Goal: Task Accomplishment & Management: Manage account settings

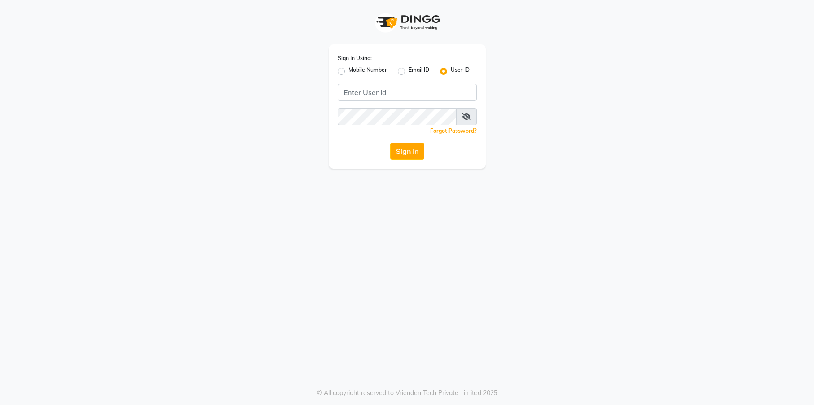
click at [348, 69] on label "Mobile Number" at bounding box center [367, 71] width 39 height 11
click at [348, 69] on input "Mobile Number" at bounding box center [351, 69] width 6 height 6
radio input "true"
radio input "false"
type input "9526010002"
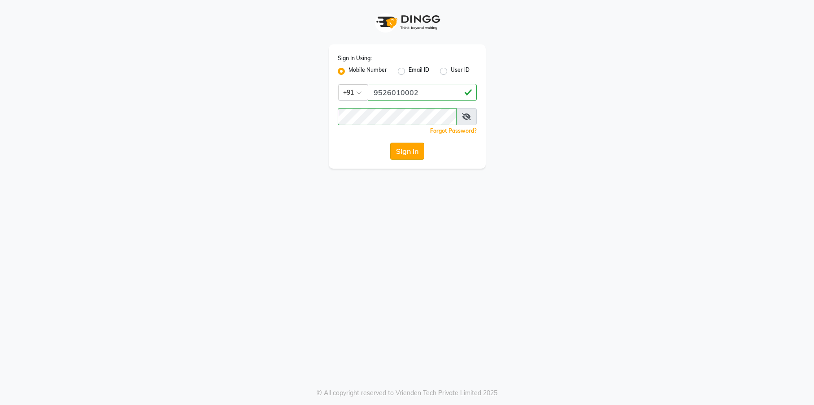
click at [403, 146] on button "Sign In" at bounding box center [407, 151] width 34 height 17
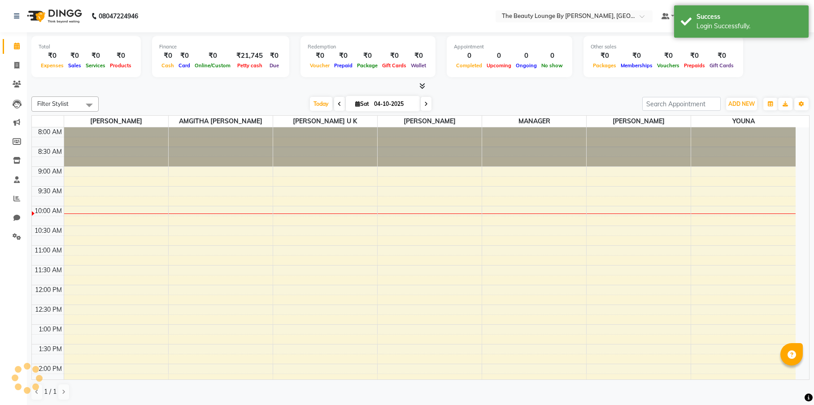
select select "en"
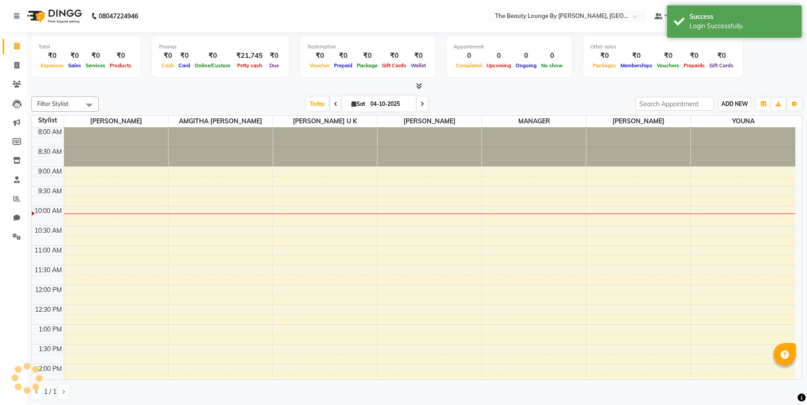
click at [742, 102] on span "ADD NEW" at bounding box center [734, 103] width 26 height 7
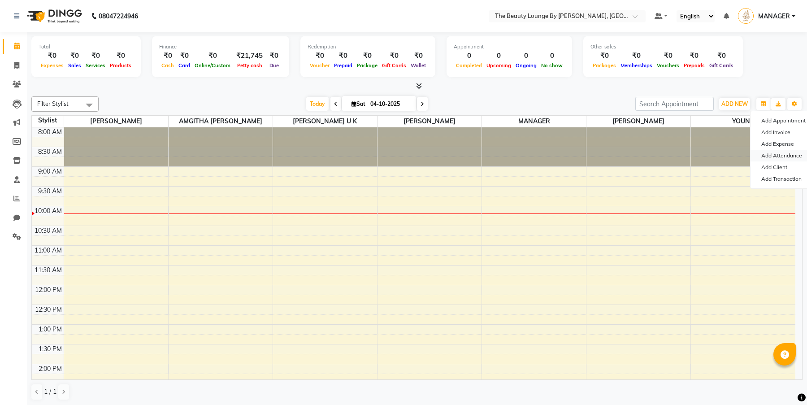
click at [783, 156] on link "Add Attendance" at bounding box center [785, 156] width 71 height 12
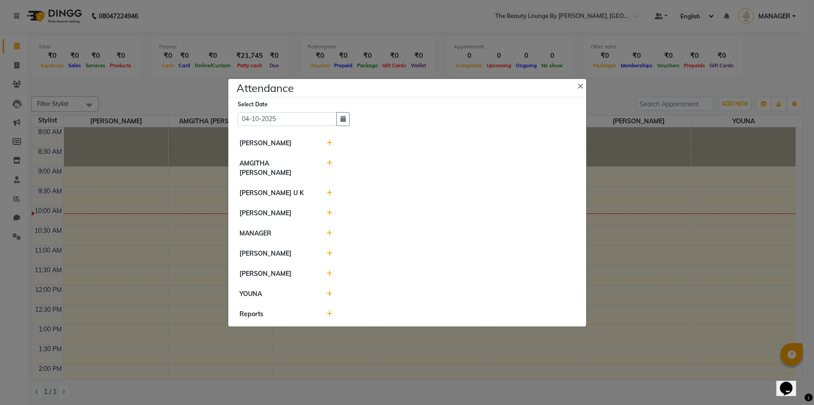
click at [331, 172] on div at bounding box center [451, 168] width 262 height 19
click at [329, 166] on icon at bounding box center [329, 163] width 6 height 6
click at [380, 168] on input "10:12" at bounding box center [399, 167] width 50 height 14
click at [391, 167] on input "09:12" at bounding box center [399, 167] width 50 height 14
type input "09:58"
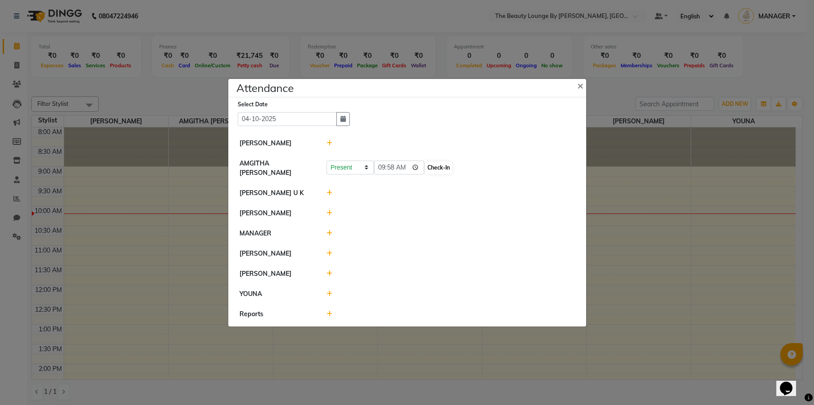
click at [425, 169] on button "Check-In" at bounding box center [438, 167] width 27 height 13
click at [581, 86] on span "×" at bounding box center [580, 84] width 6 height 13
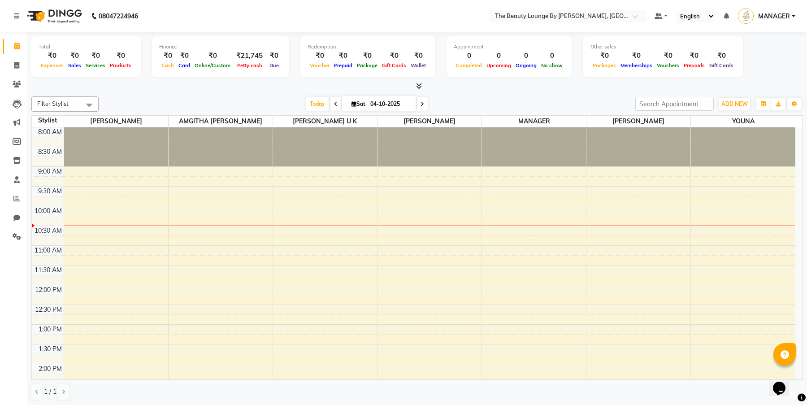
scroll to position [0, 0]
click at [735, 101] on span "ADD NEW" at bounding box center [734, 103] width 26 height 7
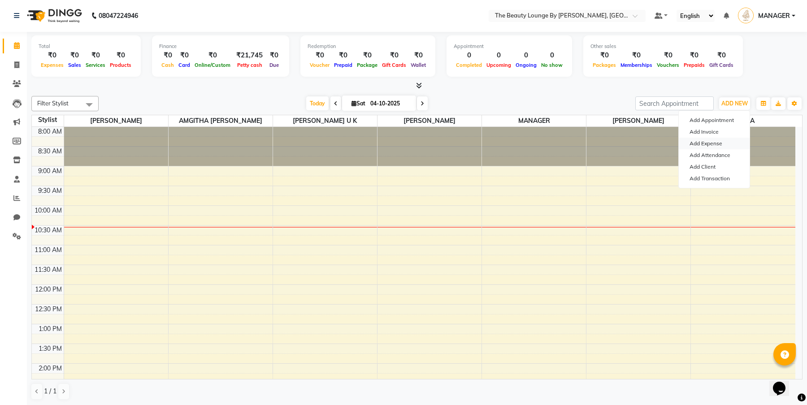
click at [724, 142] on link "Add Expense" at bounding box center [714, 144] width 71 height 12
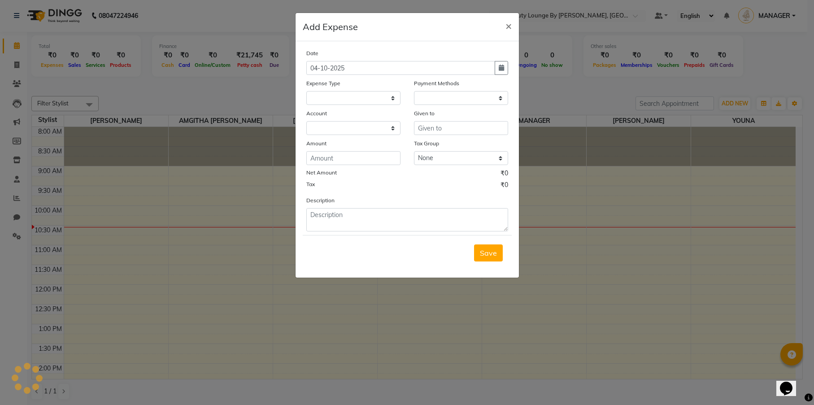
select select "1"
select select "7788"
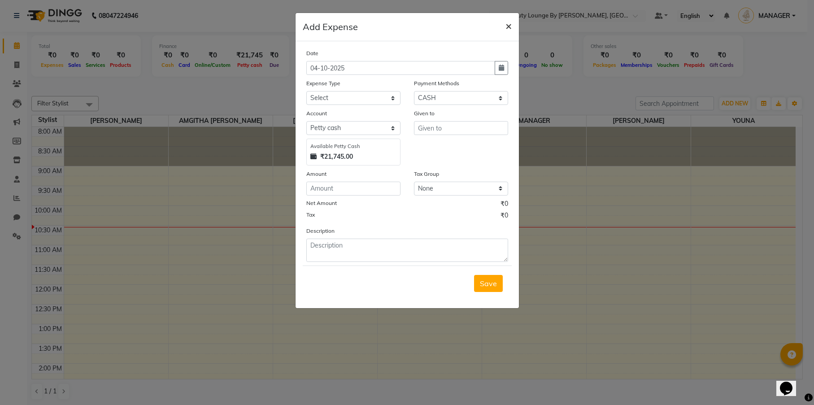
click at [507, 28] on span "×" at bounding box center [508, 25] width 6 height 13
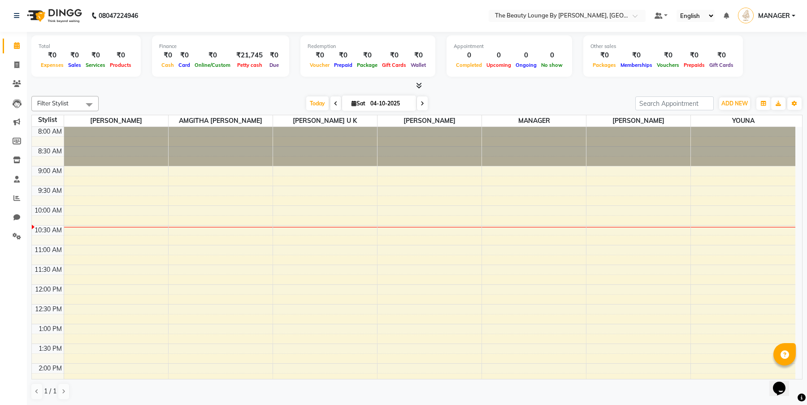
click at [332, 102] on div "[DATE] [DATE]" at bounding box center [366, 103] width 123 height 13
click at [330, 102] on span at bounding box center [335, 103] width 11 height 14
type input "03-10-2025"
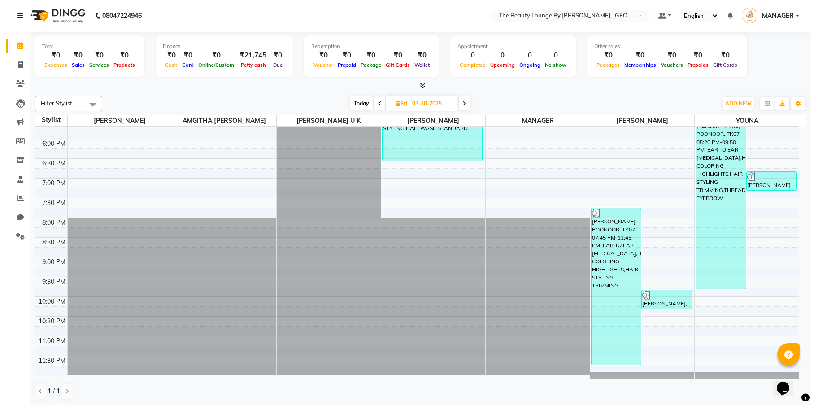
scroll to position [382, 0]
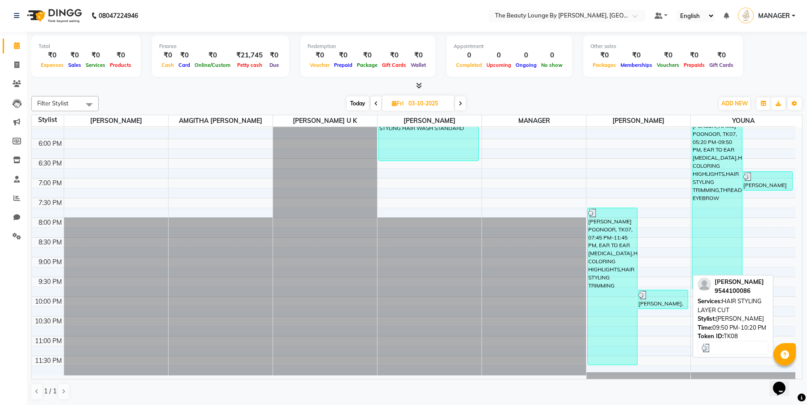
click at [647, 297] on img at bounding box center [642, 294] width 9 height 9
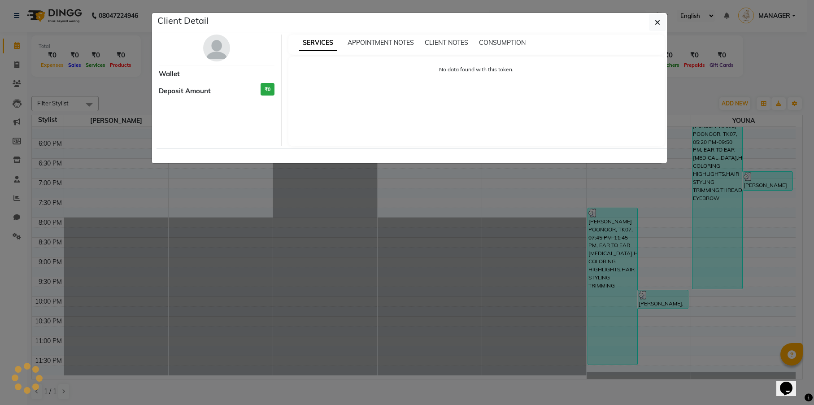
select select "3"
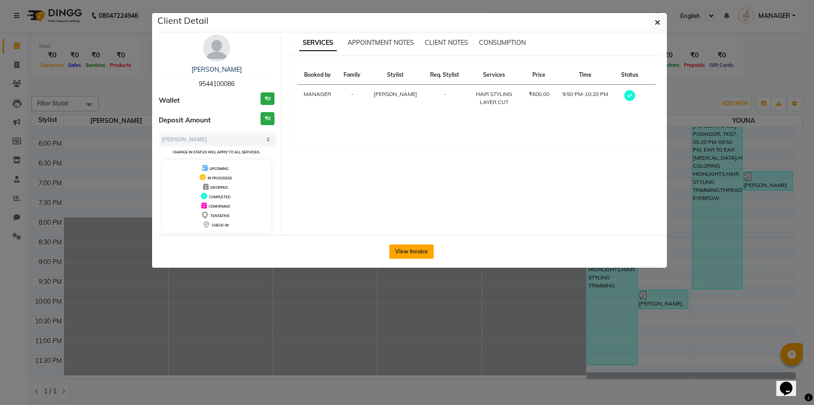
click at [395, 248] on button "View Invoice" at bounding box center [411, 251] width 44 height 14
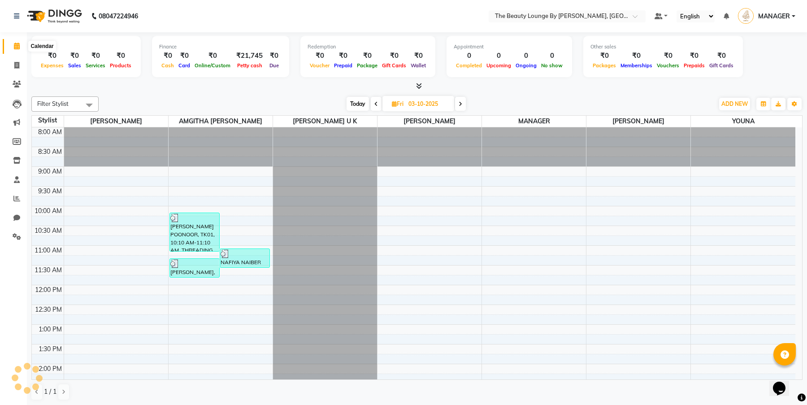
scroll to position [79, 0]
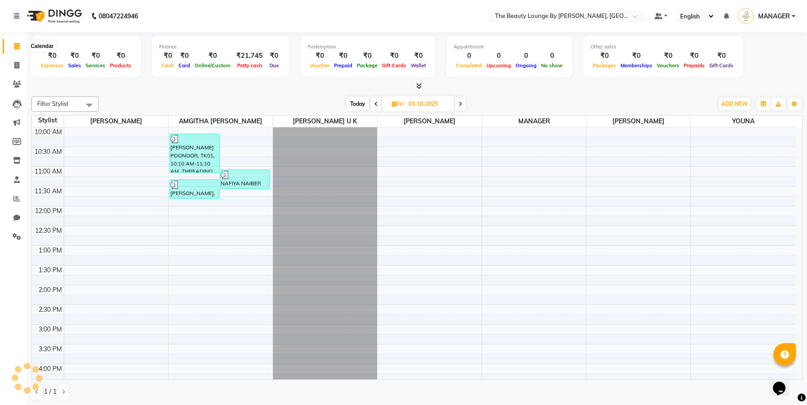
click at [16, 48] on icon at bounding box center [17, 46] width 6 height 7
click at [741, 106] on span "ADD NEW" at bounding box center [734, 103] width 26 height 7
click at [789, 143] on link "Add Expense" at bounding box center [785, 144] width 71 height 12
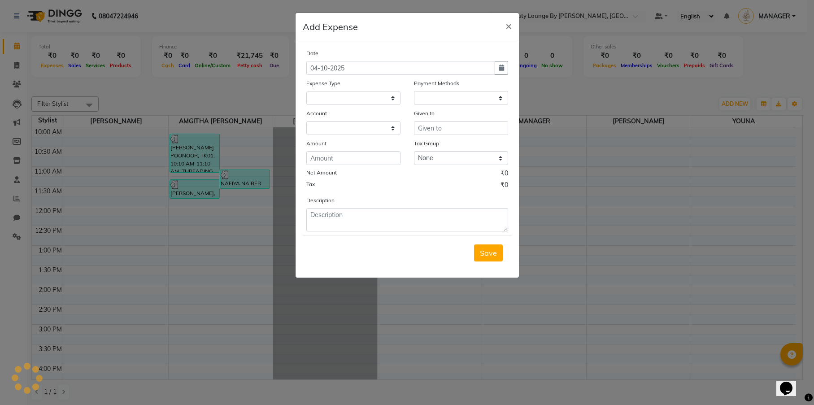
select select "1"
select select "7788"
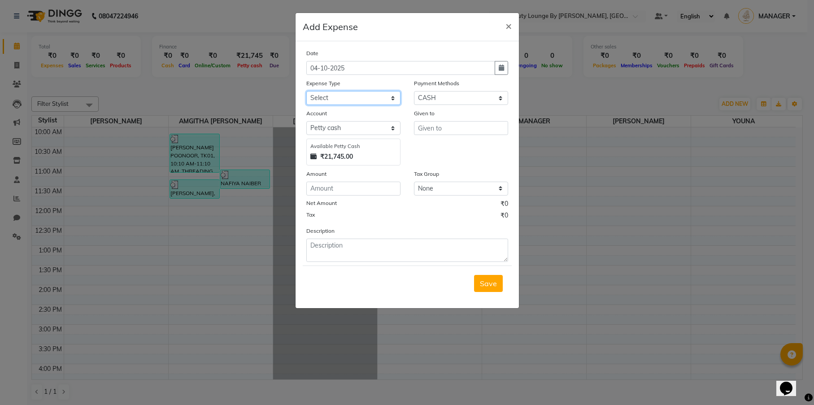
select select "25053"
click at [472, 127] on input "text" at bounding box center [461, 128] width 94 height 14
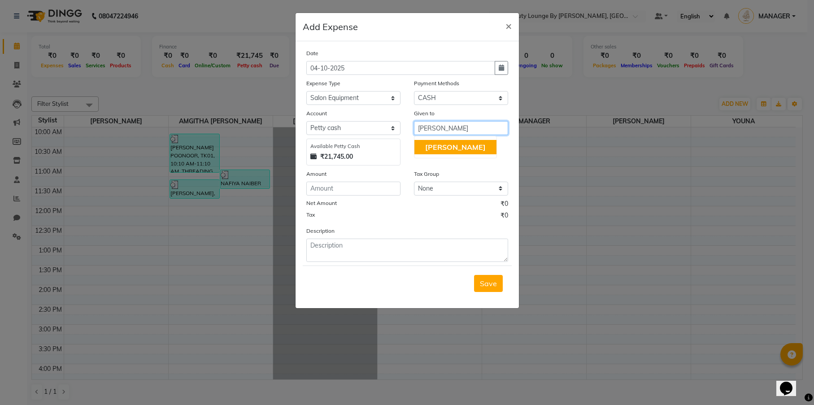
click at [462, 145] on button "[PERSON_NAME]" at bounding box center [455, 147] width 82 height 14
type input "JILNA273"
drag, startPoint x: 343, startPoint y: 180, endPoint x: 343, endPoint y: 187, distance: 7.2
click at [343, 182] on div "Amount" at bounding box center [353, 182] width 108 height 26
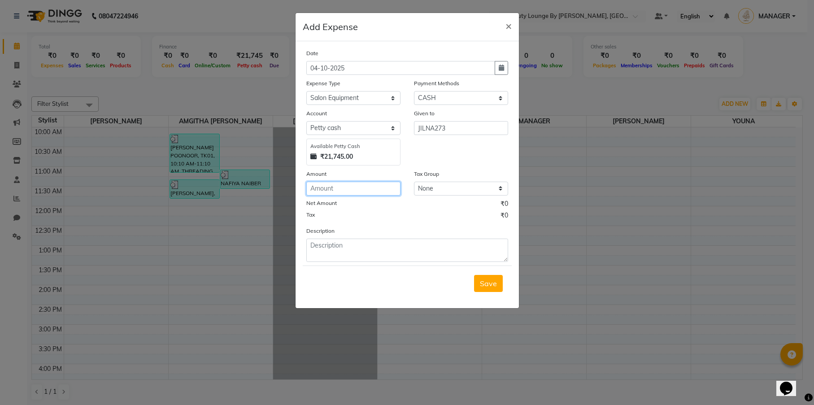
click at [343, 188] on input "number" at bounding box center [353, 189] width 94 height 14
type input "273"
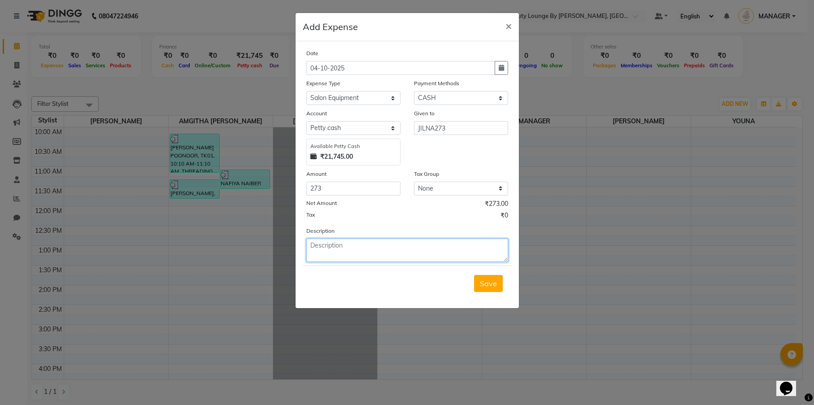
click at [348, 247] on textarea at bounding box center [407, 249] width 202 height 23
type textarea "BOUGHT A PHONE CHARGER ONLINE"
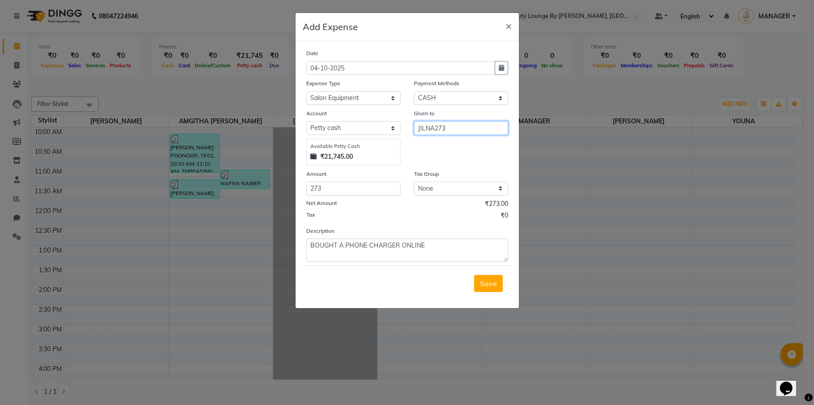
click at [466, 131] on input "JILNA273" at bounding box center [461, 128] width 94 height 14
click at [450, 143] on button "[PERSON_NAME]" at bounding box center [455, 147] width 82 height 14
type input "[PERSON_NAME]"
click at [489, 283] on span "Save" at bounding box center [488, 283] width 17 height 9
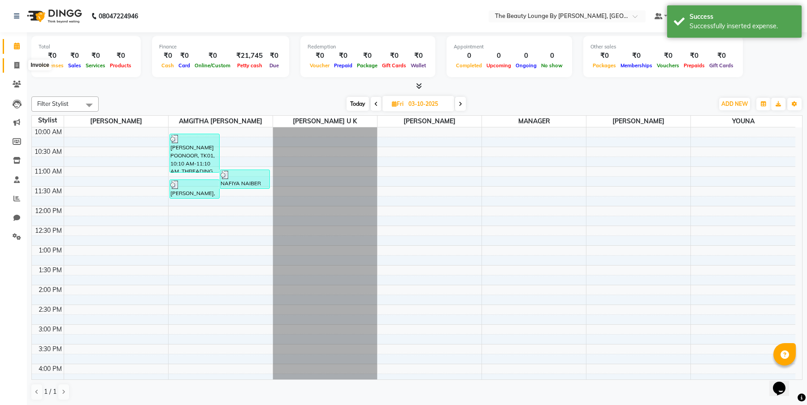
click at [19, 65] on icon at bounding box center [16, 65] width 5 height 7
select select "service"
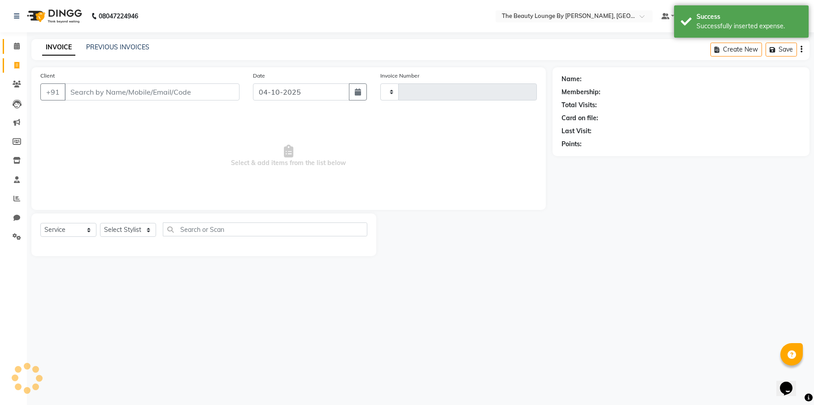
type input "0918"
select select "8577"
click at [18, 47] on icon at bounding box center [17, 46] width 6 height 7
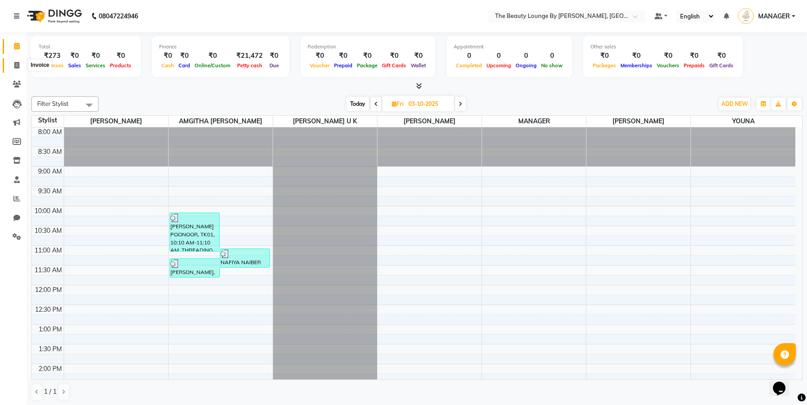
click at [13, 66] on span at bounding box center [17, 66] width 16 height 10
select select "service"
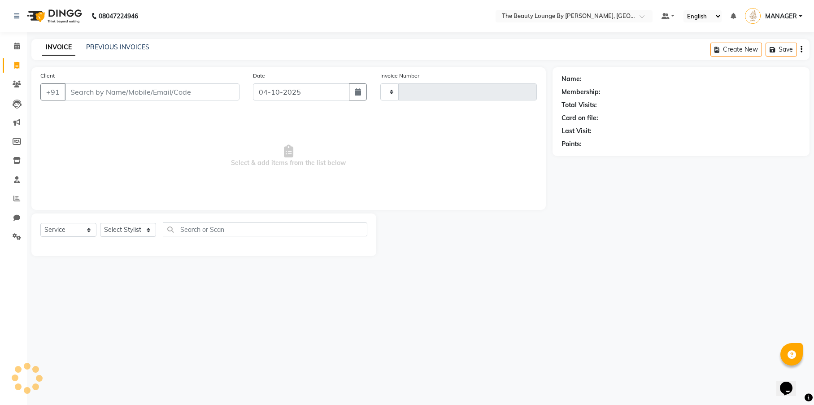
type input "0918"
select select "8577"
click at [18, 45] on icon at bounding box center [17, 46] width 6 height 7
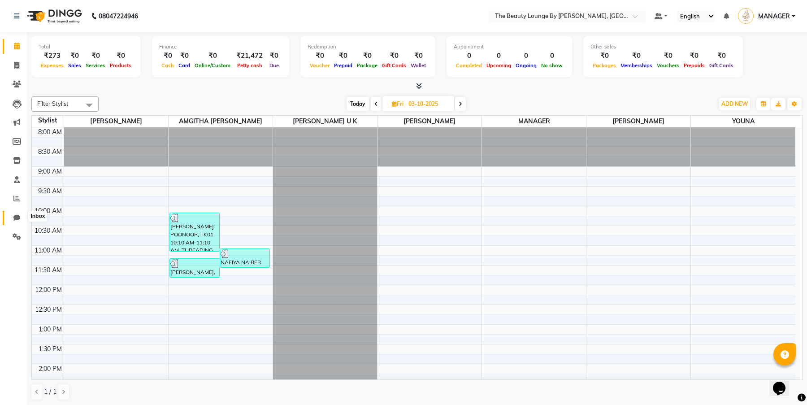
click at [15, 214] on icon at bounding box center [16, 217] width 7 height 7
select select "100"
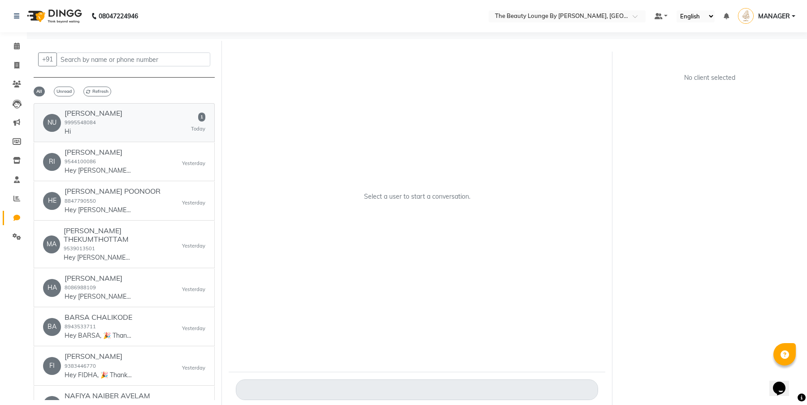
click at [169, 134] on div "NU [PERSON_NAME] 9995548084 Hi 1 [DATE]" at bounding box center [124, 122] width 162 height 27
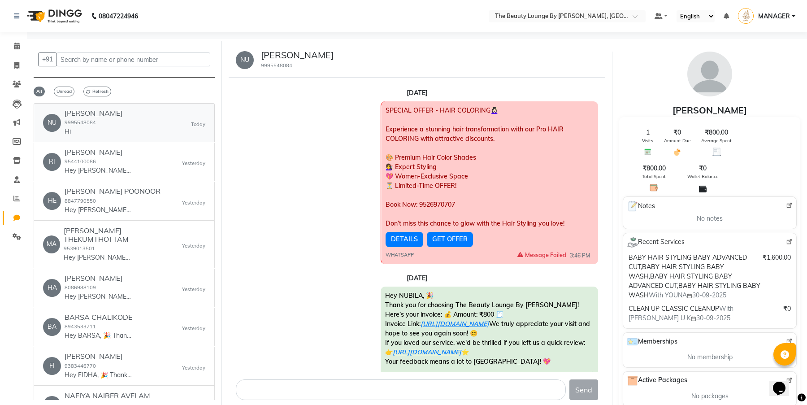
scroll to position [95, 0]
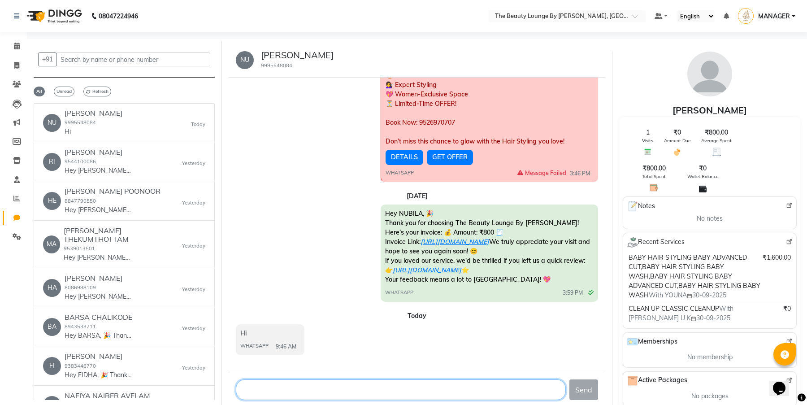
click at [336, 385] on textarea at bounding box center [401, 389] width 330 height 21
type textarea "Hlo Nubila"
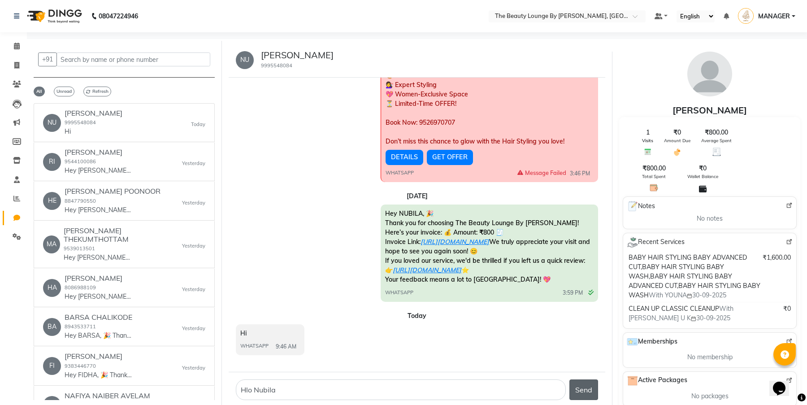
click at [595, 392] on button "Send" at bounding box center [583, 389] width 29 height 21
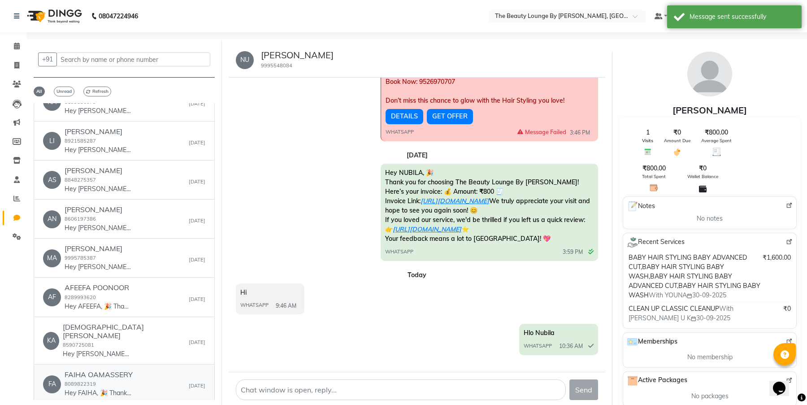
scroll to position [470, 0]
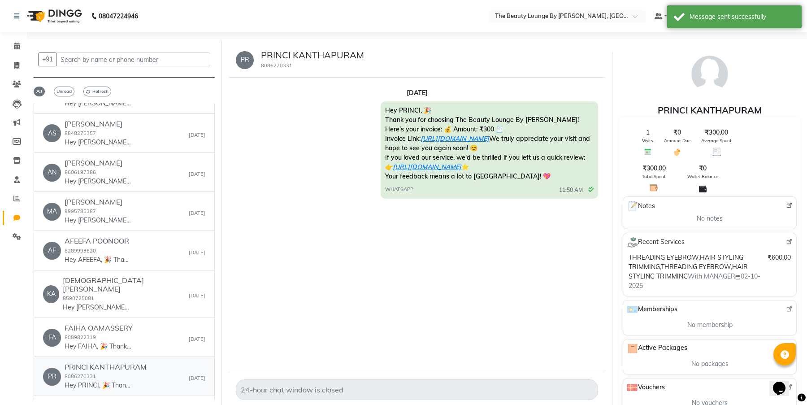
scroll to position [578, 0]
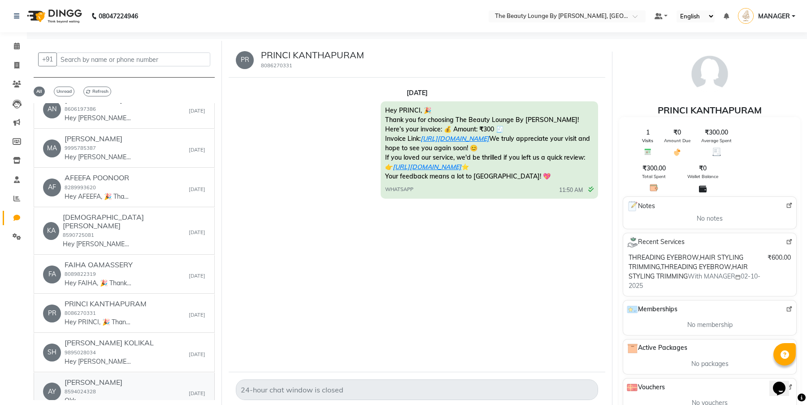
click at [140, 378] on div "AY [PERSON_NAME] 8594024328 Okk [DATE]" at bounding box center [124, 391] width 162 height 27
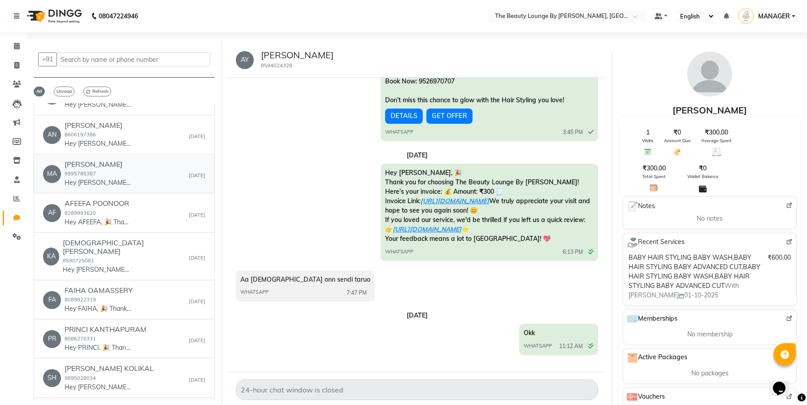
scroll to position [496, 0]
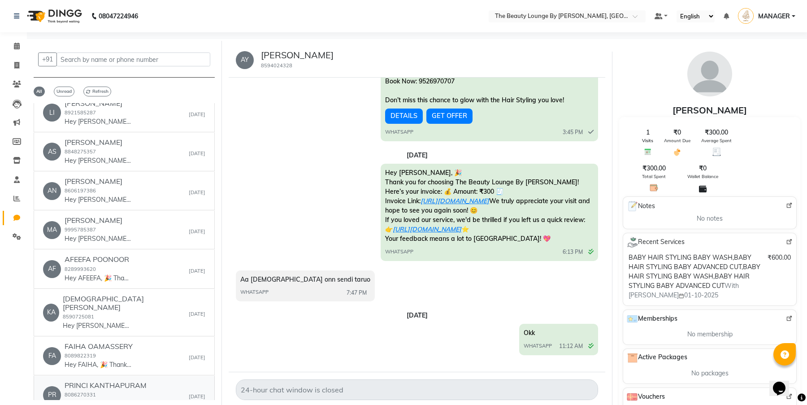
click at [147, 381] on div "PR PRINCI KANTHAPURAM 8086270331 Hey PRINCI, 🎉 Thank you for choosing The Beaut…" at bounding box center [124, 394] width 162 height 27
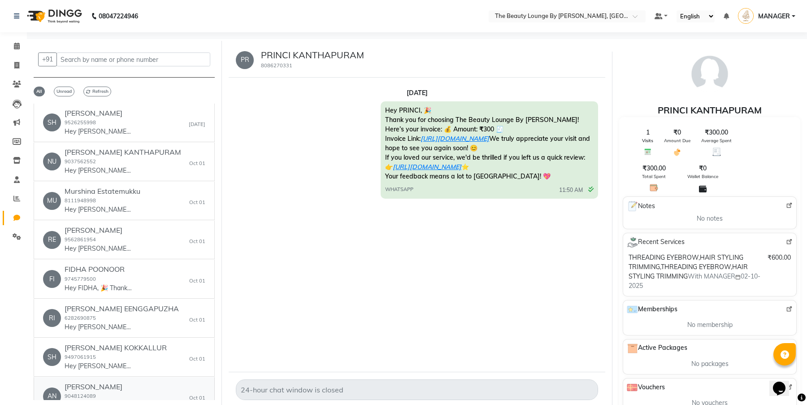
scroll to position [930, 0]
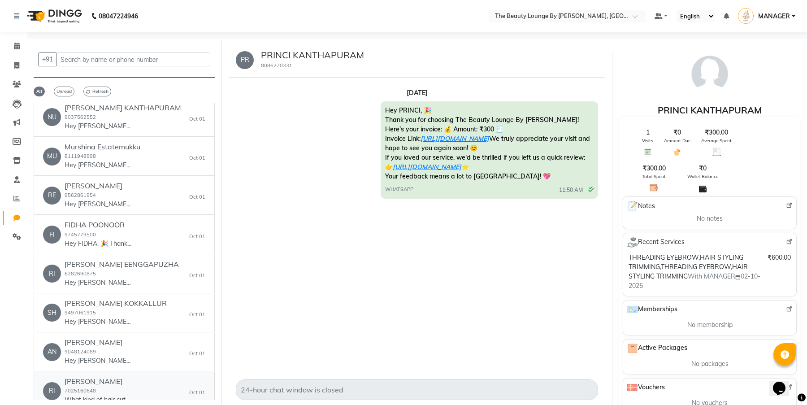
click at [117, 395] on p "What kind of hair cut would you like." at bounding box center [98, 399] width 67 height 9
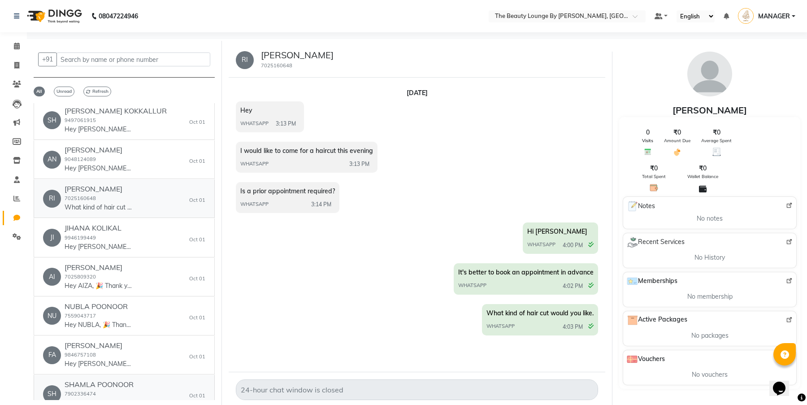
scroll to position [1156, 0]
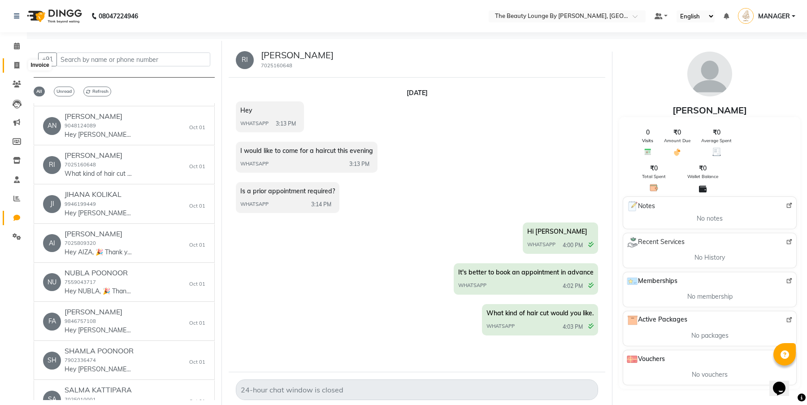
click at [16, 65] on icon at bounding box center [16, 65] width 5 height 7
select select "8577"
select select "service"
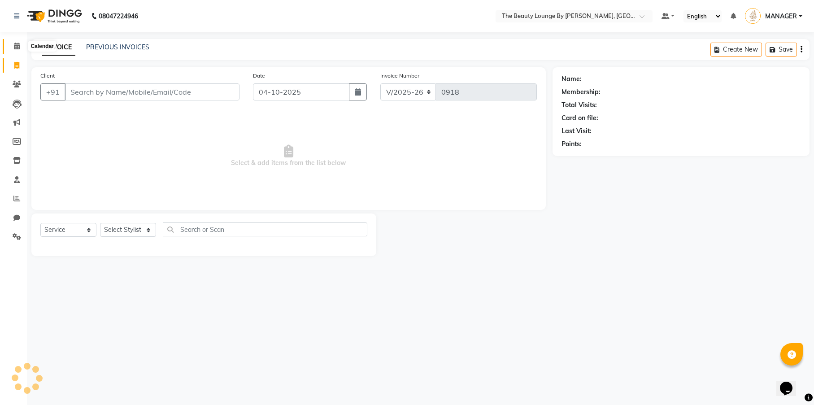
click at [17, 42] on span at bounding box center [17, 46] width 16 height 10
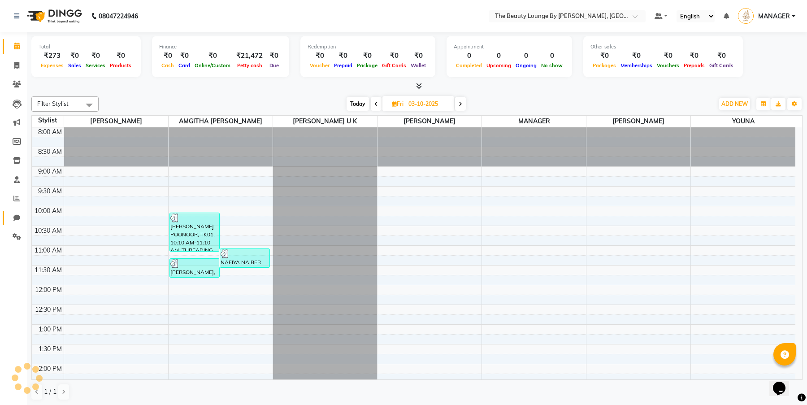
scroll to position [79, 0]
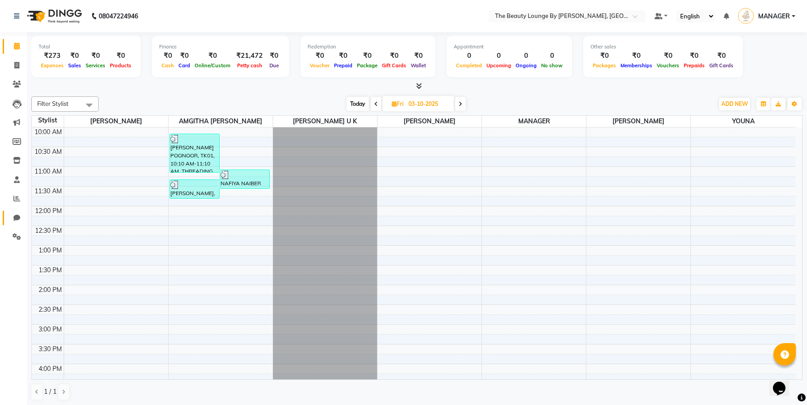
click at [17, 211] on link "Chat" at bounding box center [14, 218] width 22 height 15
select select "100"
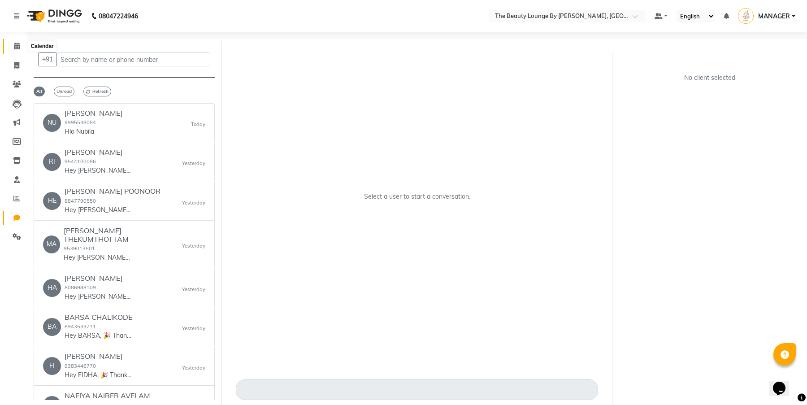
click at [19, 46] on icon at bounding box center [17, 46] width 6 height 7
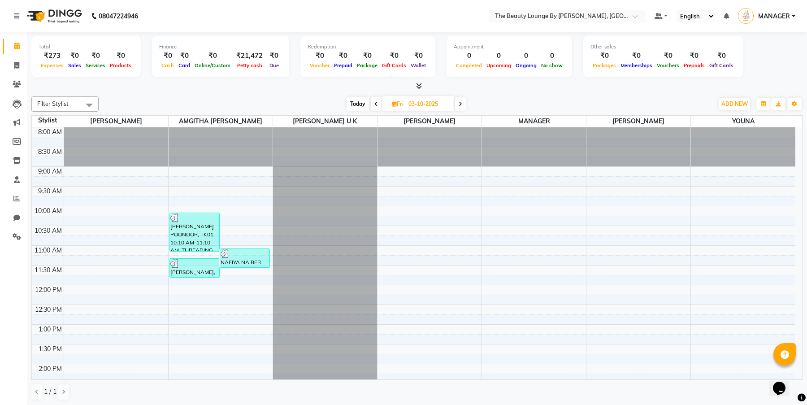
click at [459, 103] on icon at bounding box center [461, 103] width 4 height 5
type input "04-10-2025"
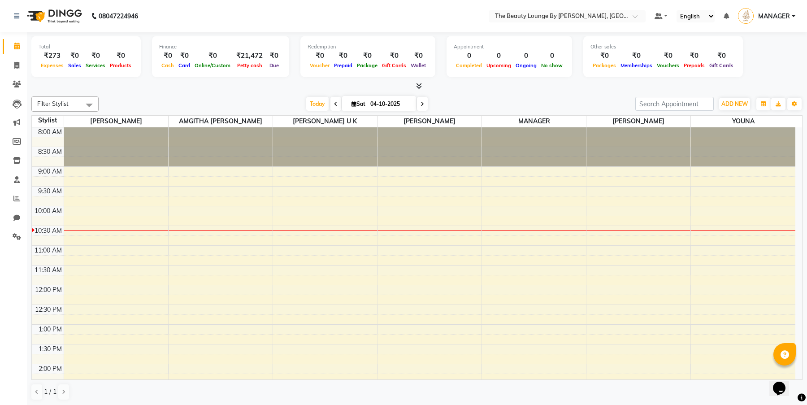
scroll to position [79, 0]
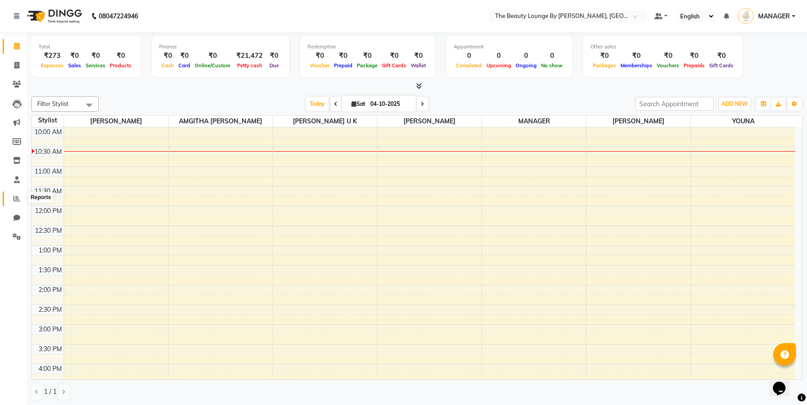
click at [14, 196] on icon at bounding box center [16, 198] width 7 height 7
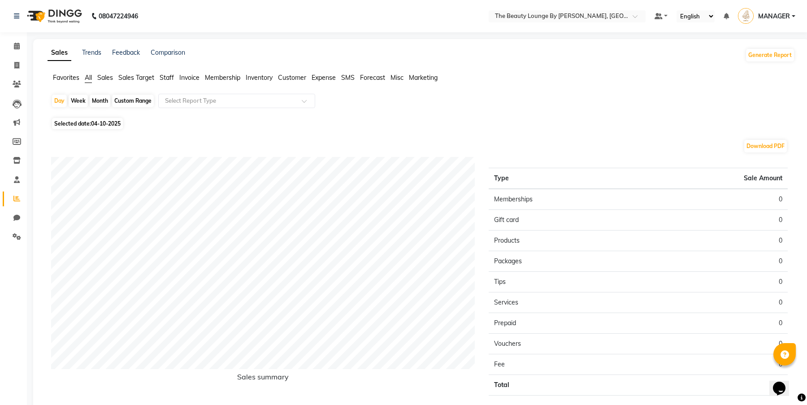
click at [322, 78] on span "Expense" at bounding box center [324, 78] width 24 height 8
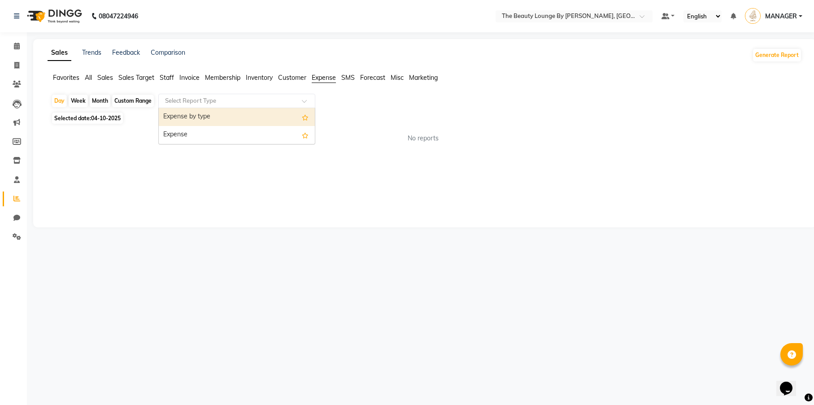
click at [212, 102] on input "text" at bounding box center [227, 100] width 129 height 9
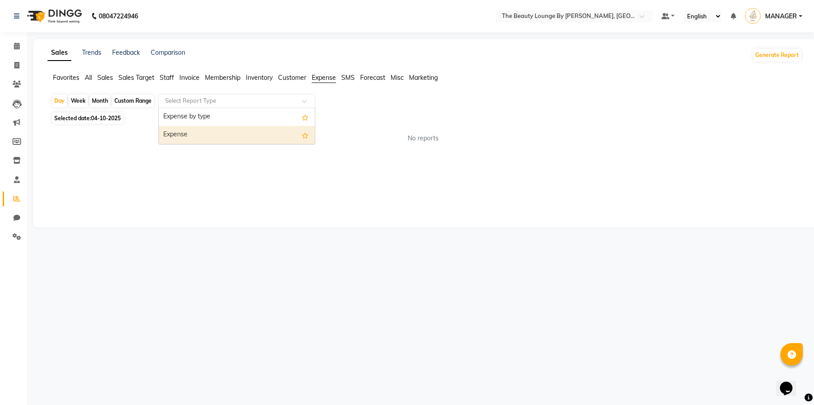
click at [226, 136] on div "Expense" at bounding box center [237, 135] width 156 height 18
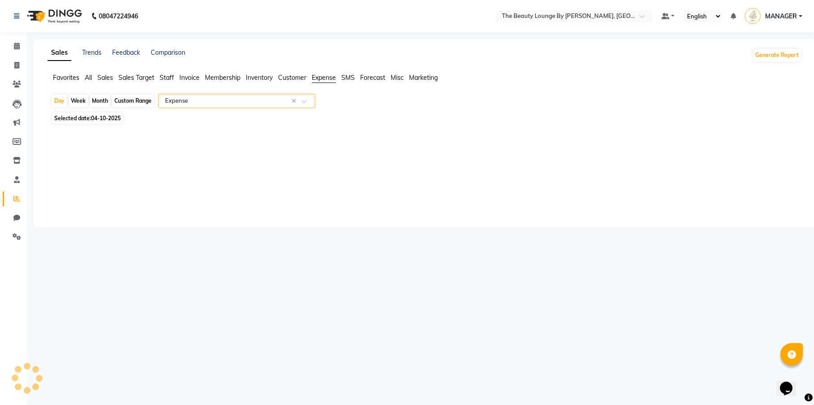
select select "full_report"
select select "csv"
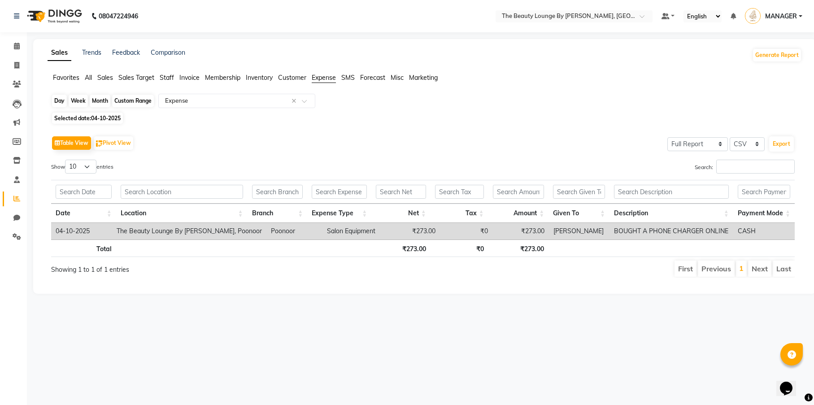
click at [58, 101] on div "Day" at bounding box center [59, 101] width 15 height 13
select select "10"
select select "2025"
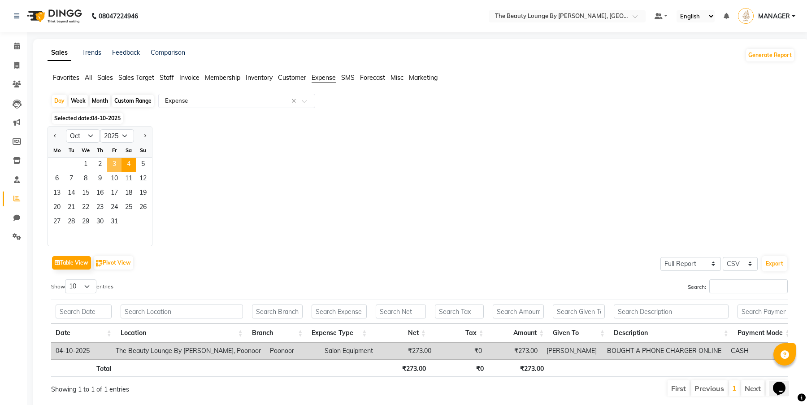
click at [117, 166] on span "3" at bounding box center [114, 165] width 14 height 14
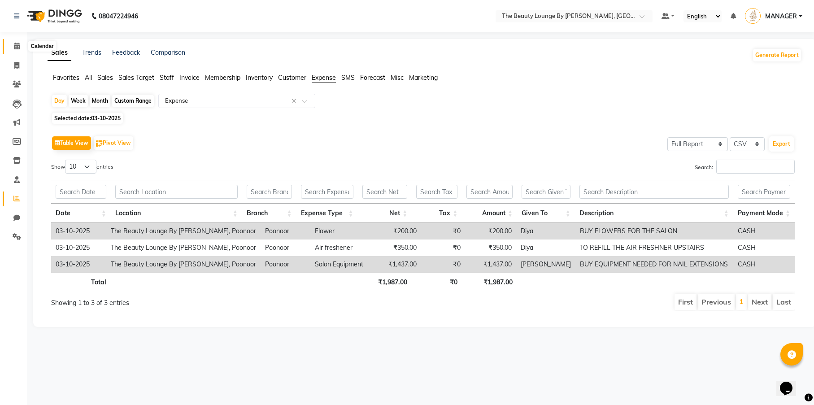
click at [19, 49] on icon at bounding box center [17, 46] width 6 height 7
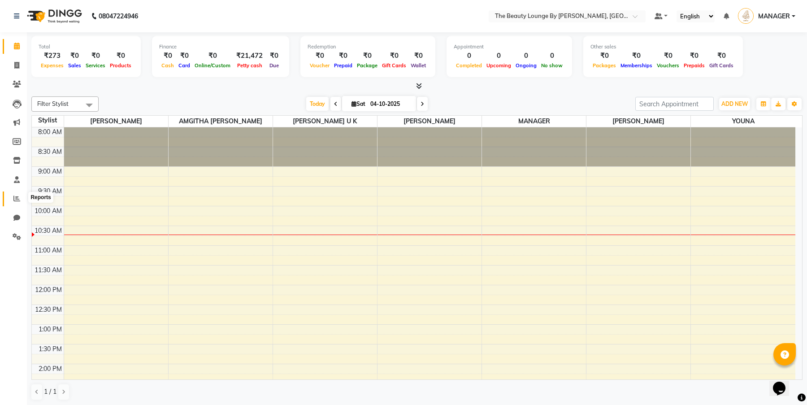
click at [18, 198] on icon at bounding box center [16, 198] width 7 height 7
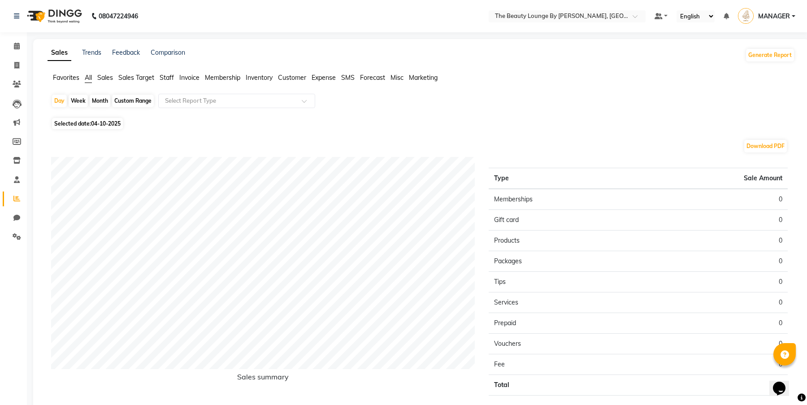
click at [308, 80] on ul "Favorites All Sales Sales Target Staff Invoice Membership Inventory Customer Ex…" at bounding box center [421, 78] width 747 height 10
click at [313, 78] on span "Expense" at bounding box center [324, 78] width 24 height 8
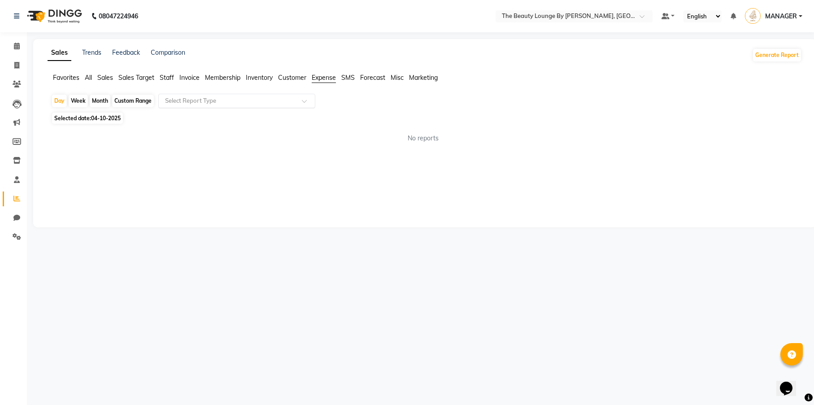
click at [260, 102] on input "text" at bounding box center [227, 100] width 129 height 9
click at [246, 130] on div "Expense" at bounding box center [237, 135] width 156 height 18
select select "full_report"
select select "csv"
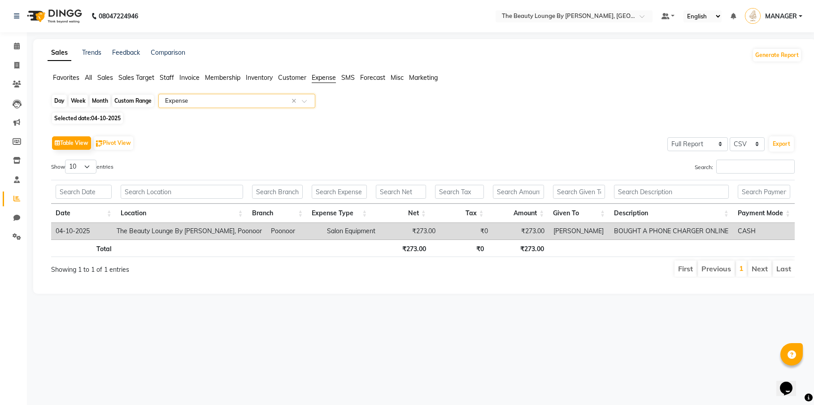
click at [62, 102] on div "Day" at bounding box center [59, 101] width 15 height 13
select select "10"
select select "2025"
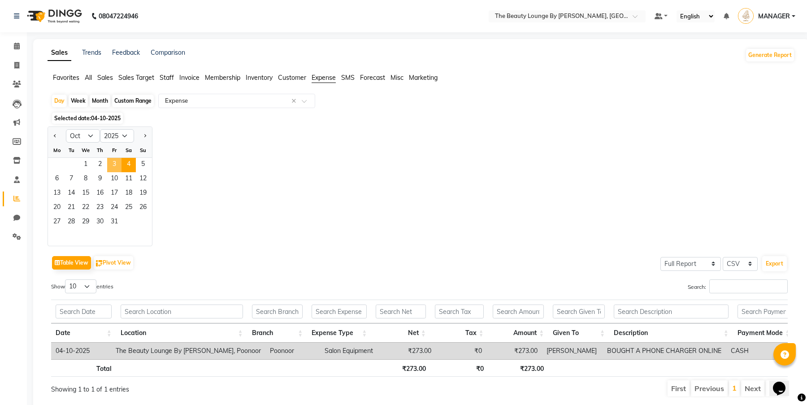
click at [113, 162] on span "3" at bounding box center [114, 165] width 14 height 14
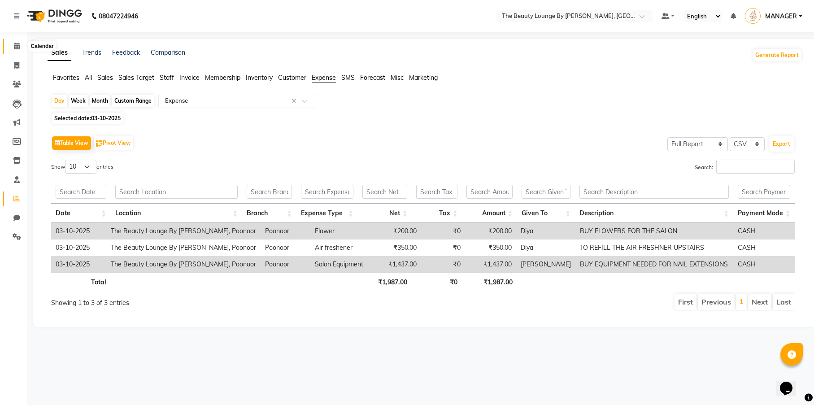
click at [19, 48] on icon at bounding box center [17, 46] width 6 height 7
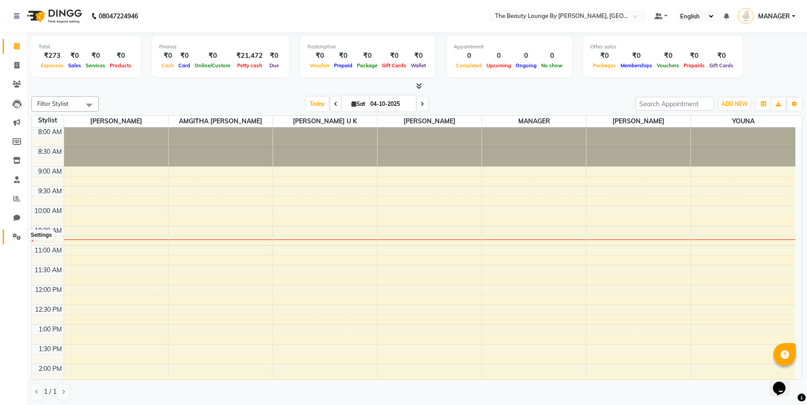
click at [14, 233] on icon at bounding box center [17, 236] width 9 height 7
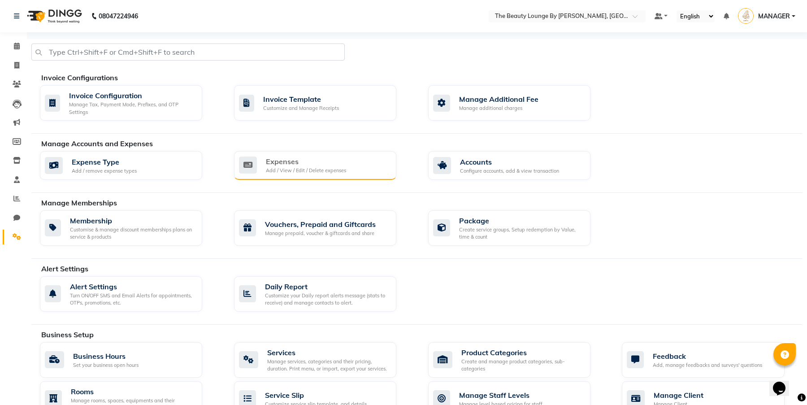
click at [298, 158] on div "Expenses" at bounding box center [306, 161] width 80 height 11
click at [19, 65] on icon at bounding box center [16, 65] width 5 height 7
select select "8577"
select select "service"
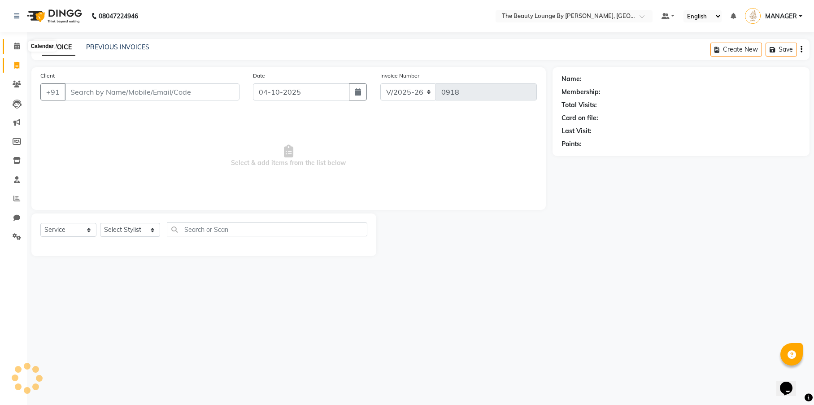
click at [18, 48] on icon at bounding box center [17, 46] width 6 height 7
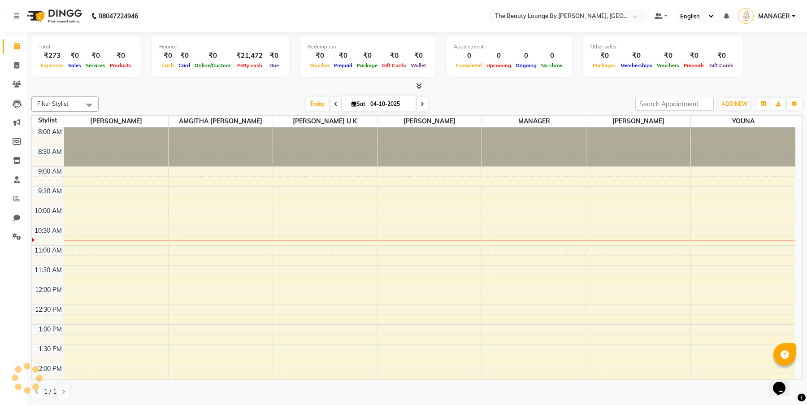
scroll to position [79, 0]
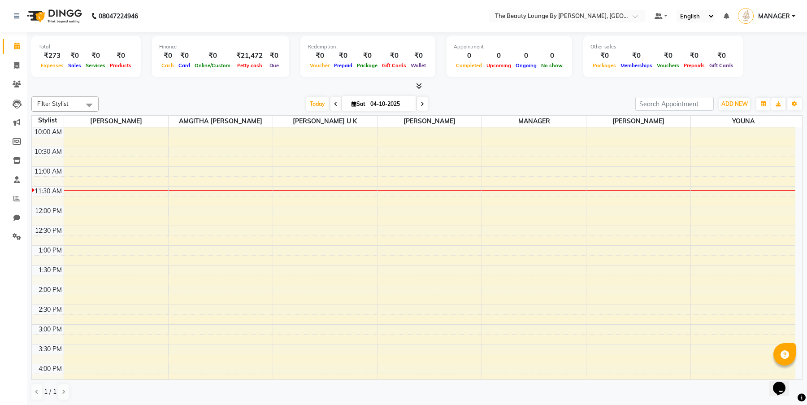
click at [334, 104] on icon at bounding box center [336, 103] width 4 height 5
type input "03-10-2025"
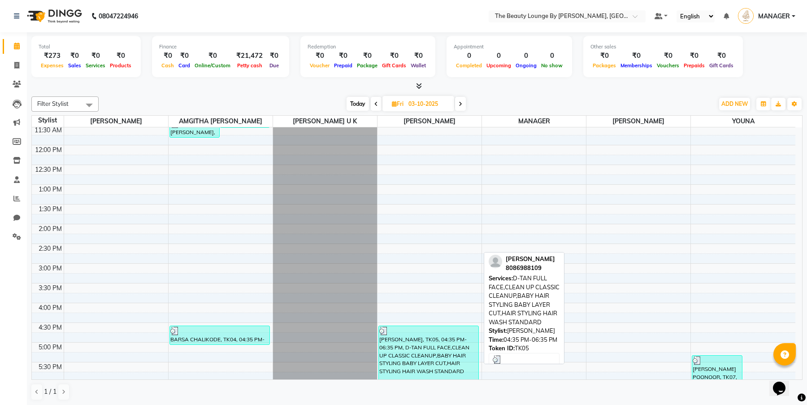
scroll to position [138, 0]
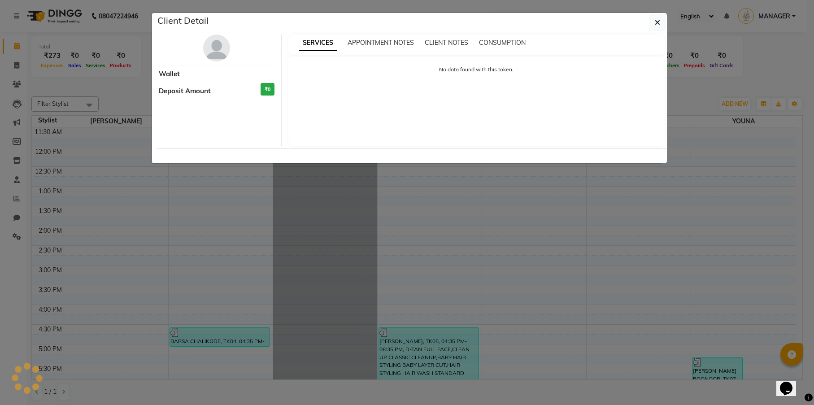
select select "3"
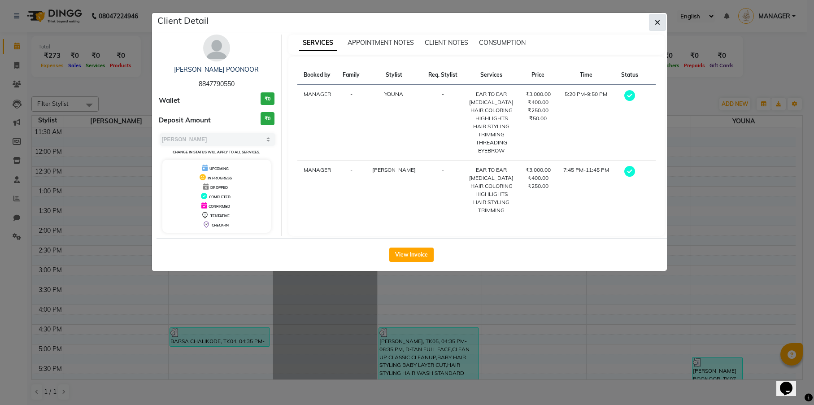
click at [655, 23] on icon "button" at bounding box center [656, 22] width 5 height 7
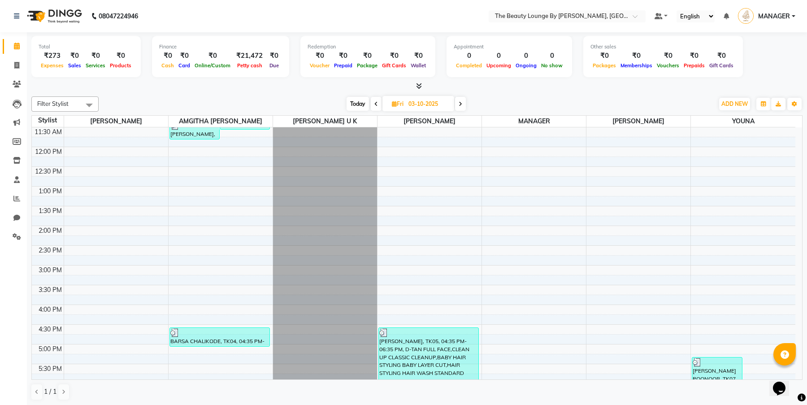
click at [460, 102] on icon at bounding box center [461, 103] width 4 height 5
type input "04-10-2025"
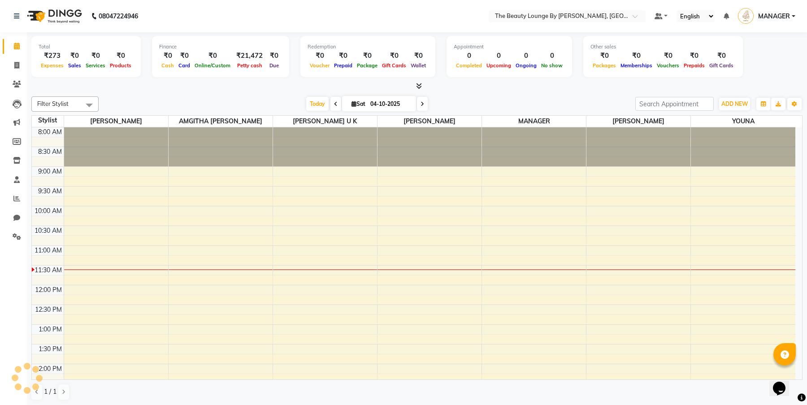
scroll to position [118, 0]
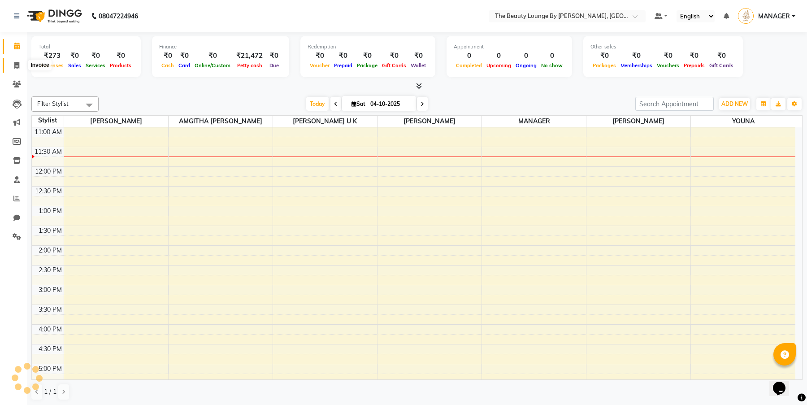
click at [16, 65] on icon at bounding box center [16, 65] width 5 height 7
select select "service"
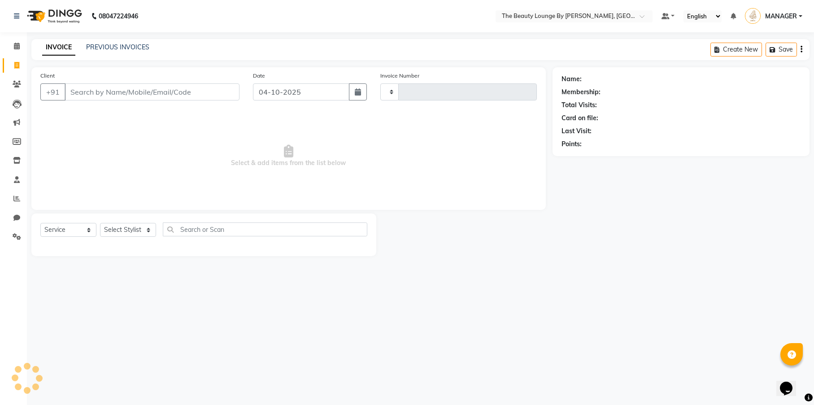
type input "0918"
select select "8577"
select select "85829"
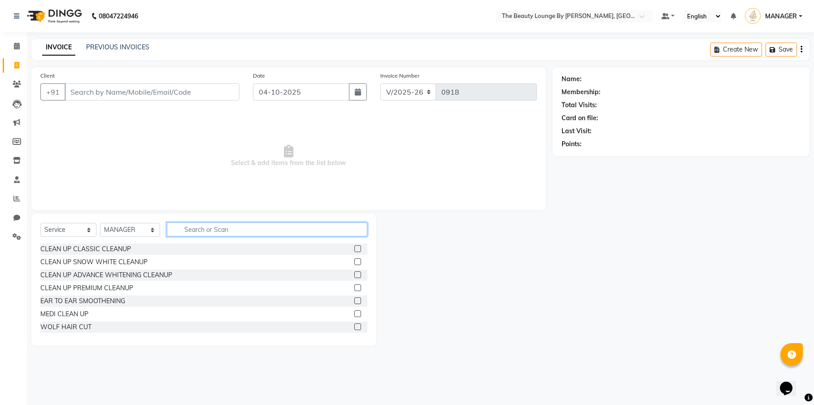
click at [202, 230] on input "text" at bounding box center [267, 229] width 200 height 14
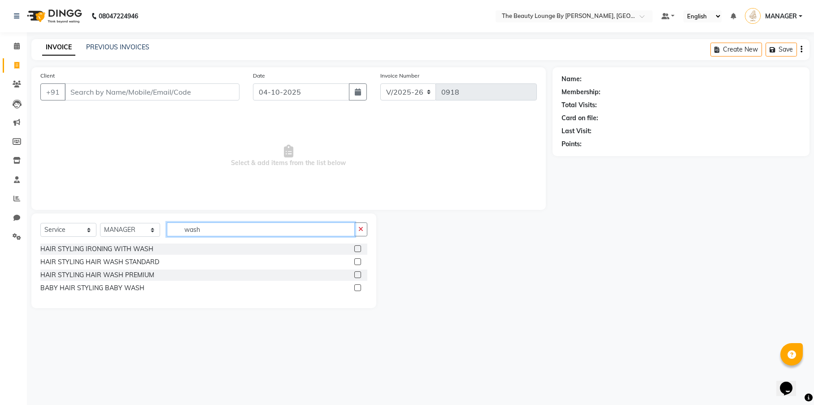
type input "wash"
click at [356, 261] on label at bounding box center [357, 261] width 7 height 7
click at [356, 261] on input "checkbox" at bounding box center [357, 262] width 6 height 6
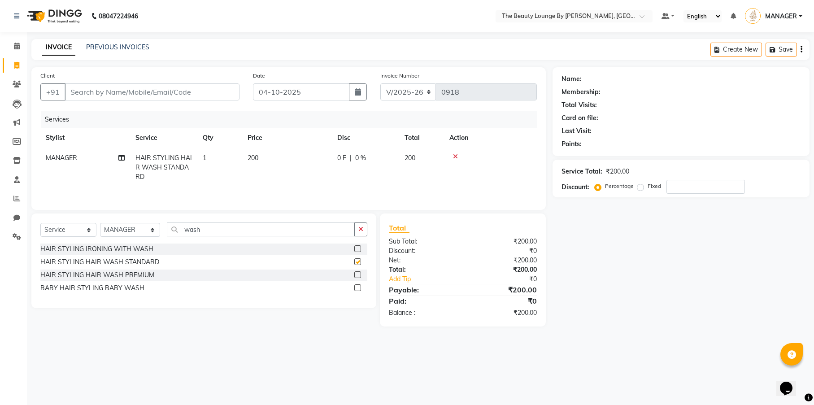
checkbox input "false"
select select "85821"
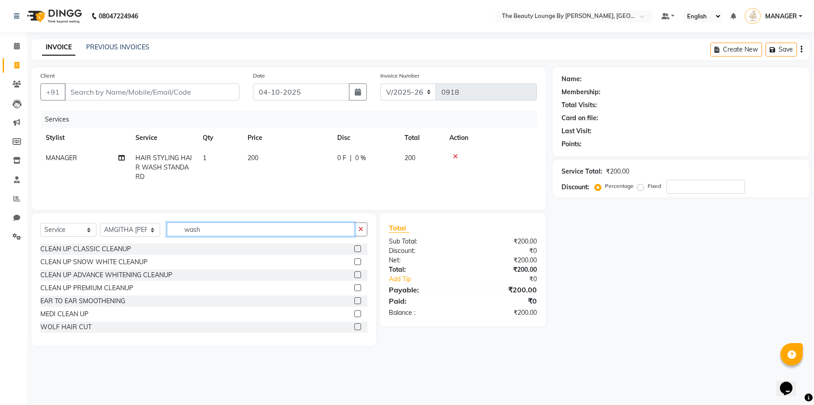
click at [208, 229] on input "wash" at bounding box center [261, 229] width 188 height 14
type input "w"
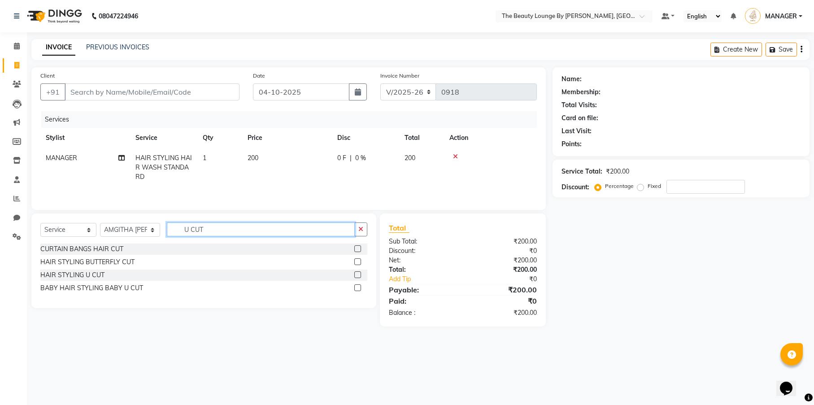
type input "U CUT"
click at [358, 276] on label at bounding box center [357, 274] width 7 height 7
click at [358, 276] on input "checkbox" at bounding box center [357, 275] width 6 height 6
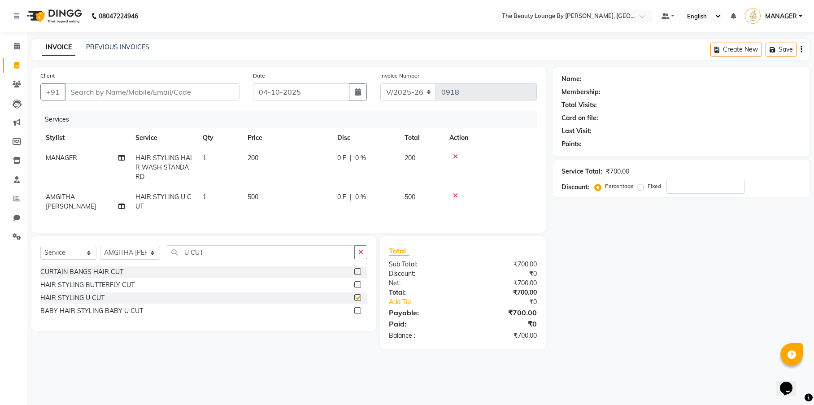
click at [326, 211] on td "500" at bounding box center [287, 202] width 90 height 30
checkbox input "false"
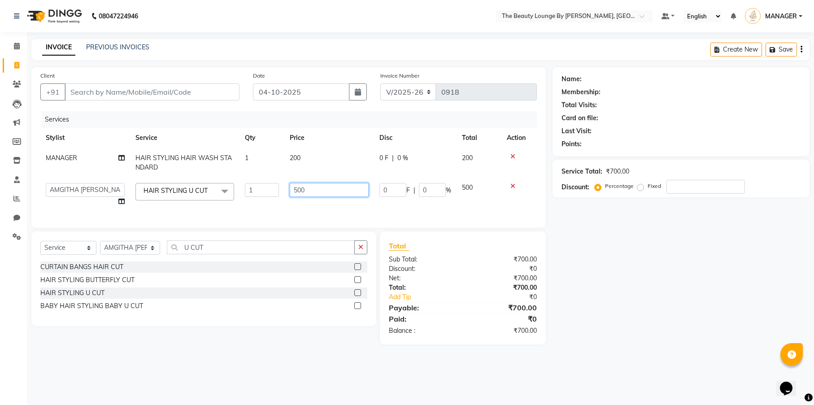
click at [301, 189] on input "500" at bounding box center [329, 190] width 79 height 14
type input "550"
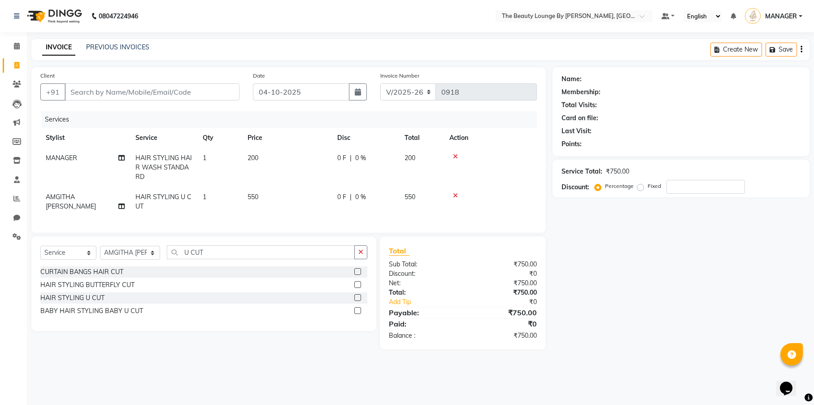
click at [367, 213] on div "Services Stylist Service Qty Price Disc Total Action MANAGER HAIR STYLING HAIR …" at bounding box center [288, 167] width 496 height 113
click at [123, 95] on input "Client" at bounding box center [152, 91] width 175 height 17
click at [259, 199] on td "550" at bounding box center [287, 202] width 90 height 30
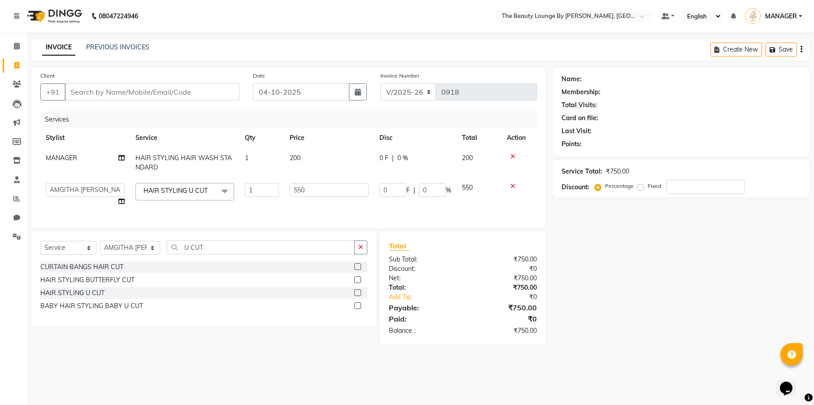
click at [512, 186] on icon at bounding box center [512, 186] width 5 height 6
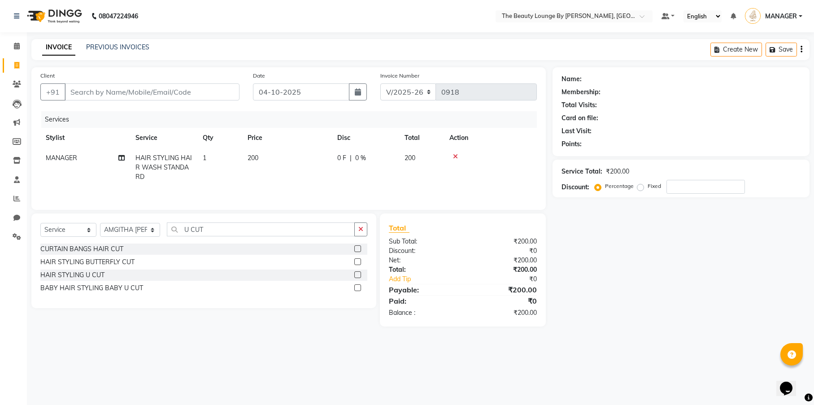
click at [360, 274] on label at bounding box center [357, 274] width 7 height 7
click at [360, 274] on input "checkbox" at bounding box center [357, 275] width 6 height 6
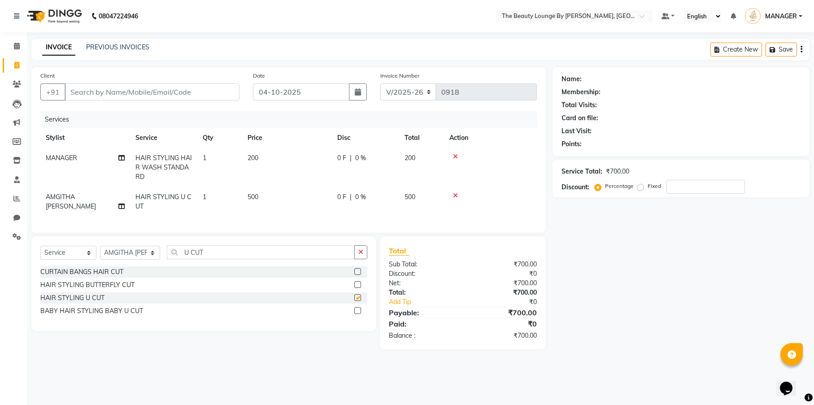
checkbox input "false"
click at [143, 91] on input "Client" at bounding box center [152, 91] width 175 height 17
click at [142, 92] on input "Client" at bounding box center [152, 91] width 175 height 17
type input "9"
type input "0"
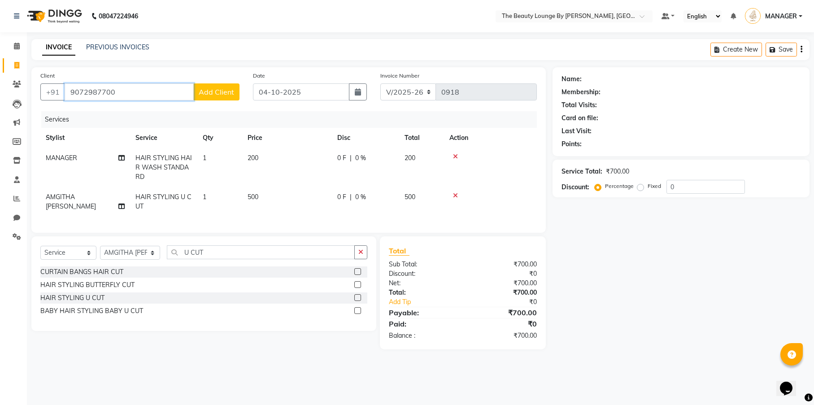
type input "9072987700"
click at [218, 97] on button "Add Client" at bounding box center [216, 91] width 46 height 17
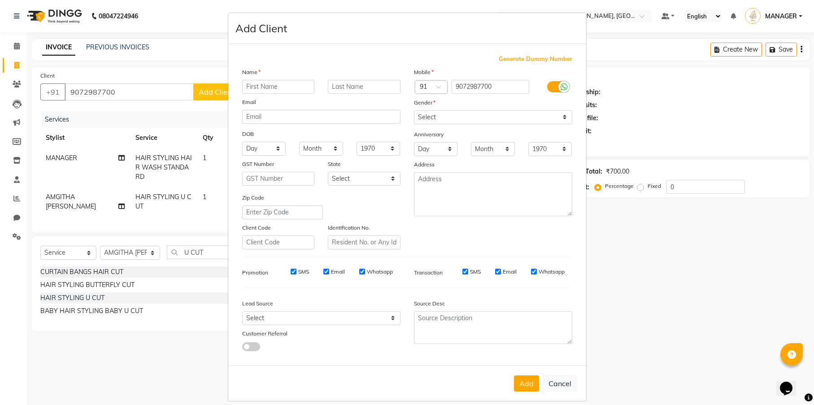
click at [260, 88] on input "text" at bounding box center [278, 87] width 73 height 14
type input "SANA"
type input "POONOOR"
click at [538, 128] on div "Anniversary" at bounding box center [493, 135] width 172 height 14
click at [528, 118] on select "Select [DEMOGRAPHIC_DATA] [DEMOGRAPHIC_DATA] Other Prefer Not To Say" at bounding box center [493, 117] width 158 height 14
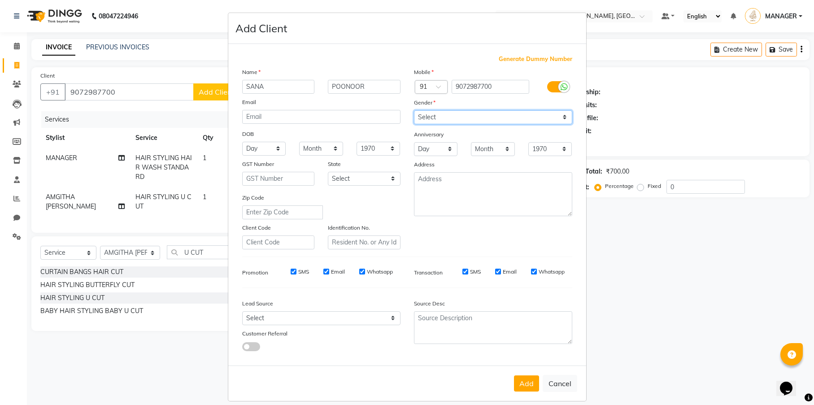
click at [524, 116] on select "Select [DEMOGRAPHIC_DATA] [DEMOGRAPHIC_DATA] Other Prefer Not To Say" at bounding box center [493, 117] width 158 height 14
select select "[DEMOGRAPHIC_DATA]"
click at [527, 380] on button "Add" at bounding box center [526, 383] width 25 height 16
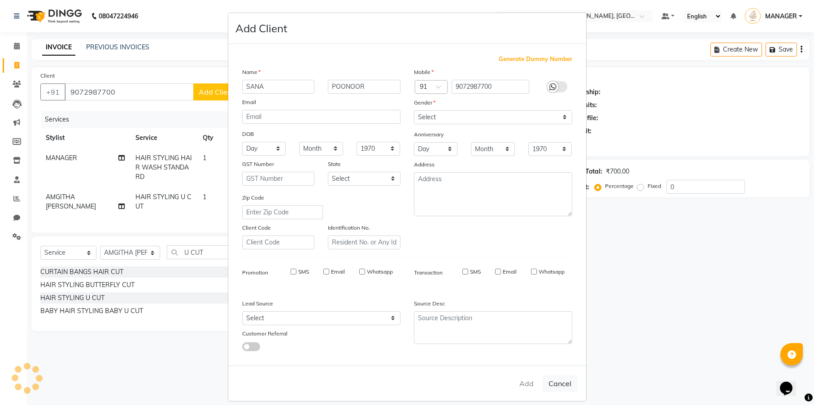
select select
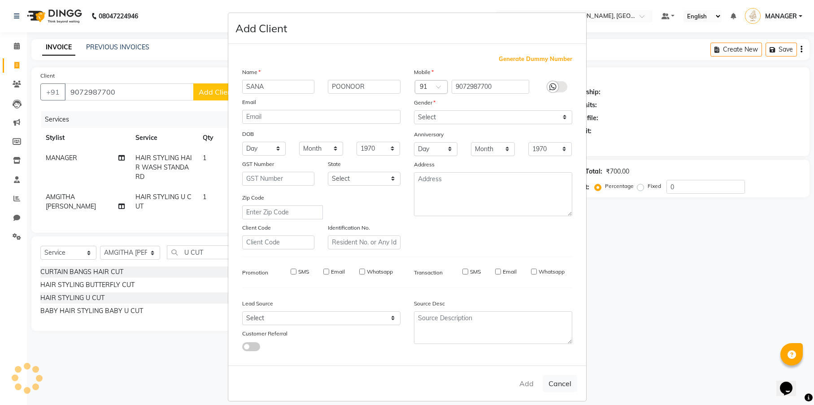
select select
checkbox input "false"
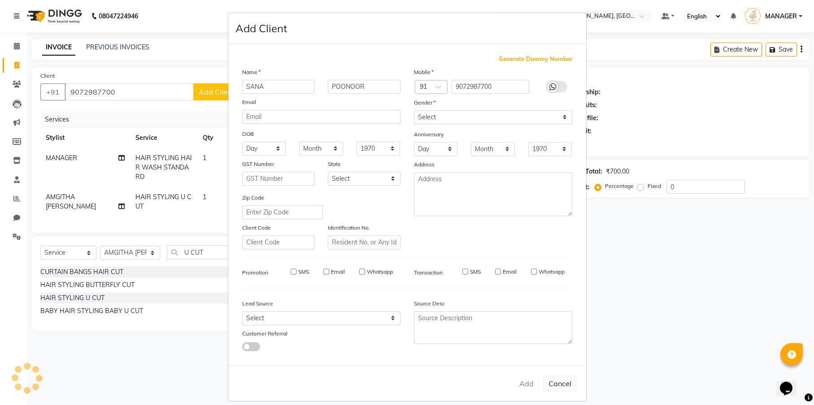
checkbox input "false"
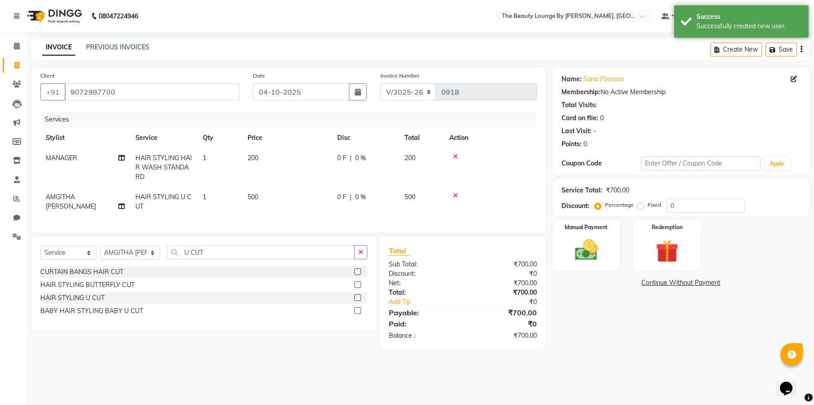
click at [269, 199] on td "500" at bounding box center [287, 202] width 90 height 30
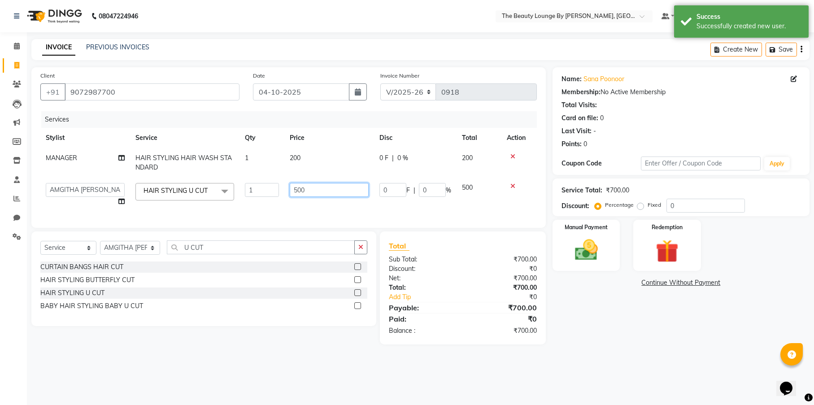
click at [295, 186] on input "500" at bounding box center [329, 190] width 79 height 14
click at [297, 186] on input "500" at bounding box center [329, 190] width 79 height 14
type input "600"
click at [313, 204] on td "600" at bounding box center [329, 194] width 90 height 34
click at [637, 211] on div "Percentage Fixed 0" at bounding box center [670, 206] width 148 height 14
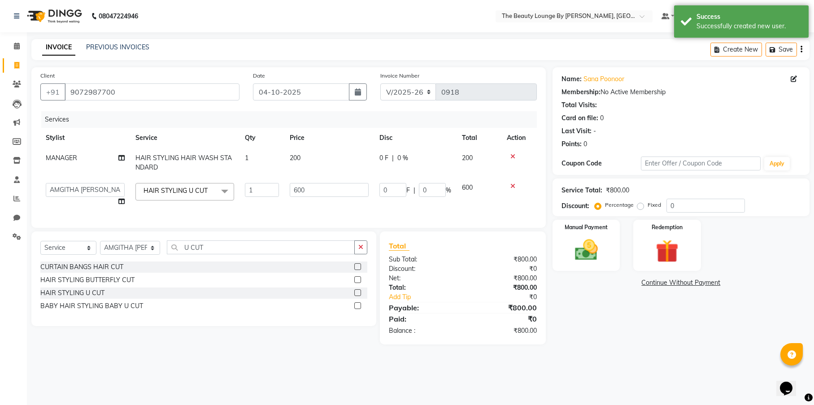
click at [647, 204] on label "Fixed" at bounding box center [653, 205] width 13 height 8
click at [641, 204] on input "Fixed" at bounding box center [642, 205] width 6 height 6
radio input "true"
click at [590, 245] on img at bounding box center [586, 249] width 39 height 27
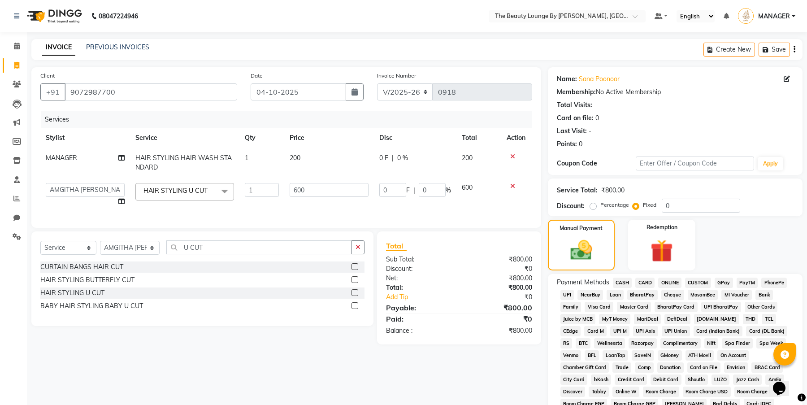
scroll to position [148, 0]
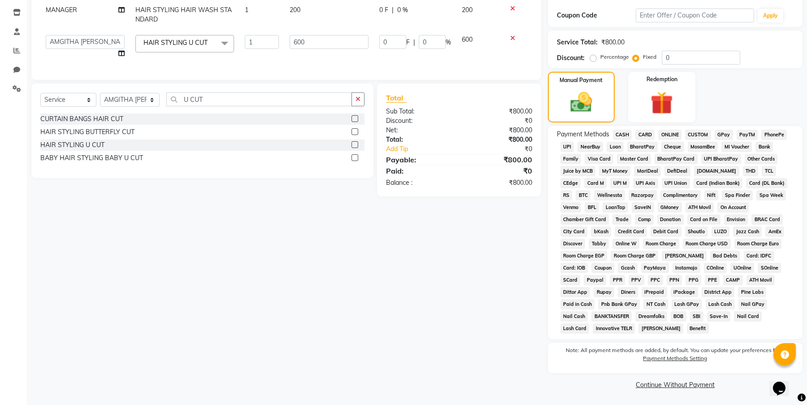
click at [627, 134] on span "CASH" at bounding box center [622, 135] width 19 height 10
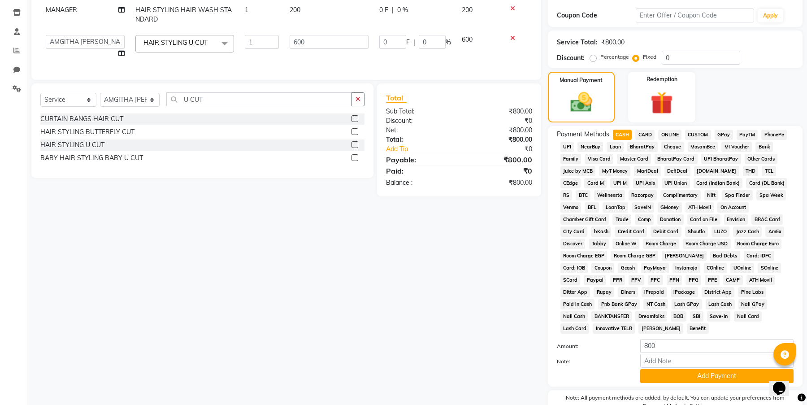
scroll to position [195, 0]
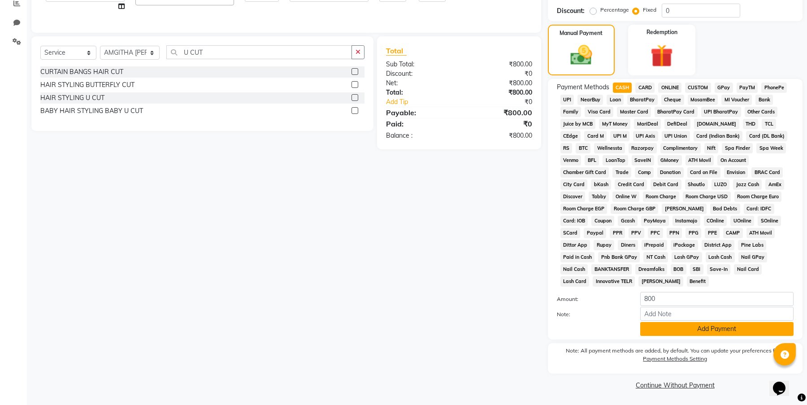
click at [712, 330] on button "Add Payment" at bounding box center [716, 329] width 153 height 14
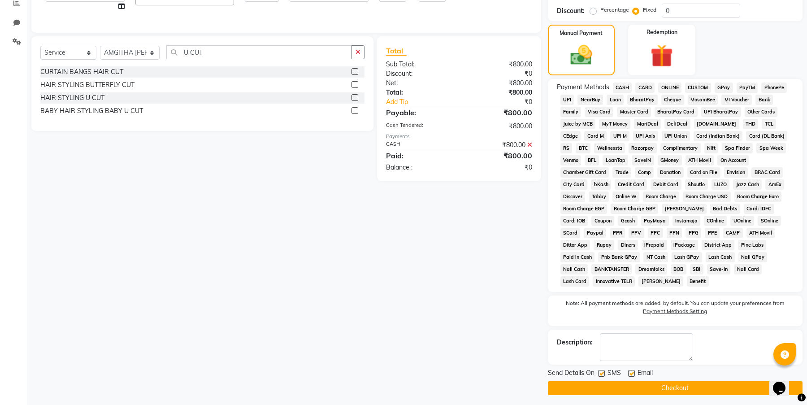
click at [693, 390] on button "Checkout" at bounding box center [675, 388] width 255 height 14
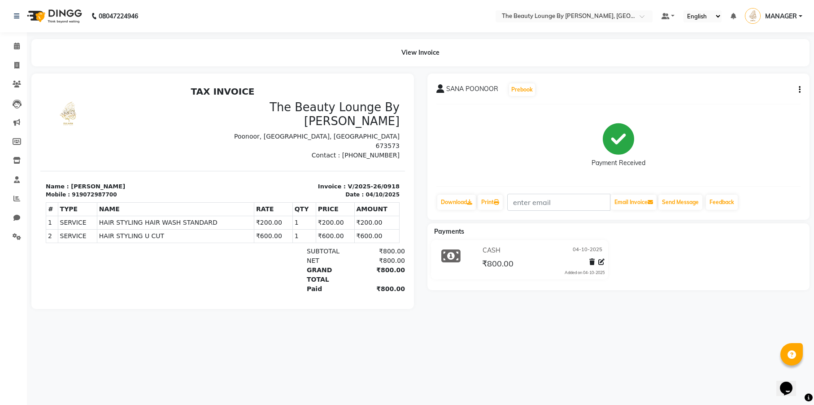
select select "8577"
select select "service"
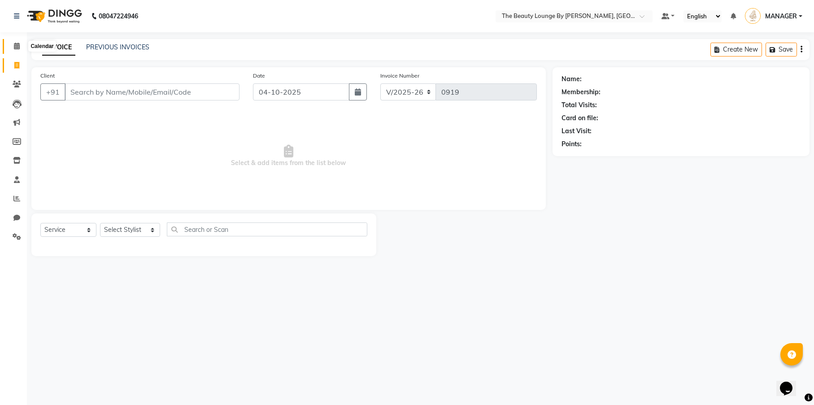
click at [19, 47] on icon at bounding box center [17, 46] width 6 height 7
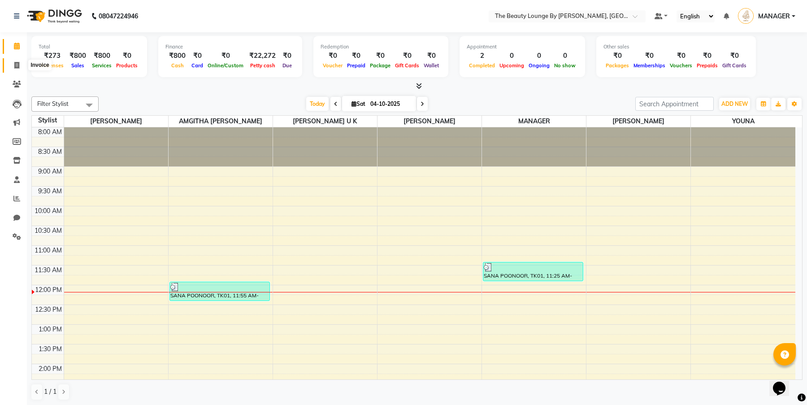
click at [16, 65] on icon at bounding box center [16, 65] width 5 height 7
select select "service"
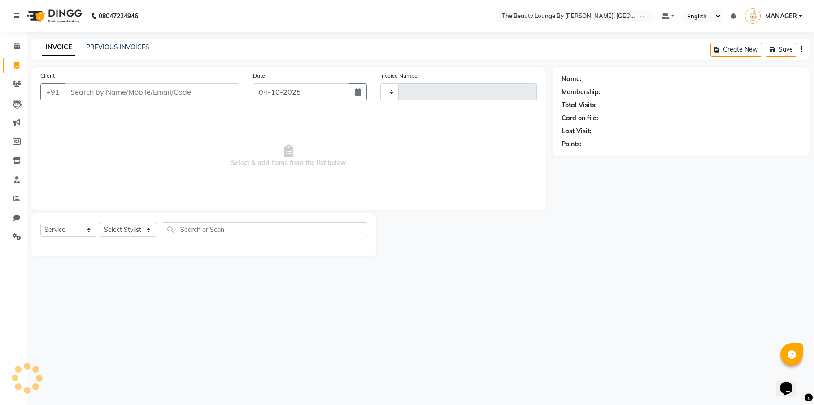
type input "0919"
select select "8577"
select select "85821"
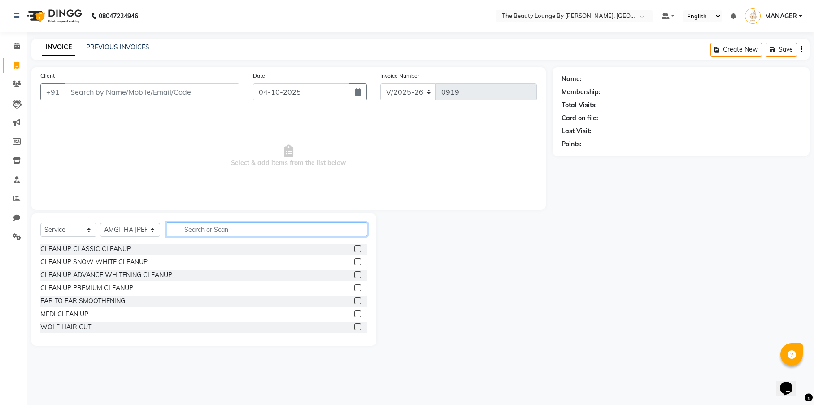
click at [190, 229] on input "text" at bounding box center [267, 229] width 200 height 14
click at [150, 95] on input "Client" at bounding box center [152, 91] width 175 height 17
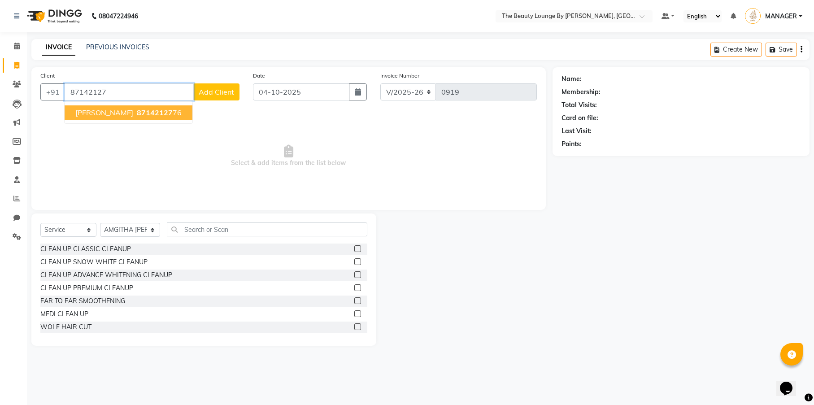
click at [133, 113] on span "[PERSON_NAME]" at bounding box center [104, 112] width 58 height 9
type input "8714212776"
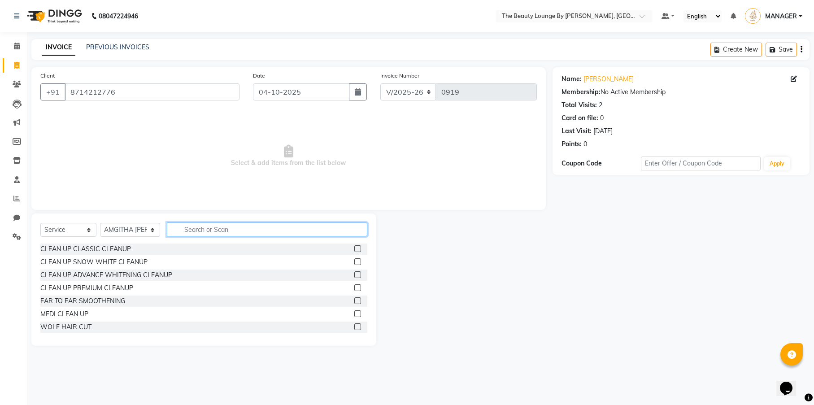
click at [229, 228] on input "text" at bounding box center [267, 229] width 200 height 14
type input "BAB"
click at [358, 248] on label at bounding box center [357, 248] width 7 height 7
click at [358, 248] on input "checkbox" at bounding box center [357, 249] width 6 height 6
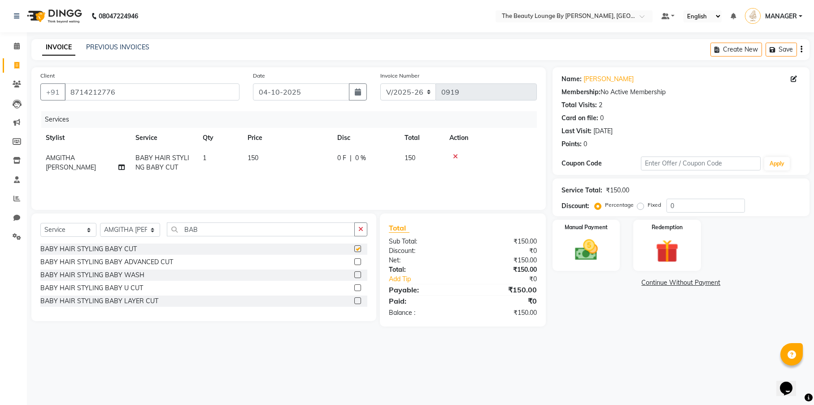
checkbox input "false"
click at [647, 204] on label "Fixed" at bounding box center [653, 205] width 13 height 8
click at [639, 204] on input "Fixed" at bounding box center [642, 205] width 6 height 6
radio input "true"
click at [594, 234] on div "Manual Payment" at bounding box center [586, 245] width 70 height 53
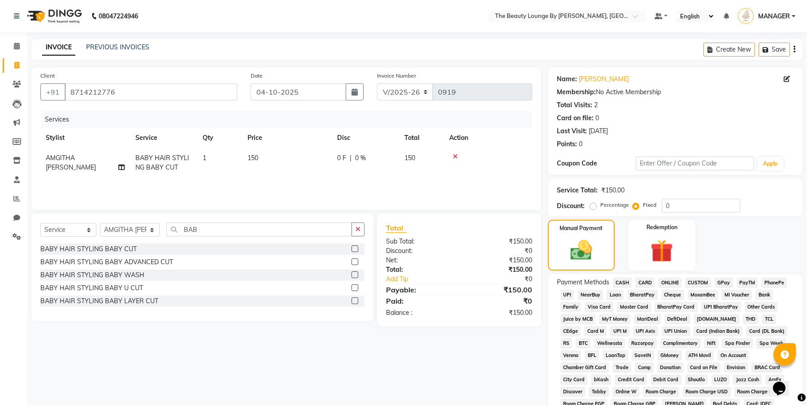
scroll to position [148, 0]
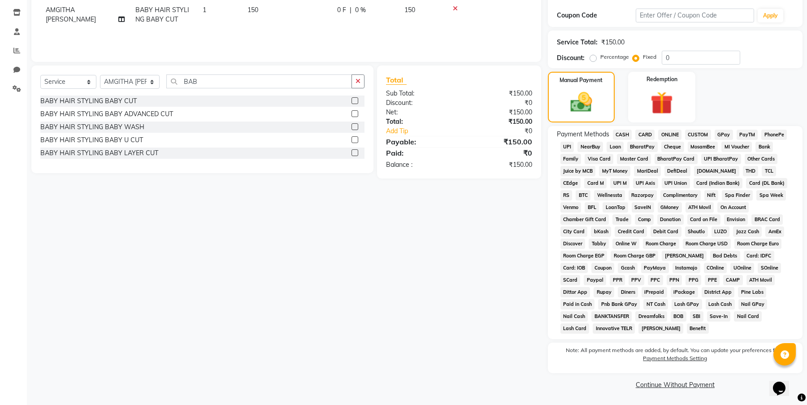
click at [624, 134] on span "CASH" at bounding box center [622, 135] width 19 height 10
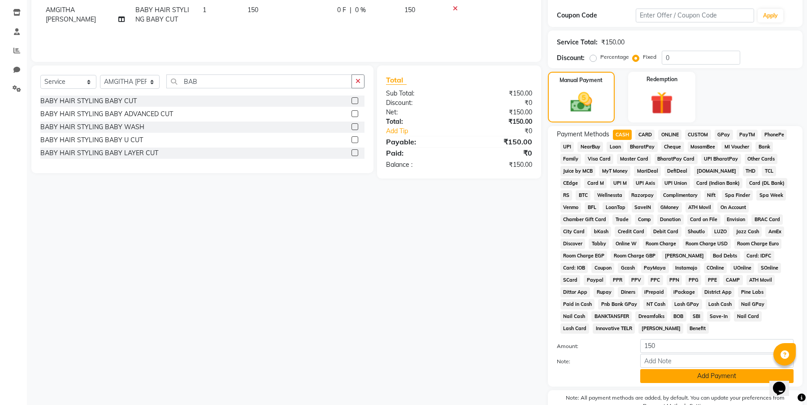
click at [721, 376] on button "Add Payment" at bounding box center [716, 376] width 153 height 14
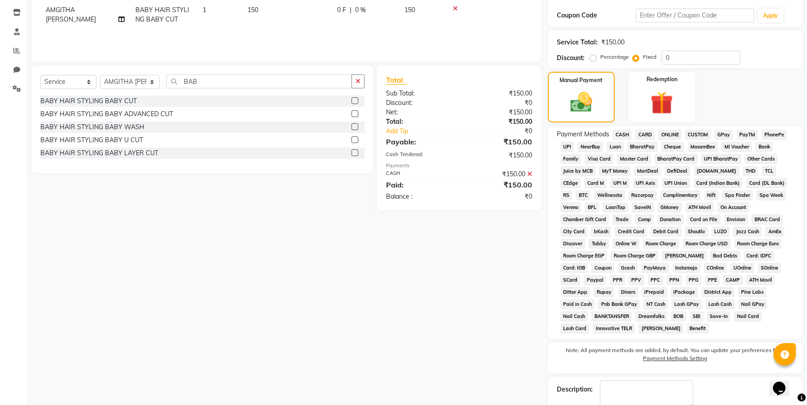
scroll to position [199, 0]
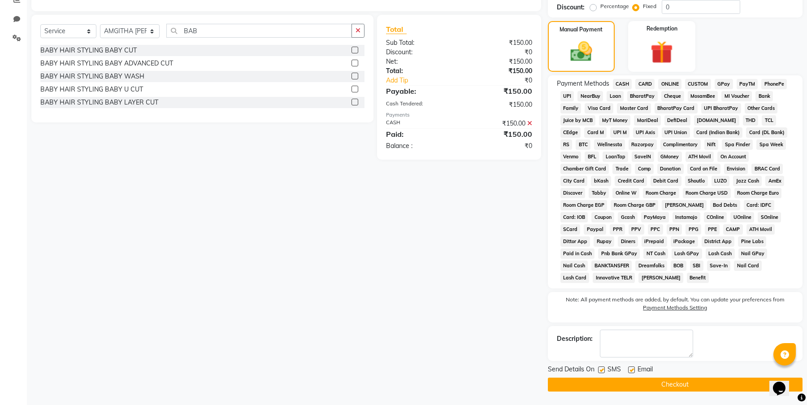
click at [703, 384] on button "Checkout" at bounding box center [675, 384] width 255 height 14
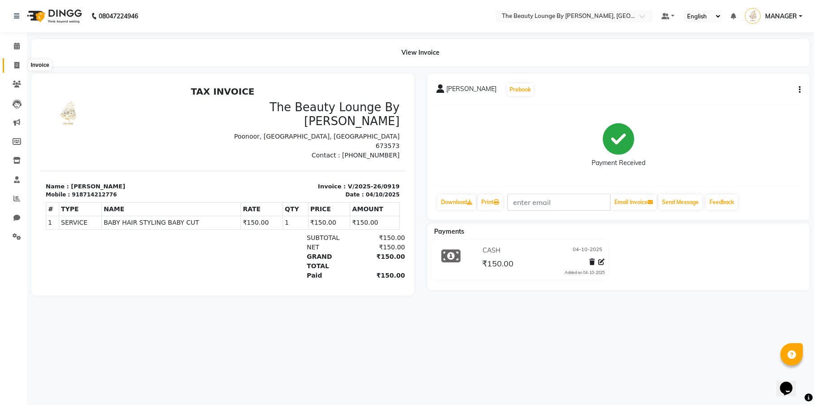
click at [11, 68] on span at bounding box center [17, 66] width 16 height 10
select select "service"
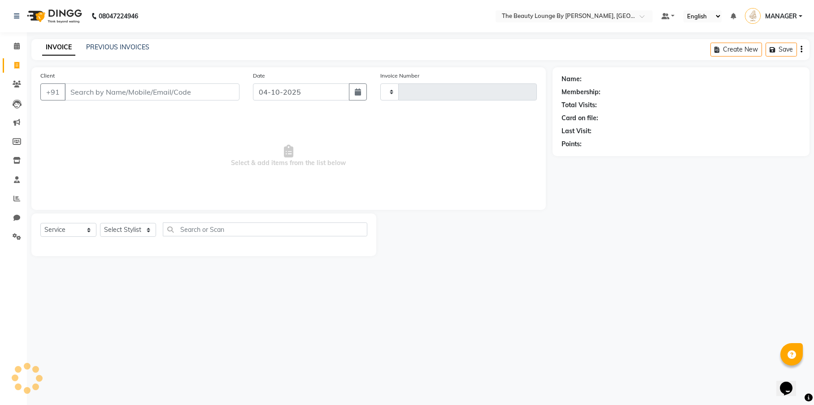
type input "0920"
select select "8577"
select select "85823"
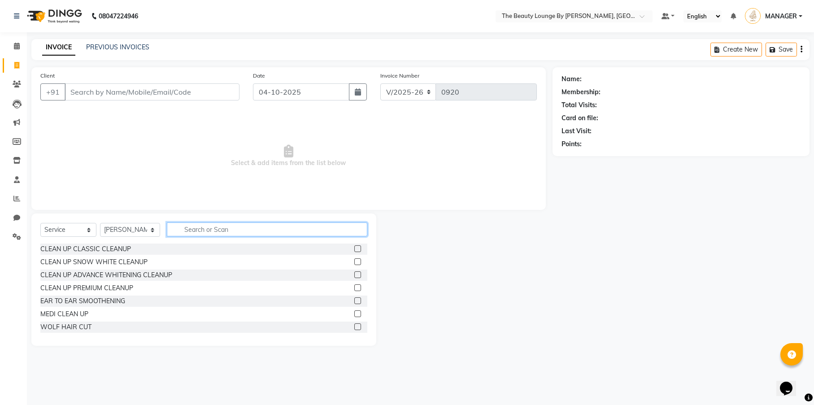
click at [221, 234] on input "text" at bounding box center [267, 229] width 200 height 14
type input "A"
click at [204, 229] on input "A" at bounding box center [261, 229] width 188 height 14
type input "BLEA"
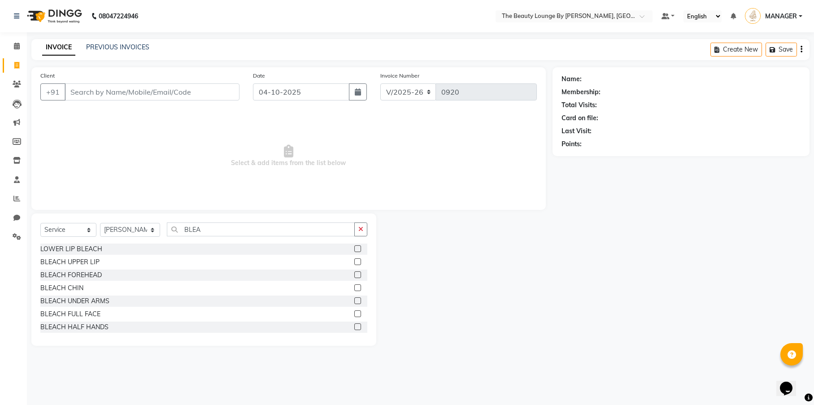
click at [354, 325] on label at bounding box center [357, 326] width 7 height 7
click at [354, 325] on input "checkbox" at bounding box center [357, 327] width 6 height 6
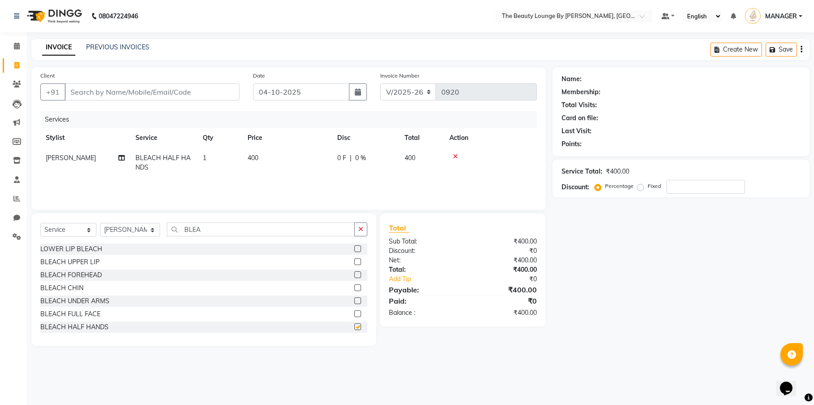
checkbox input "false"
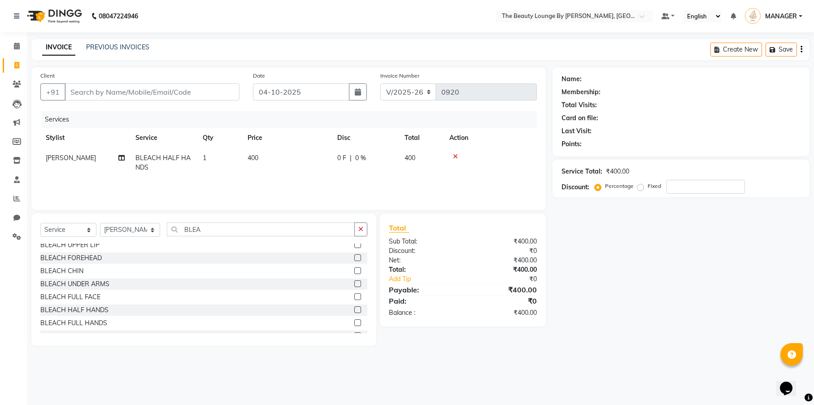
scroll to position [21, 0]
click at [354, 317] on label at bounding box center [357, 318] width 7 height 7
click at [354, 317] on input "checkbox" at bounding box center [357, 319] width 6 height 6
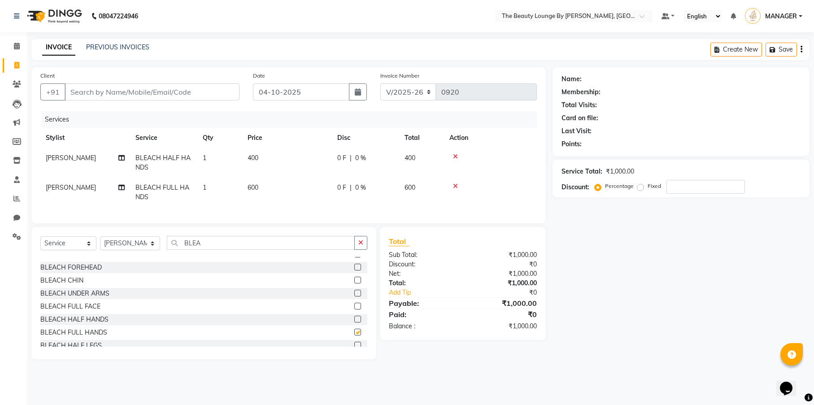
checkbox input "false"
click at [251, 244] on input "BLEA" at bounding box center [261, 243] width 188 height 14
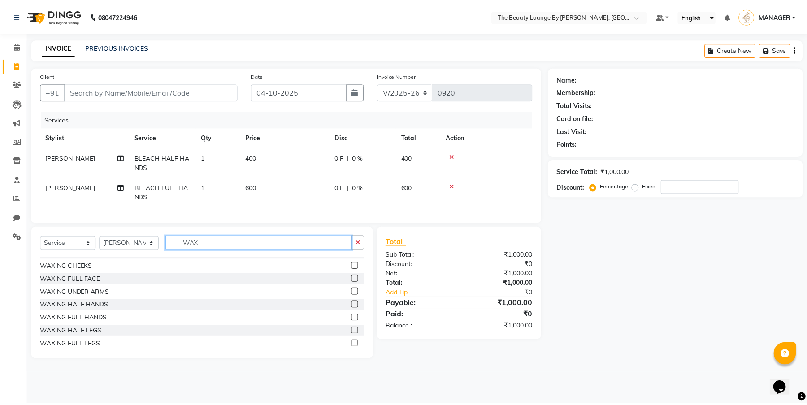
scroll to position [63, 0]
type input "WAX"
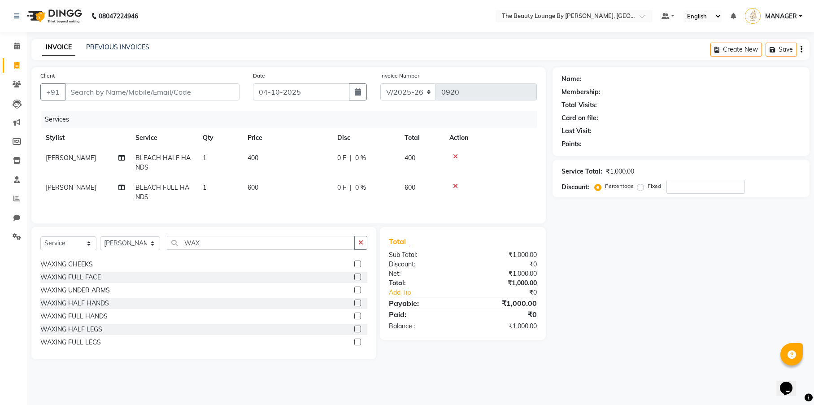
drag, startPoint x: 357, startPoint y: 335, endPoint x: 355, endPoint y: 341, distance: 6.0
click at [356, 335] on div at bounding box center [360, 329] width 13 height 11
click at [354, 332] on label at bounding box center [357, 328] width 7 height 7
click at [354, 332] on input "checkbox" at bounding box center [357, 329] width 6 height 6
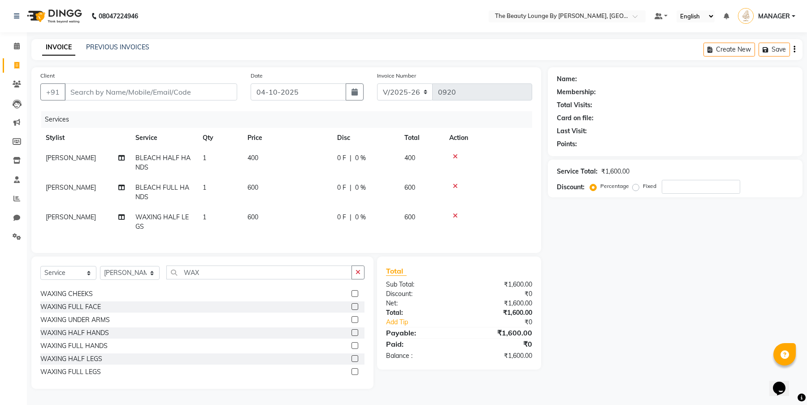
click at [351, 362] on label at bounding box center [354, 358] width 7 height 7
click at [351, 362] on input "checkbox" at bounding box center [354, 359] width 6 height 6
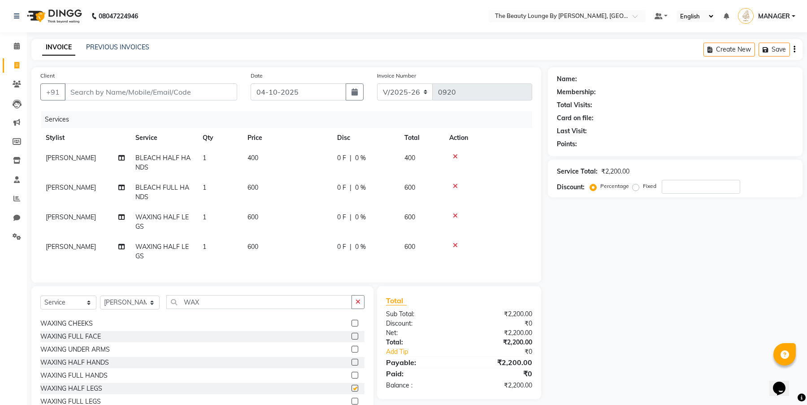
checkbox input "false"
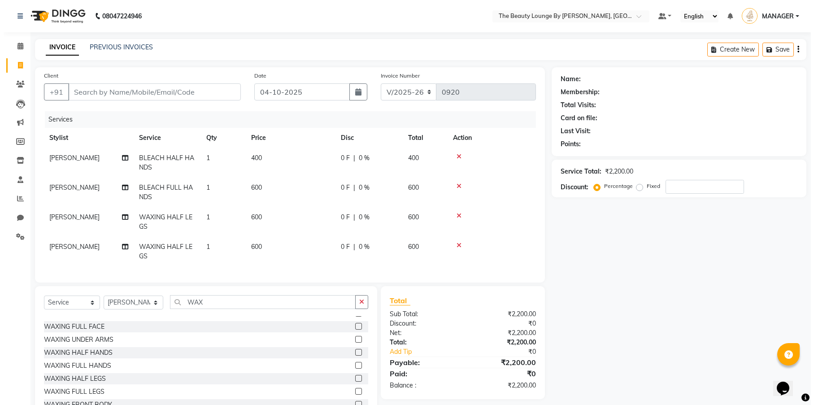
scroll to position [80, 0]
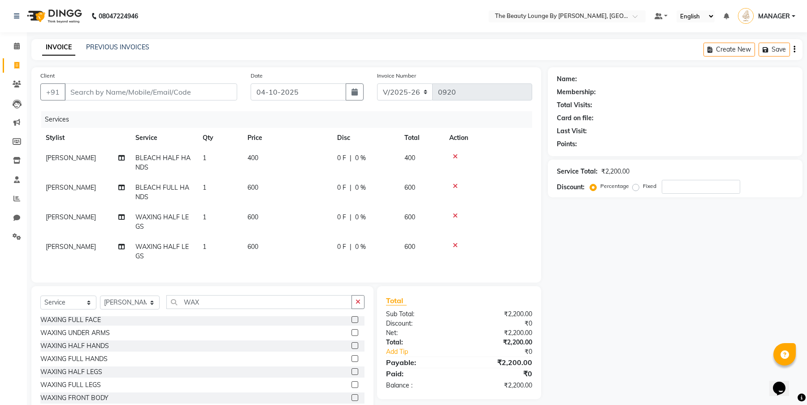
click at [351, 388] on label at bounding box center [354, 384] width 7 height 7
click at [351, 388] on input "checkbox" at bounding box center [354, 385] width 6 height 6
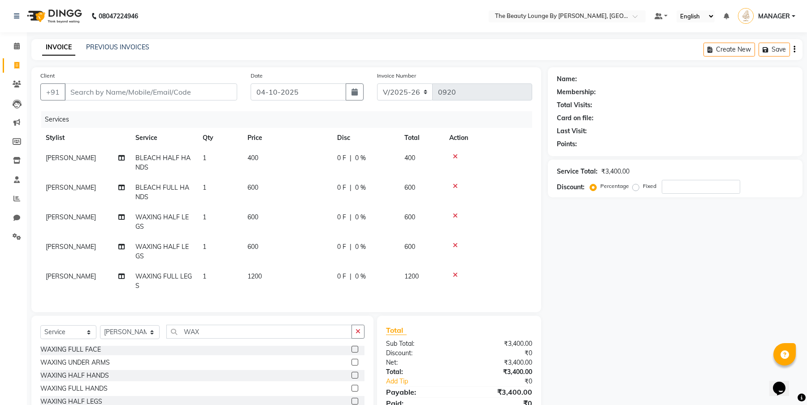
checkbox input "false"
click at [457, 153] on icon at bounding box center [455, 156] width 5 height 6
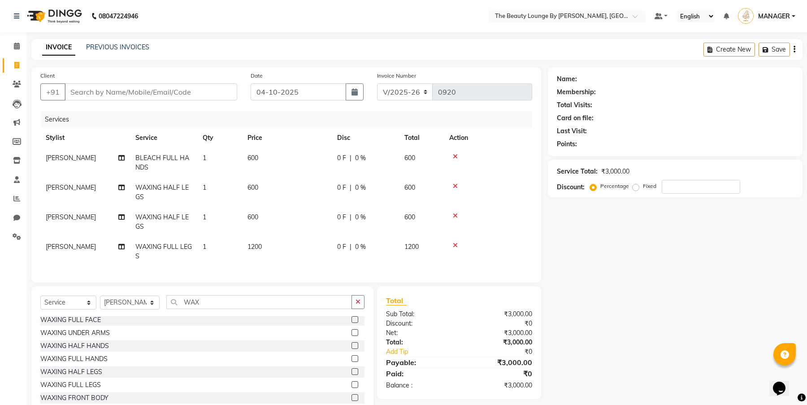
click at [456, 154] on icon at bounding box center [455, 156] width 5 height 6
click at [456, 183] on icon at bounding box center [455, 186] width 5 height 6
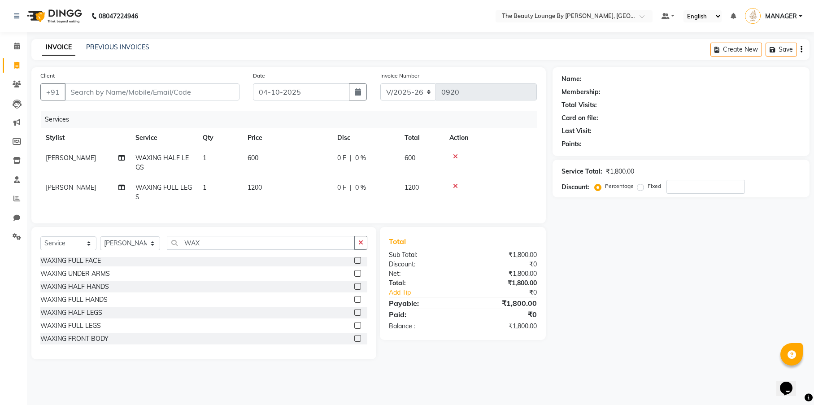
click at [456, 154] on icon at bounding box center [455, 156] width 5 height 6
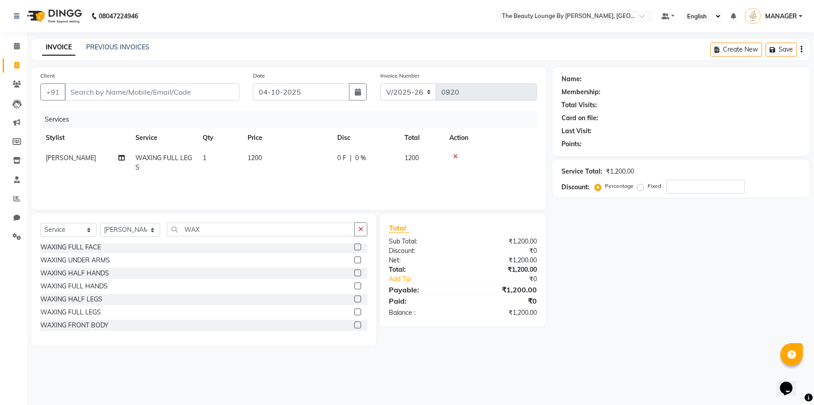
click at [456, 154] on icon at bounding box center [455, 156] width 5 height 6
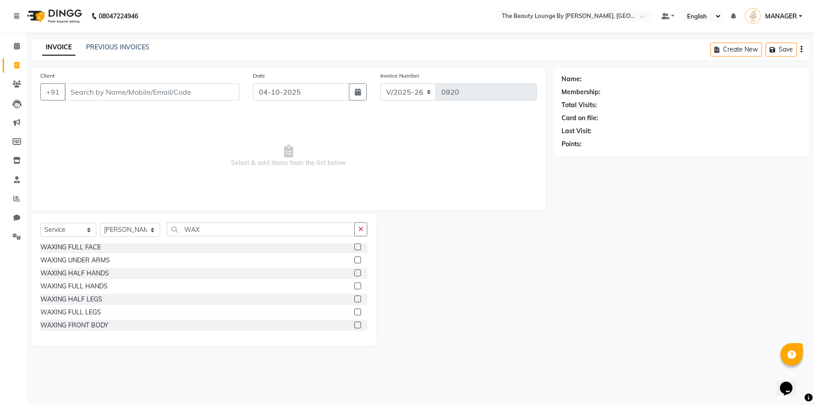
click at [235, 70] on div "Client +91 Date [DATE] Invoice Number V/2025 V/[PHONE_NUMBER] Select & add item…" at bounding box center [288, 138] width 514 height 143
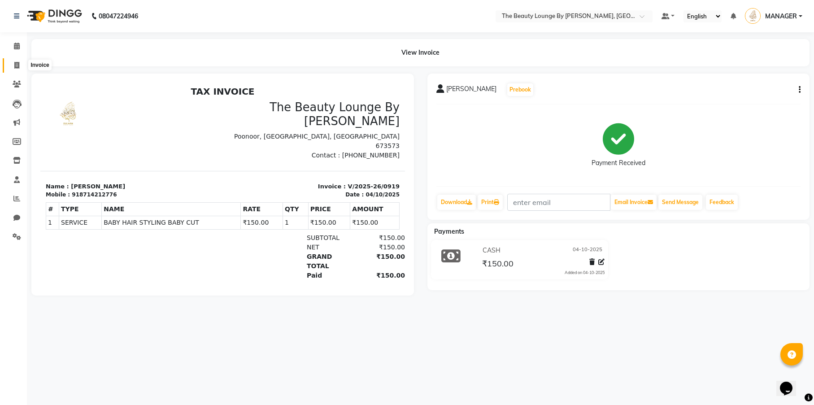
click at [13, 63] on span at bounding box center [17, 66] width 16 height 10
select select "service"
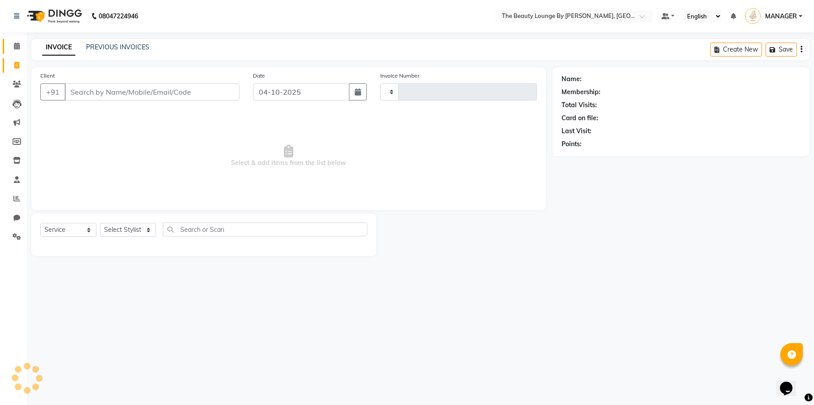
type input "0920"
select select "8577"
click at [18, 44] on icon at bounding box center [17, 46] width 6 height 7
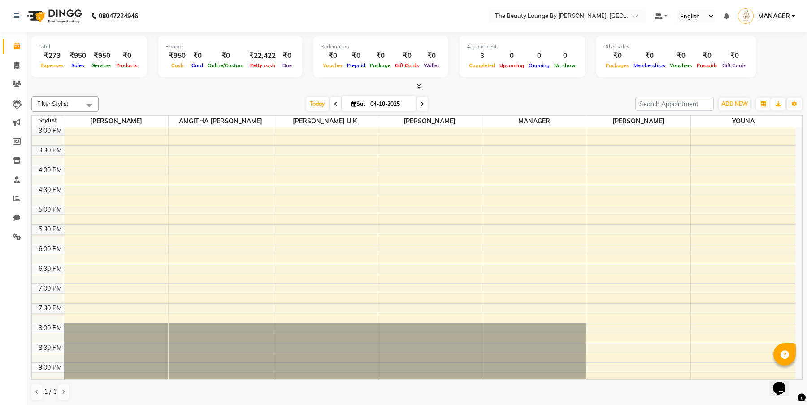
scroll to position [300, 0]
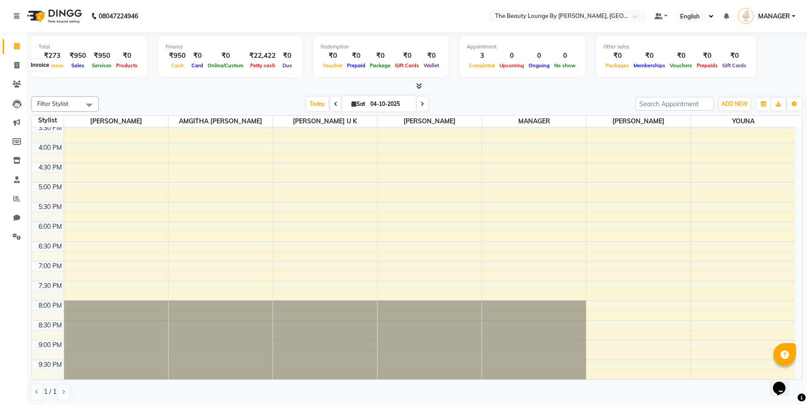
drag, startPoint x: 15, startPoint y: 63, endPoint x: 30, endPoint y: 68, distance: 16.2
click at [15, 63] on icon at bounding box center [16, 65] width 5 height 7
select select "service"
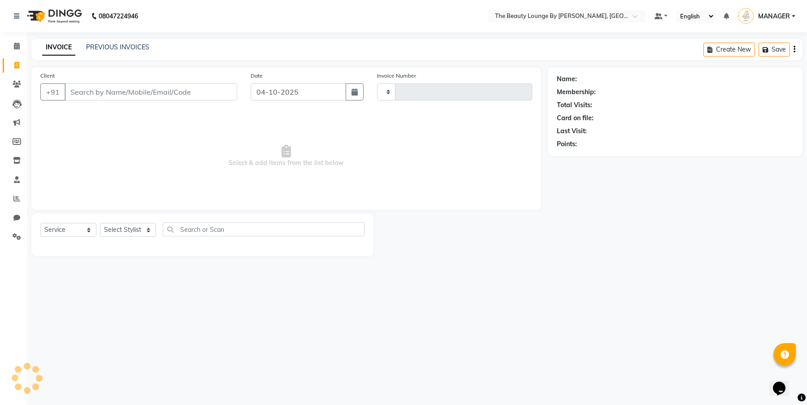
type input "0920"
select select "8577"
select select "85821"
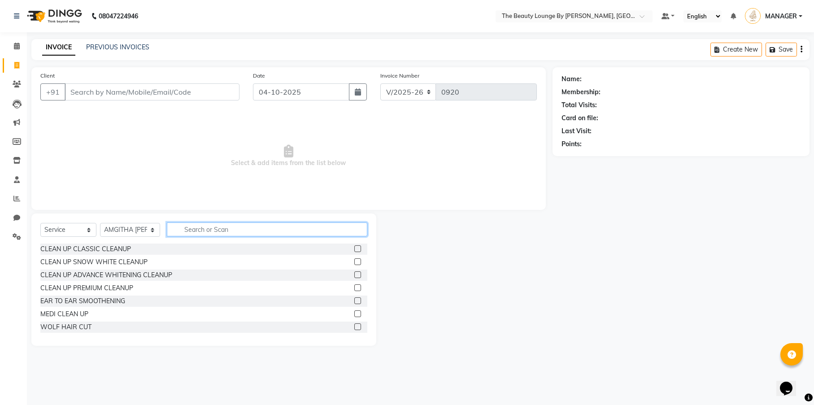
click at [238, 232] on input "text" at bounding box center [267, 229] width 200 height 14
type input "BABY"
click at [358, 249] on label at bounding box center [357, 248] width 7 height 7
click at [358, 249] on input "checkbox" at bounding box center [357, 249] width 6 height 6
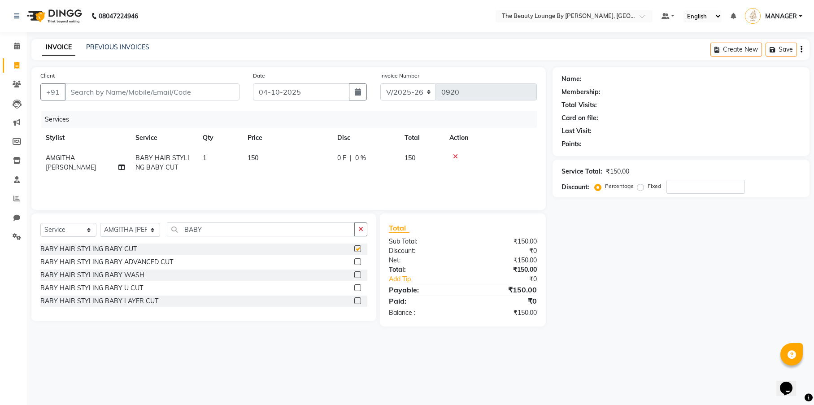
checkbox input "false"
click at [173, 95] on input "Client" at bounding box center [152, 91] width 175 height 17
click at [155, 90] on input "Client" at bounding box center [152, 91] width 175 height 17
type input "7"
type input "0"
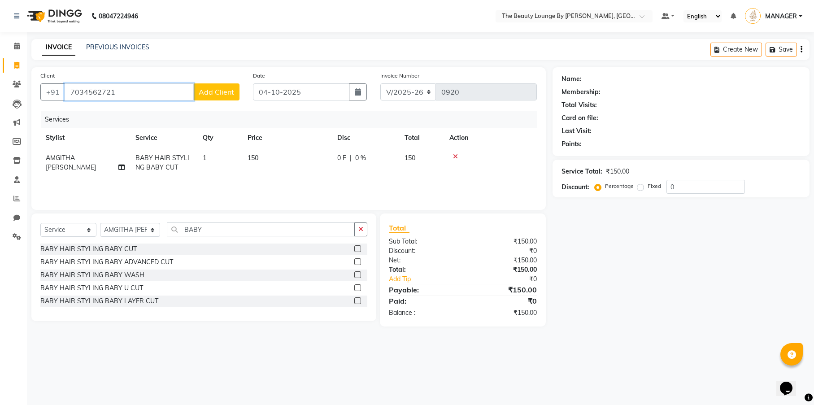
type input "7034562721"
click at [229, 90] on span "Add Client" at bounding box center [216, 91] width 35 height 9
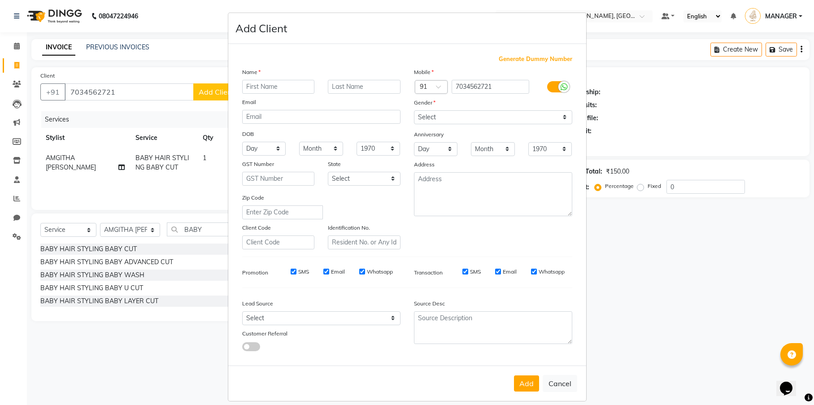
click at [253, 85] on input "text" at bounding box center [278, 87] width 73 height 14
type input "FASEELA"
type input "POONOOR"
click at [458, 117] on select "Select [DEMOGRAPHIC_DATA] [DEMOGRAPHIC_DATA] Other Prefer Not To Say" at bounding box center [493, 117] width 158 height 14
click at [459, 109] on div "Gender" at bounding box center [493, 104] width 172 height 13
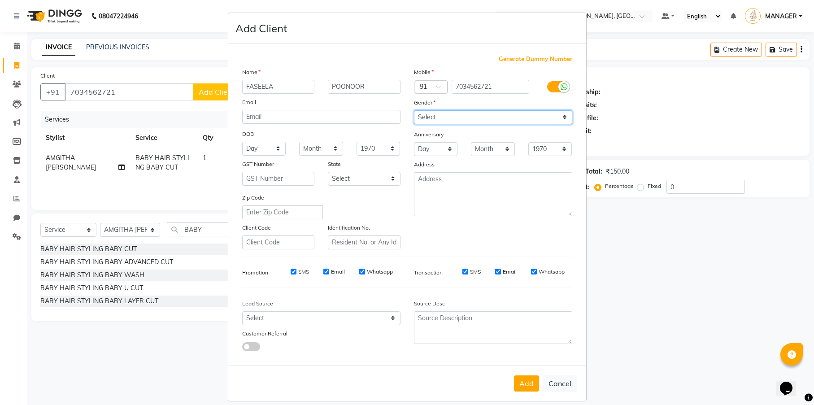
select select "[DEMOGRAPHIC_DATA]"
click at [519, 383] on button "Add" at bounding box center [526, 383] width 25 height 16
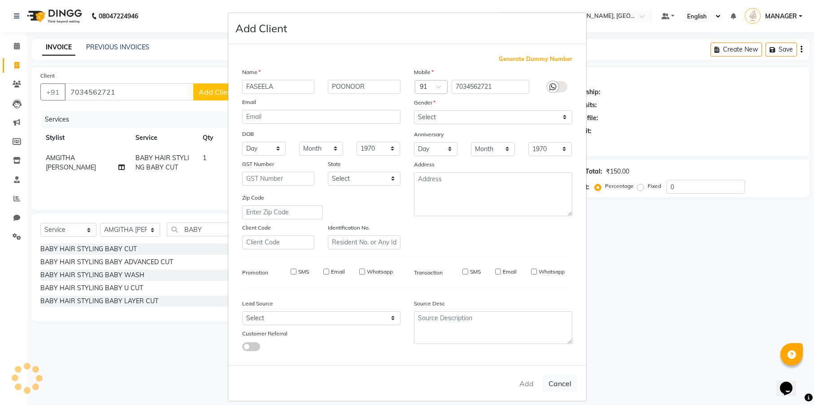
select select
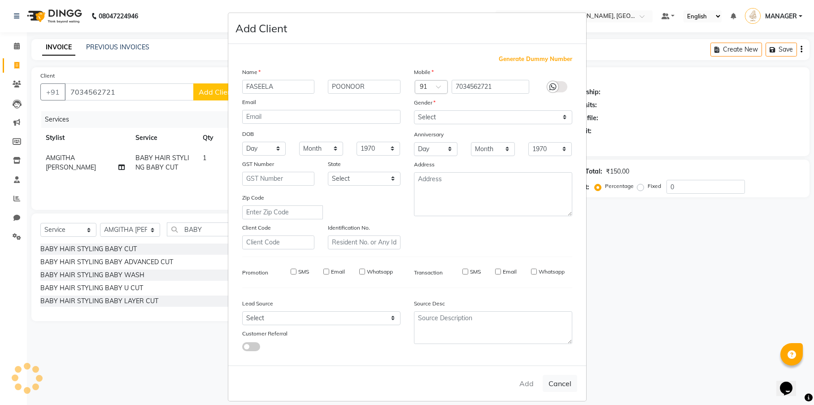
select select
checkbox input "false"
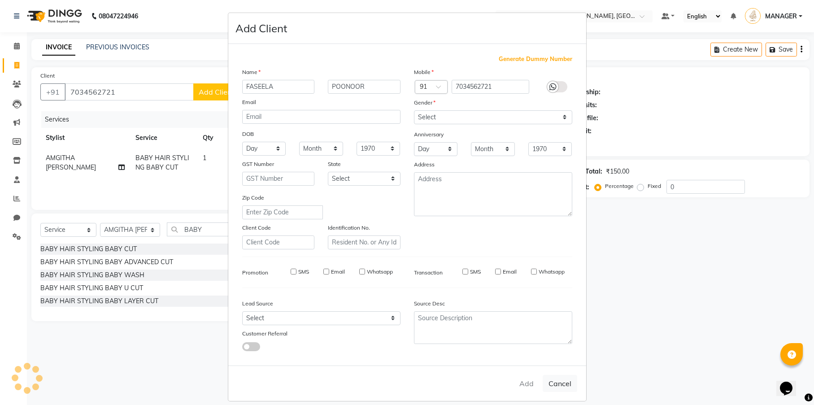
checkbox input "false"
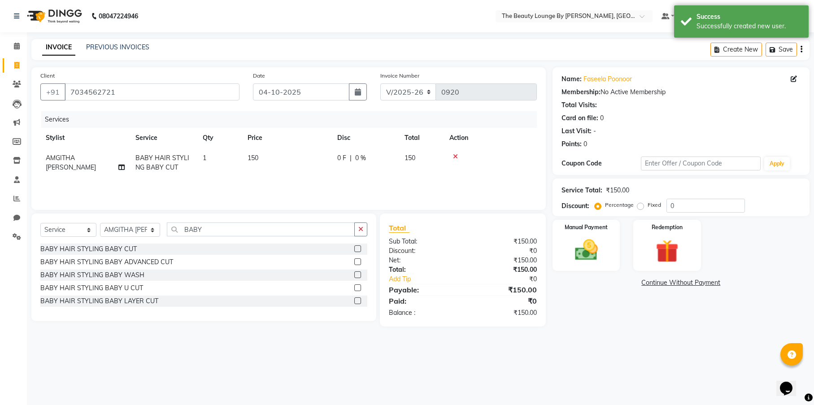
click at [642, 211] on div "Percentage Fixed 0" at bounding box center [670, 206] width 148 height 14
click at [647, 204] on label "Fixed" at bounding box center [653, 205] width 13 height 8
click at [642, 204] on input "Fixed" at bounding box center [642, 205] width 6 height 6
radio input "true"
click at [598, 243] on img at bounding box center [586, 249] width 39 height 27
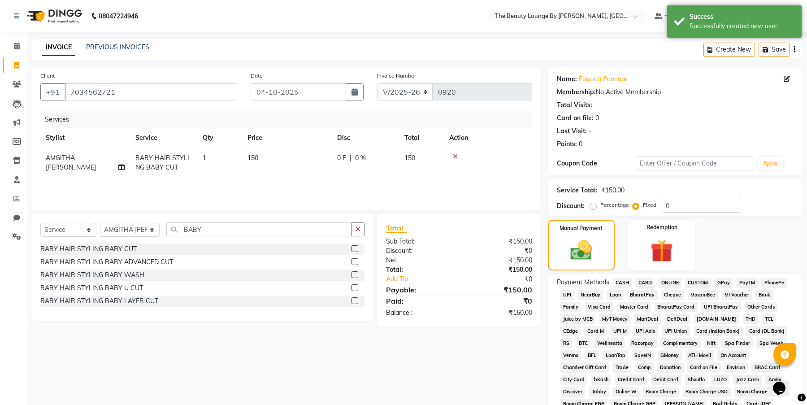
scroll to position [148, 0]
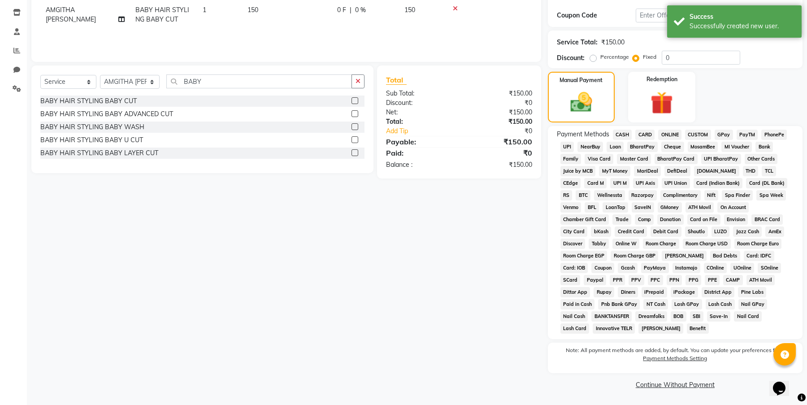
click at [724, 132] on span "GPay" at bounding box center [723, 135] width 18 height 10
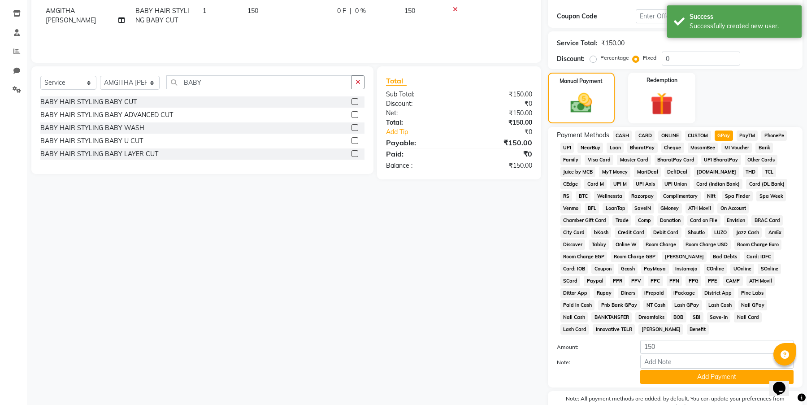
scroll to position [195, 0]
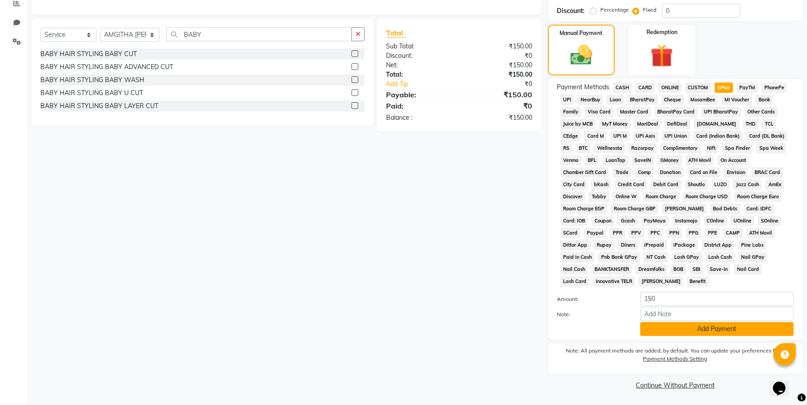
click at [732, 327] on button "Add Payment" at bounding box center [716, 329] width 153 height 14
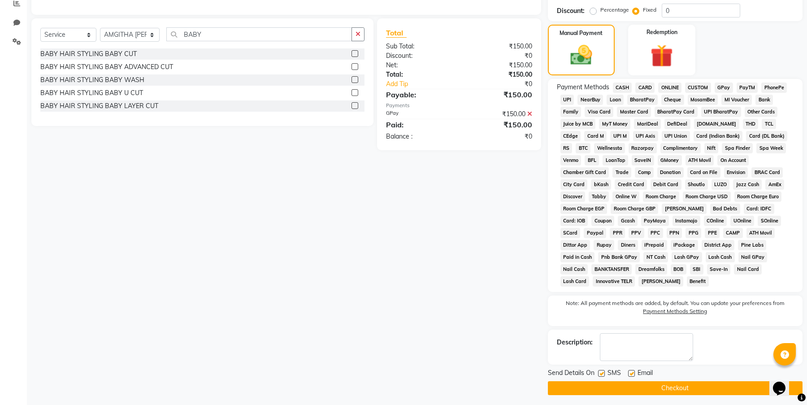
click at [706, 388] on button "Checkout" at bounding box center [675, 388] width 255 height 14
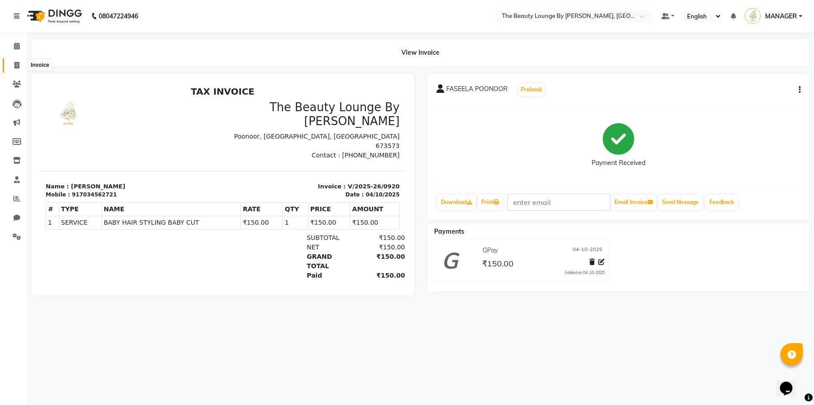
click at [17, 63] on icon at bounding box center [16, 65] width 5 height 7
select select "8577"
select select "service"
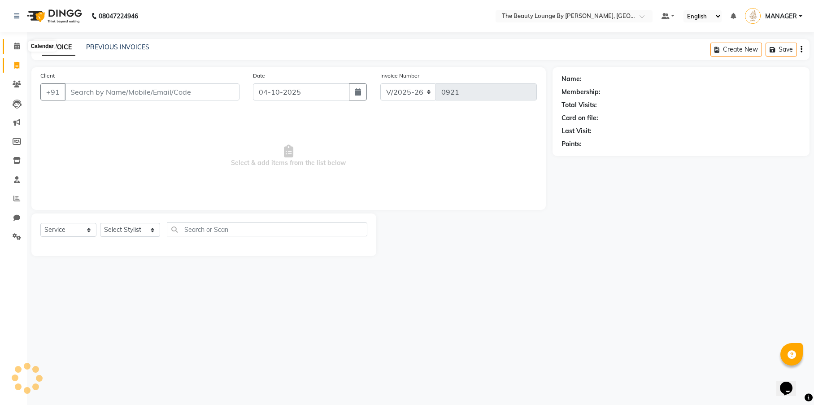
click at [18, 45] on icon at bounding box center [17, 46] width 6 height 7
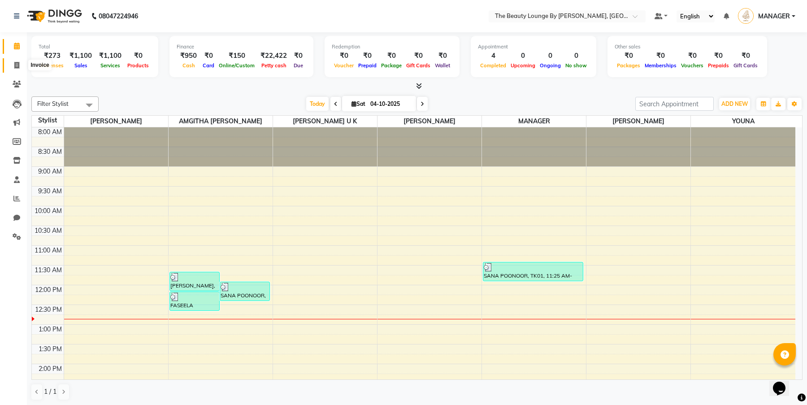
click at [19, 64] on icon at bounding box center [16, 65] width 5 height 7
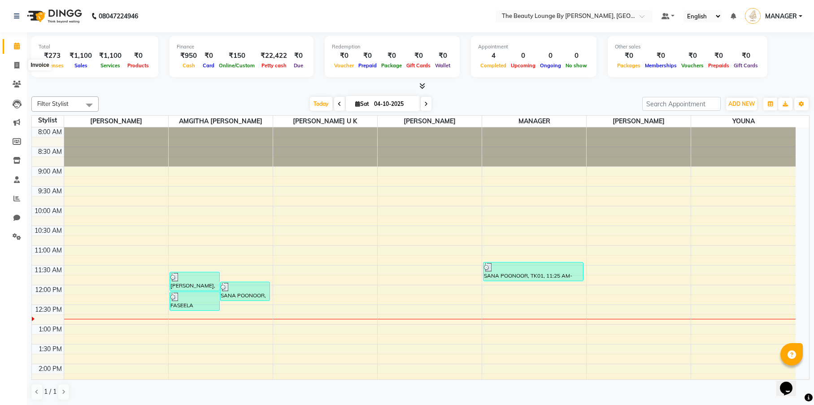
select select "service"
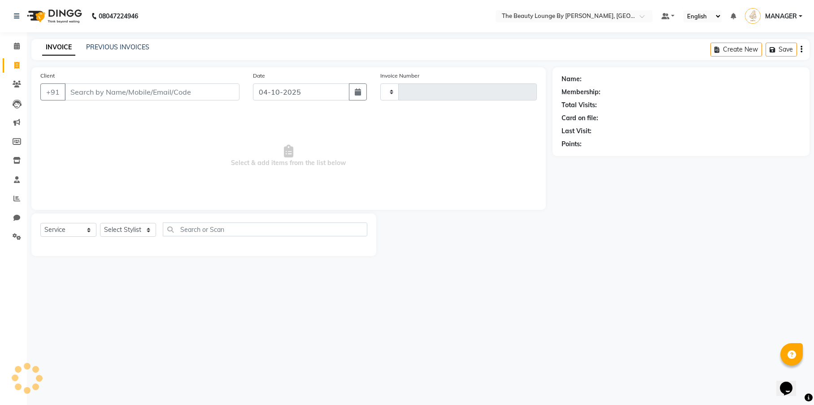
type input "0921"
select select "8577"
select select "85823"
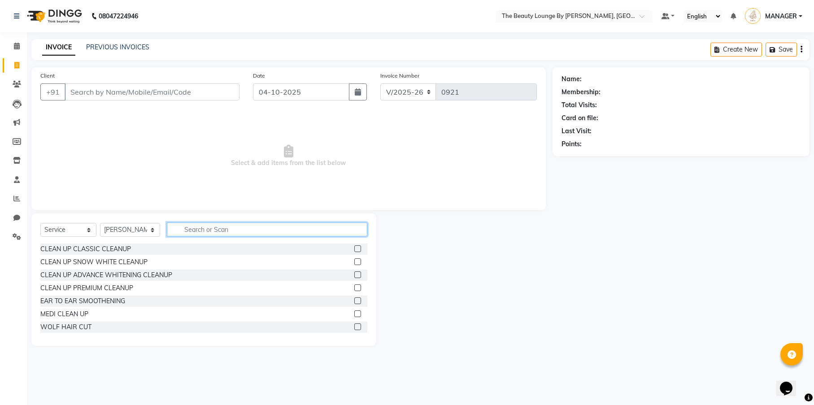
click at [192, 229] on input "text" at bounding box center [267, 229] width 200 height 14
type input "TAN"
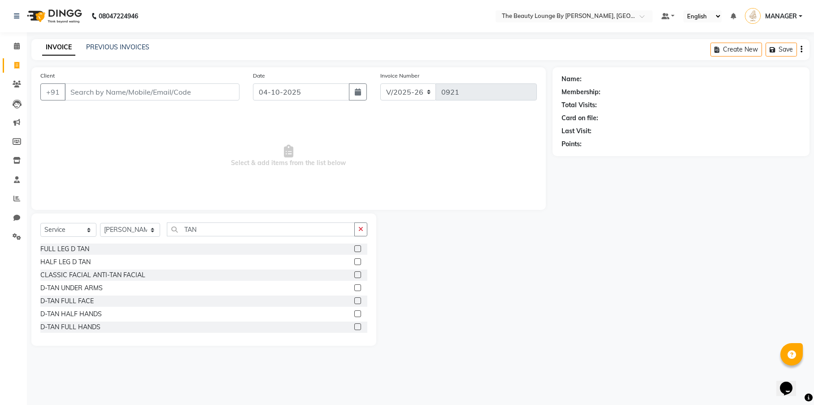
click at [354, 301] on label at bounding box center [357, 300] width 7 height 7
click at [354, 301] on input "checkbox" at bounding box center [357, 301] width 6 height 6
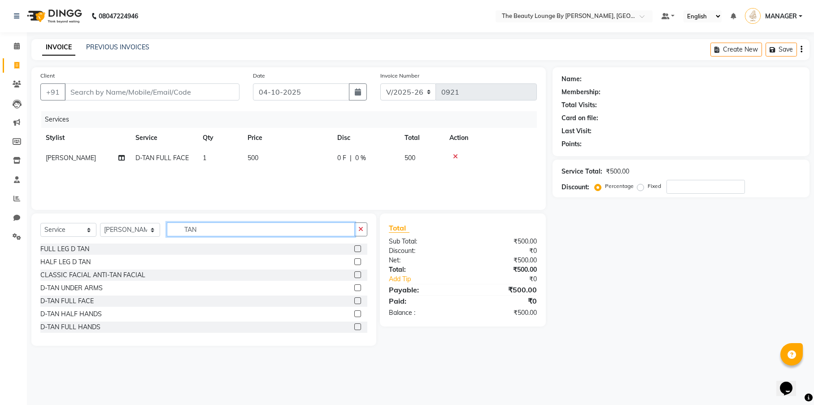
checkbox input "false"
click at [263, 223] on input "TAN" at bounding box center [261, 229] width 188 height 14
click at [260, 234] on input "TAN" at bounding box center [261, 229] width 188 height 14
type input "T"
type input "CLEA"
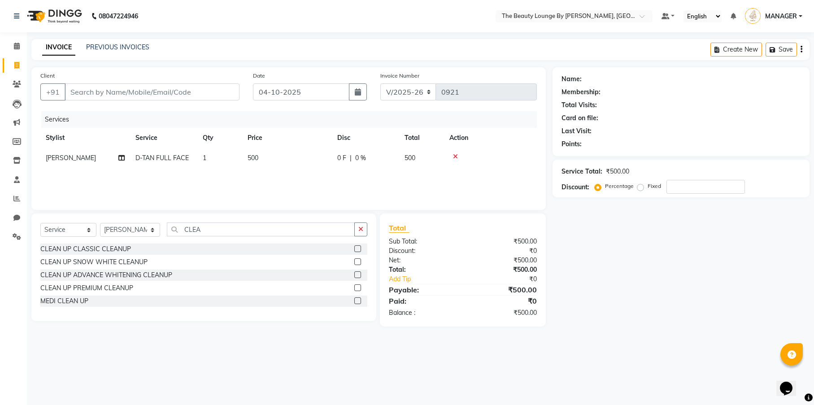
click at [360, 247] on label at bounding box center [357, 248] width 7 height 7
click at [360, 247] on input "checkbox" at bounding box center [357, 249] width 6 height 6
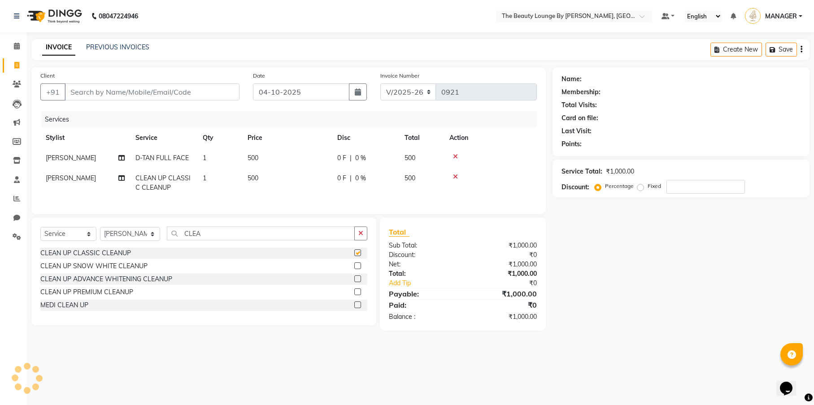
checkbox input "false"
select select "86785"
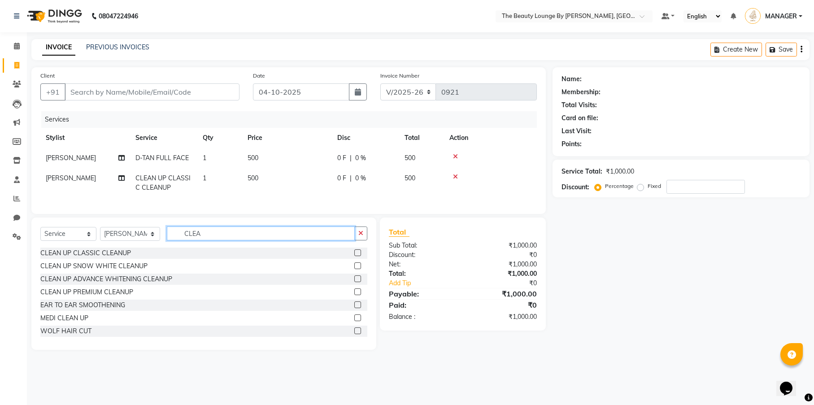
click at [222, 240] on input "CLEA" at bounding box center [261, 233] width 188 height 14
type input "C"
type input "THR"
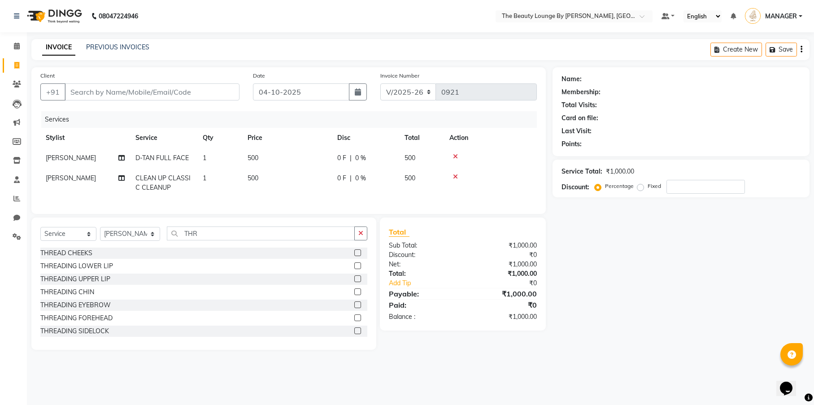
click at [354, 295] on label at bounding box center [357, 291] width 7 height 7
click at [354, 295] on input "checkbox" at bounding box center [357, 292] width 6 height 6
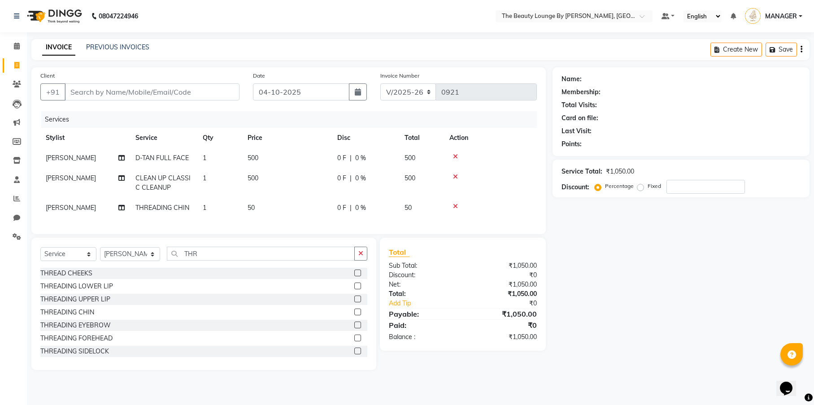
checkbox input "false"
click at [354, 289] on label at bounding box center [357, 285] width 7 height 7
click at [354, 289] on input "checkbox" at bounding box center [357, 286] width 6 height 6
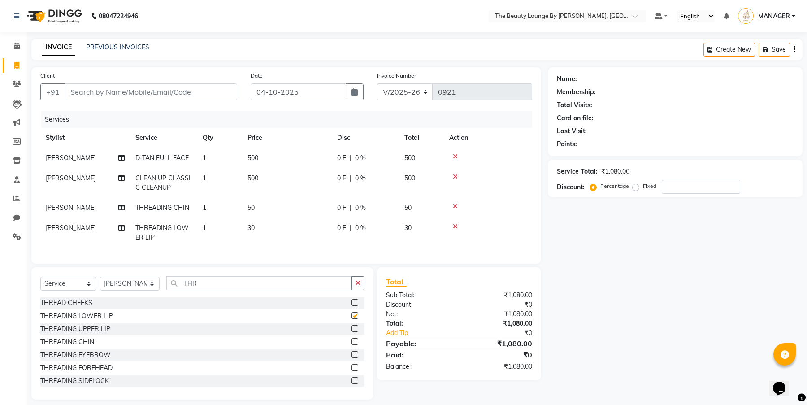
checkbox input "false"
click at [351, 332] on label at bounding box center [354, 328] width 7 height 7
click at [351, 332] on input "checkbox" at bounding box center [354, 329] width 6 height 6
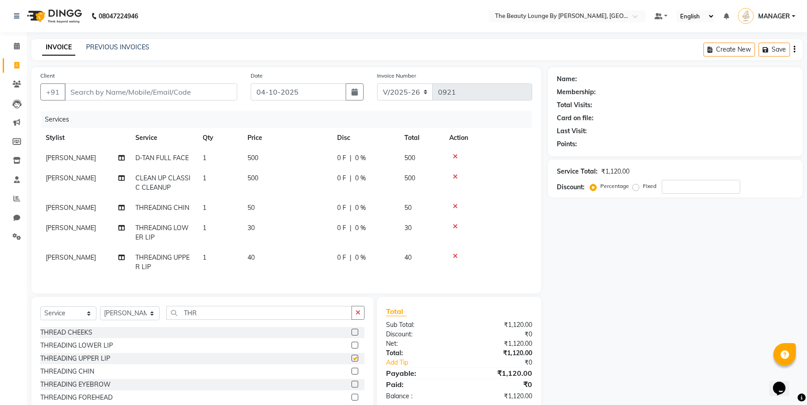
checkbox input "false"
click at [455, 225] on icon at bounding box center [455, 226] width 5 height 6
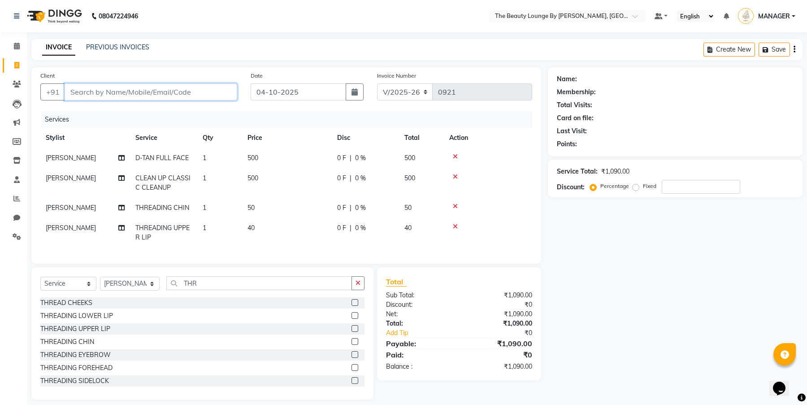
click at [159, 96] on input "Client" at bounding box center [151, 91] width 173 height 17
click at [171, 93] on input "Client" at bounding box center [151, 91] width 173 height 17
click at [172, 92] on input "Client" at bounding box center [151, 91] width 173 height 17
click at [155, 91] on input "Client" at bounding box center [151, 91] width 173 height 17
type input "7"
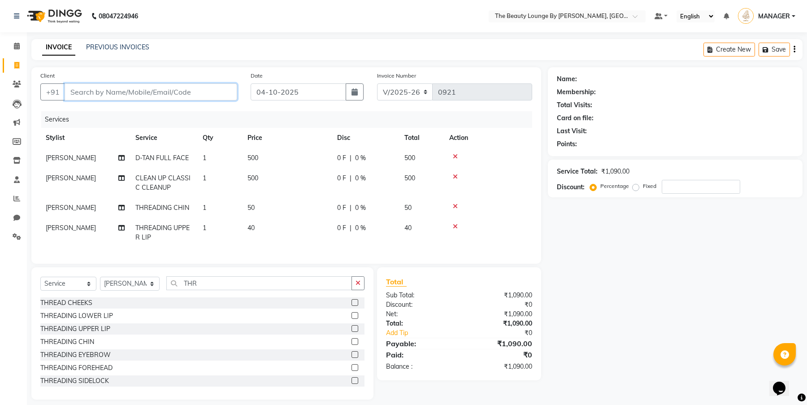
type input "0"
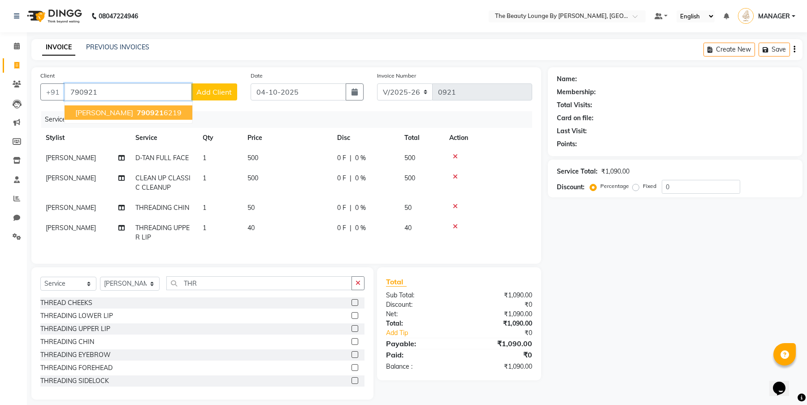
click at [164, 112] on span "790921" at bounding box center [150, 112] width 27 height 9
type input "7909216219"
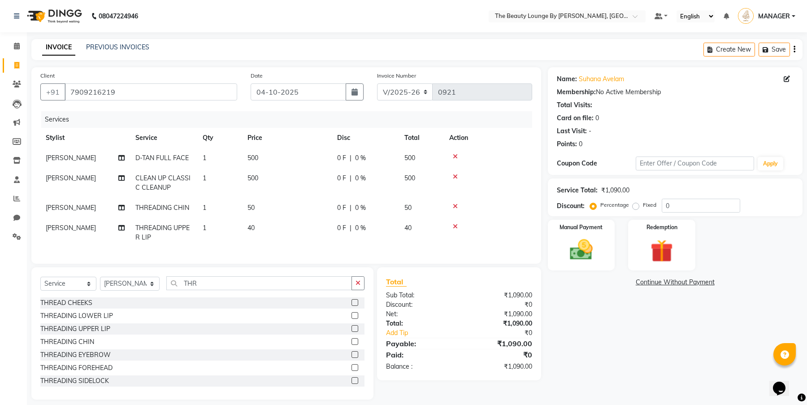
click at [643, 209] on label "Fixed" at bounding box center [649, 205] width 13 height 8
click at [635, 208] on input "Fixed" at bounding box center [637, 205] width 6 height 6
radio input "true"
click at [595, 237] on img at bounding box center [581, 249] width 38 height 27
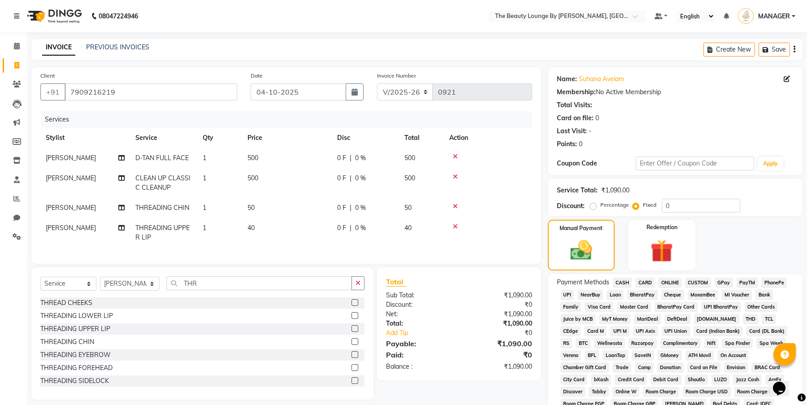
click at [733, 282] on span "GPay" at bounding box center [723, 282] width 18 height 10
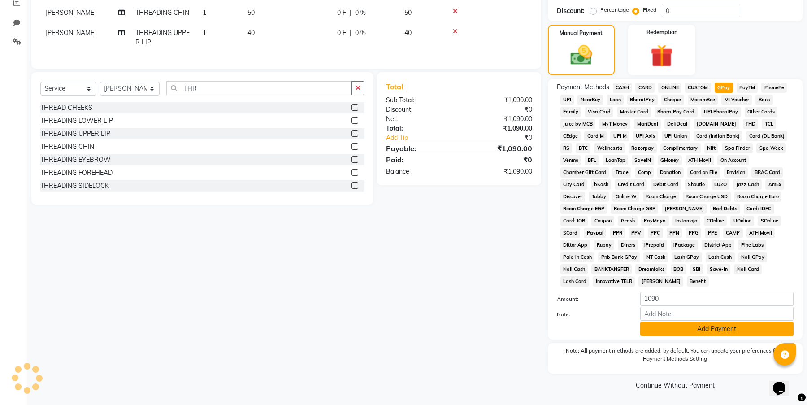
click at [710, 328] on button "Add Payment" at bounding box center [716, 329] width 153 height 14
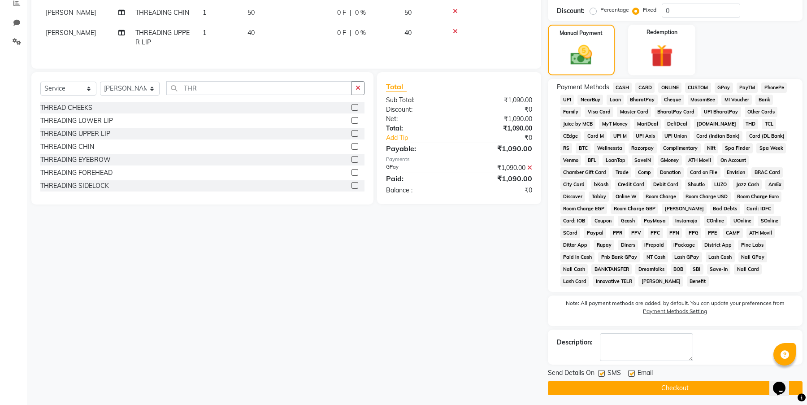
click at [697, 388] on button "Checkout" at bounding box center [675, 388] width 255 height 14
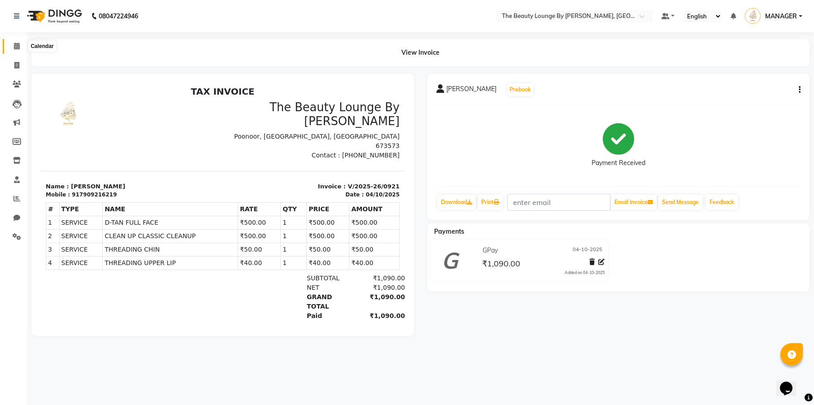
click at [19, 46] on icon at bounding box center [17, 46] width 6 height 7
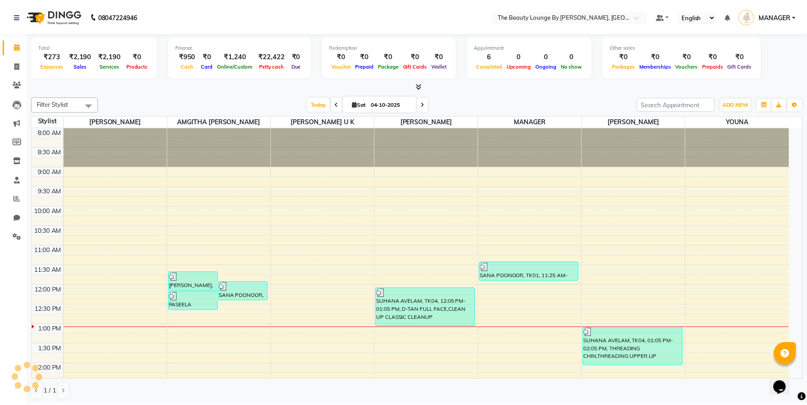
scroll to position [197, 0]
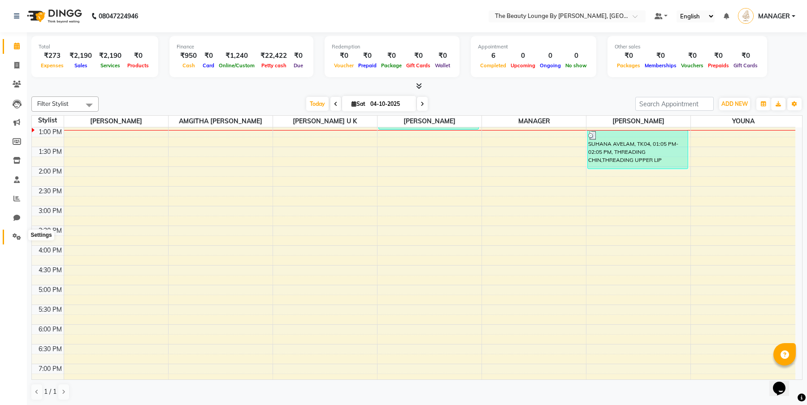
click at [17, 233] on icon at bounding box center [17, 236] width 9 height 7
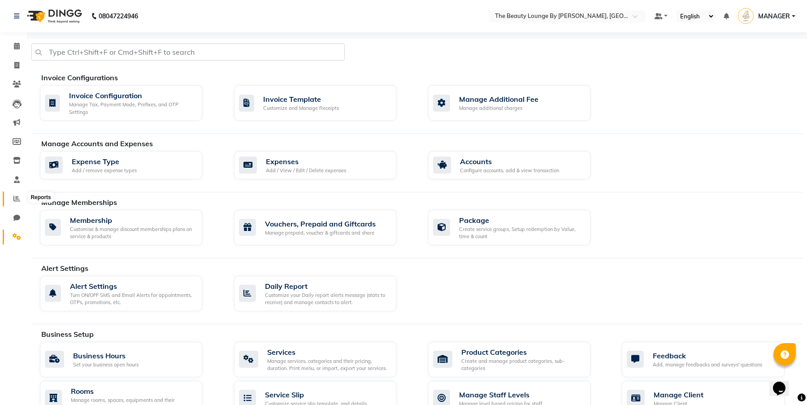
click at [15, 197] on icon at bounding box center [16, 198] width 7 height 7
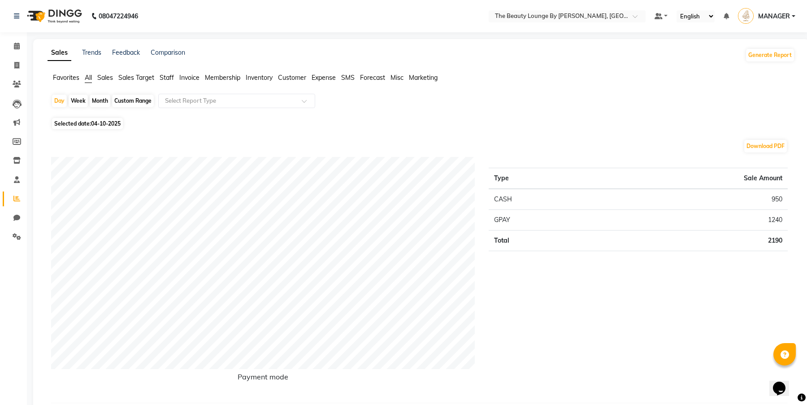
click at [322, 77] on span "Expense" at bounding box center [324, 78] width 24 height 8
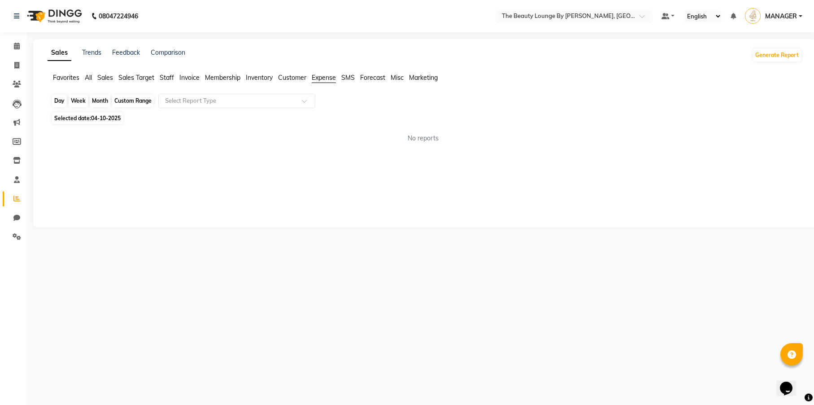
click at [63, 101] on div "Day" at bounding box center [59, 101] width 15 height 13
select select "10"
select select "2025"
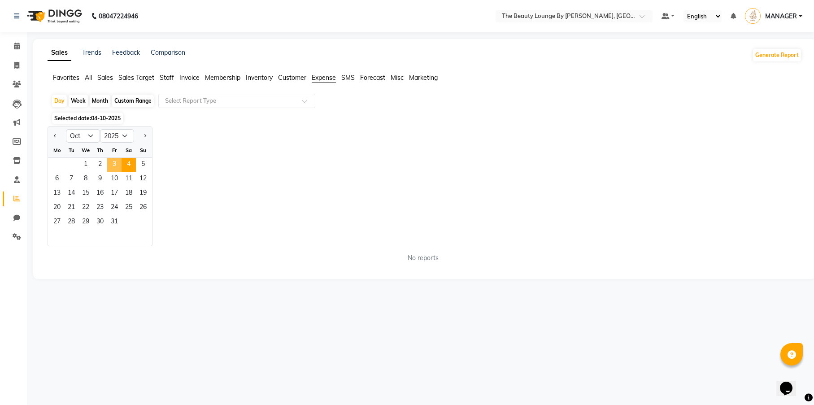
click at [113, 165] on span "3" at bounding box center [114, 165] width 14 height 14
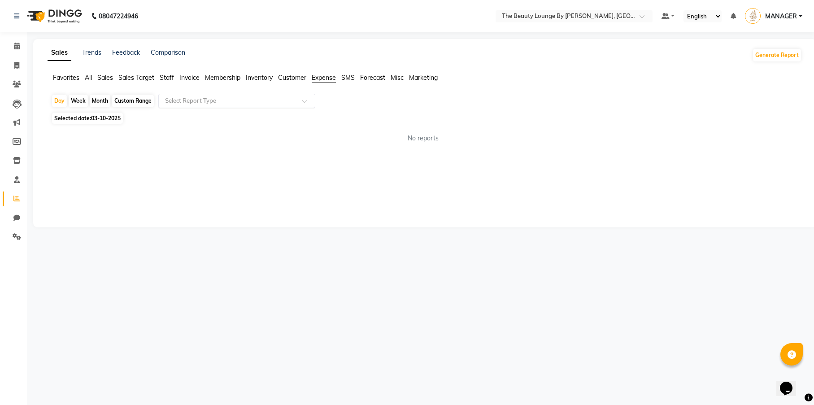
click at [186, 104] on input "text" at bounding box center [227, 100] width 129 height 9
click at [193, 134] on div "Expense" at bounding box center [237, 135] width 156 height 18
select select "full_report"
select select "csv"
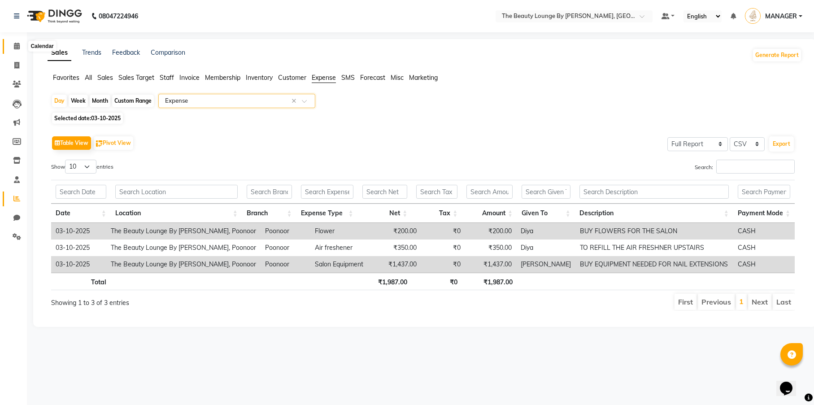
click at [15, 48] on icon at bounding box center [17, 46] width 6 height 7
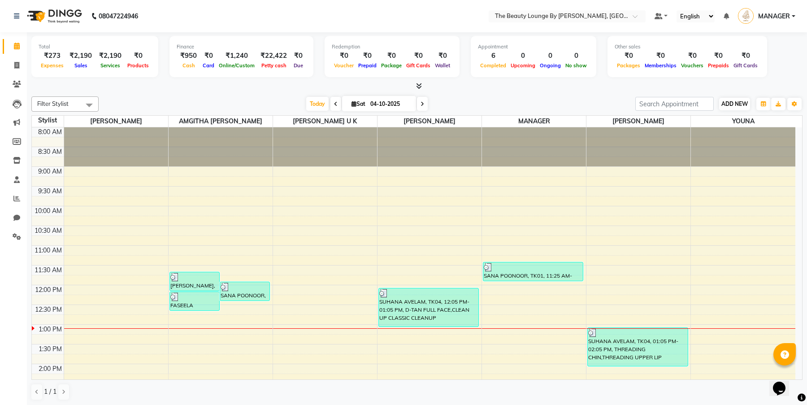
click at [738, 105] on span "ADD NEW" at bounding box center [734, 103] width 26 height 7
click at [18, 195] on icon at bounding box center [16, 198] width 7 height 7
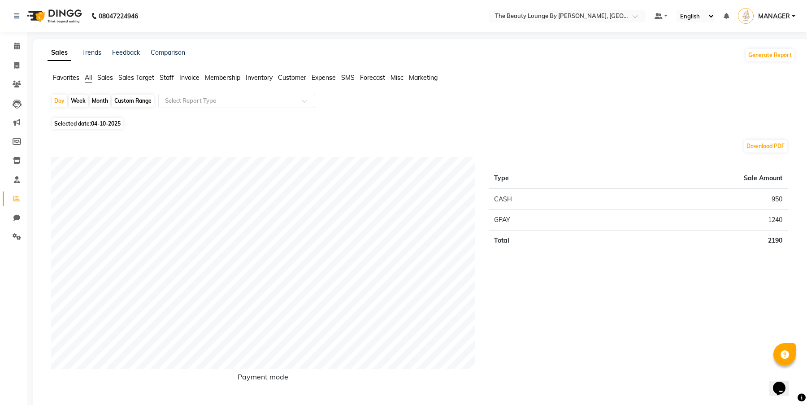
click at [332, 75] on span "Expense" at bounding box center [324, 78] width 24 height 8
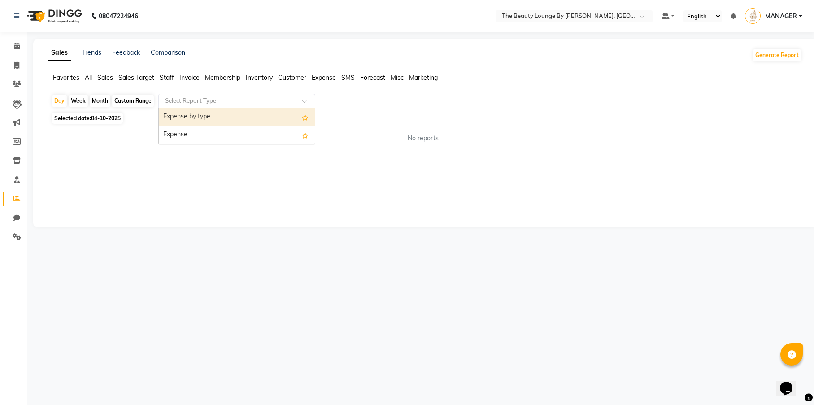
click at [253, 97] on input "text" at bounding box center [227, 100] width 129 height 9
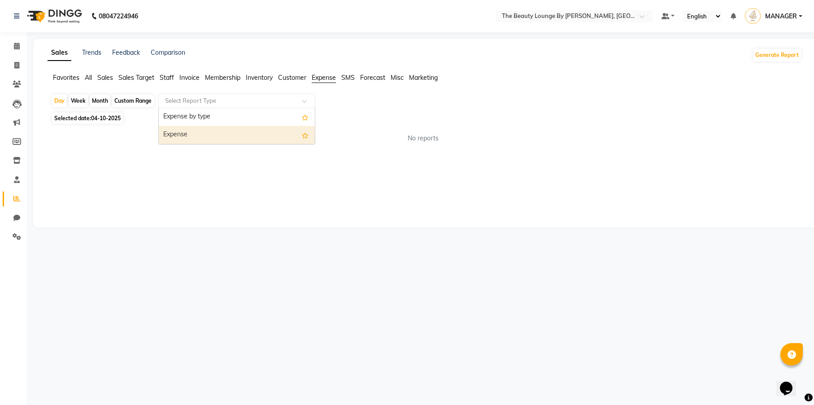
click at [226, 135] on div "Expense" at bounding box center [237, 135] width 156 height 18
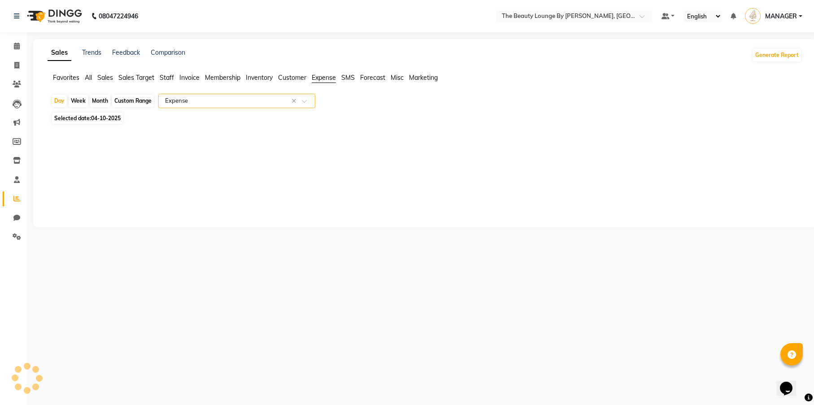
select select "full_report"
select select "csv"
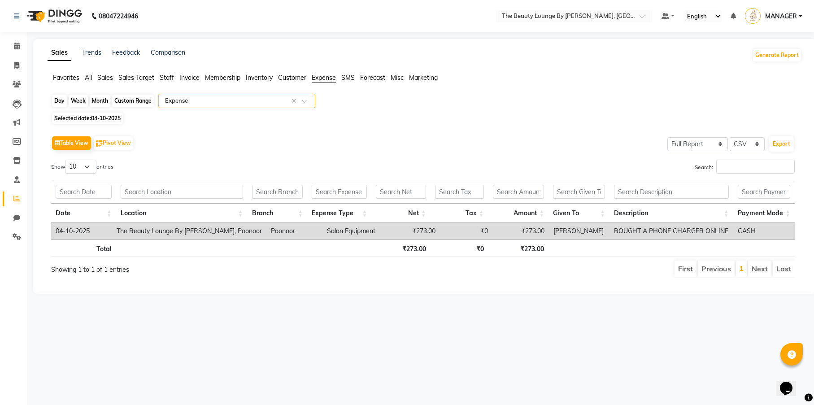
click at [62, 100] on div "Day" at bounding box center [59, 101] width 15 height 13
select select "10"
select select "2025"
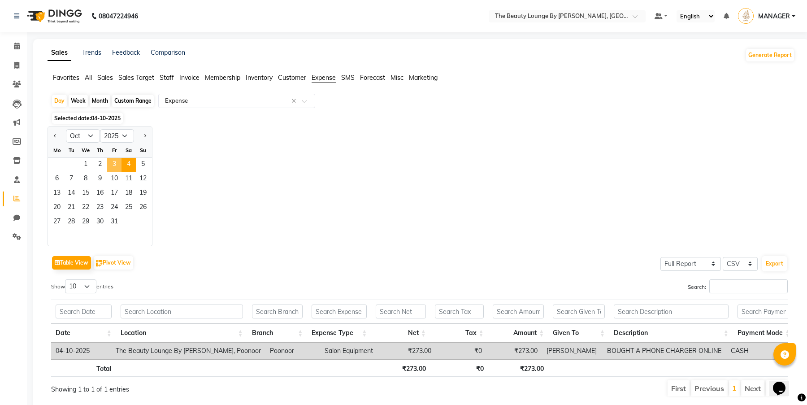
click at [116, 163] on span "3" at bounding box center [114, 165] width 14 height 14
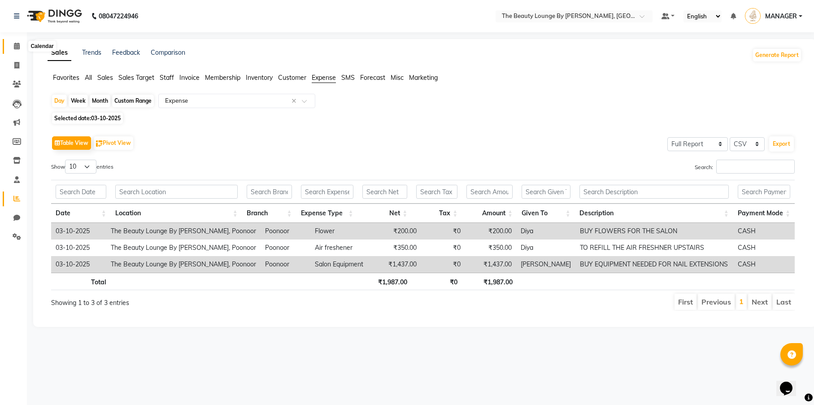
click at [18, 46] on icon at bounding box center [17, 46] width 6 height 7
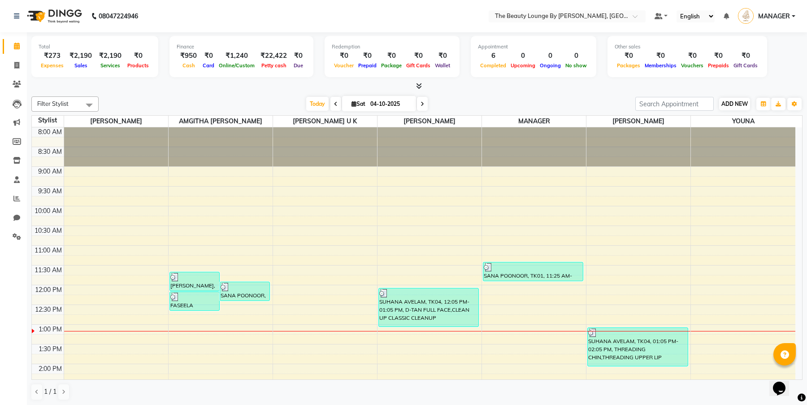
click at [743, 106] on span "ADD NEW" at bounding box center [734, 103] width 26 height 7
click at [791, 145] on link "Add Expense" at bounding box center [785, 144] width 71 height 12
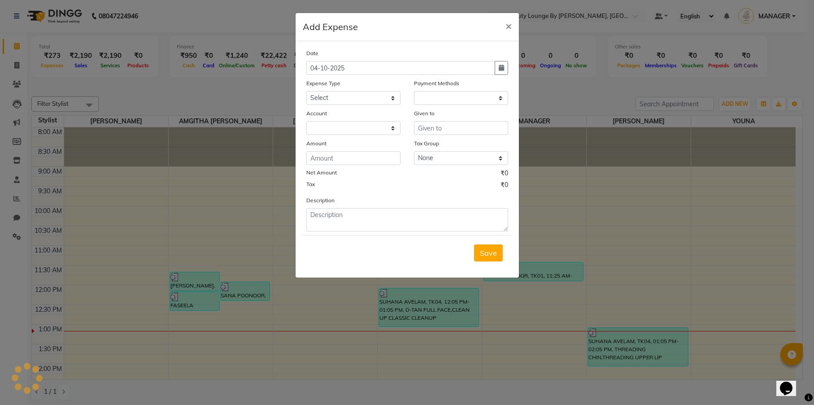
select select "1"
select select "7788"
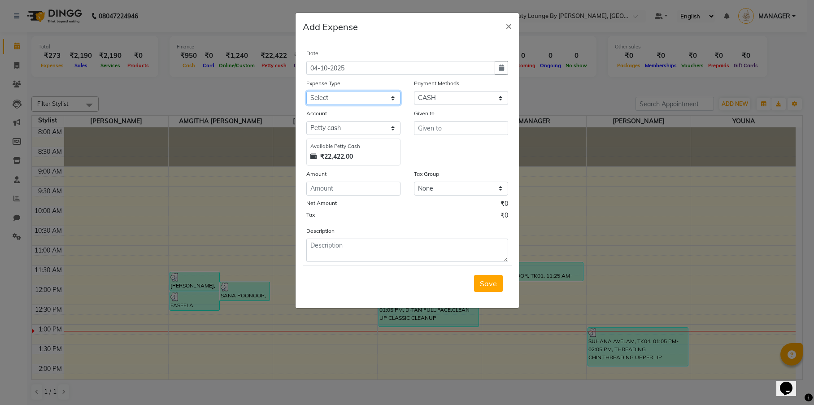
select select "25053"
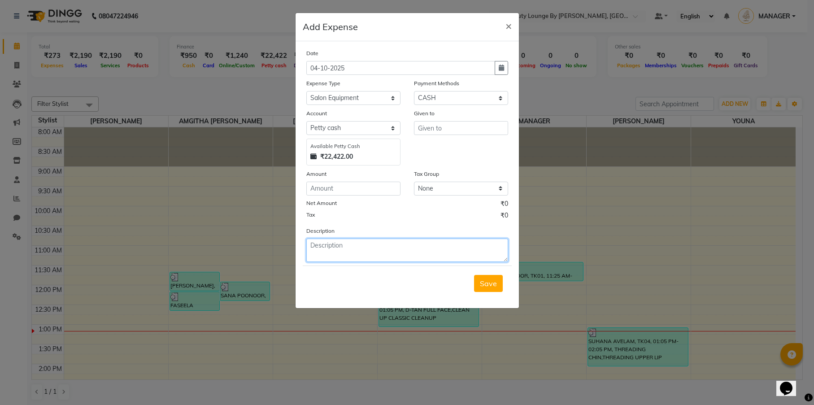
click at [333, 244] on textarea at bounding box center [407, 249] width 202 height 23
type textarea "BUY EQUIPMENT NEEDED FOR NAIL EXTENSIONS"
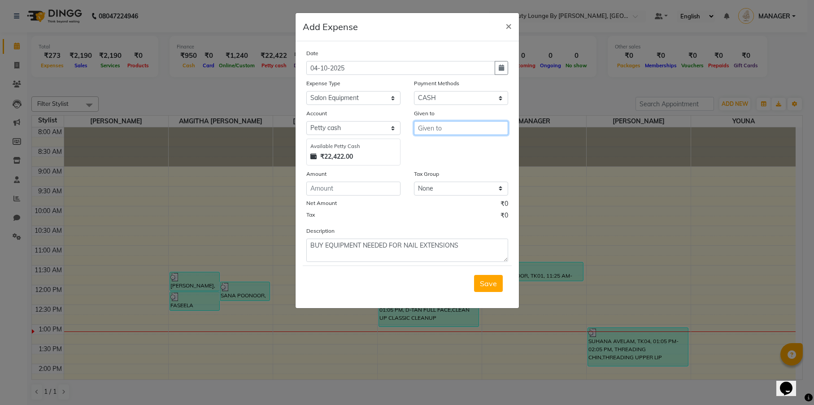
click at [449, 126] on input "text" at bounding box center [461, 128] width 94 height 14
type input "DIYA"
click at [349, 185] on input "number" at bounding box center [353, 189] width 94 height 14
type input "4002"
click at [498, 288] on button "Save" at bounding box center [488, 283] width 29 height 17
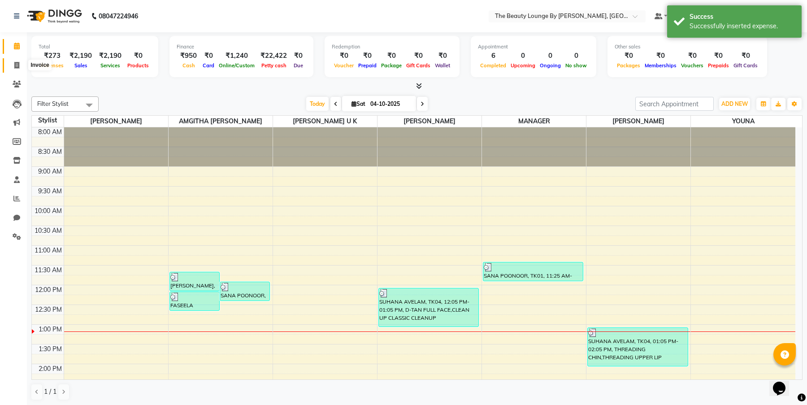
click at [16, 66] on icon at bounding box center [16, 65] width 5 height 7
select select "service"
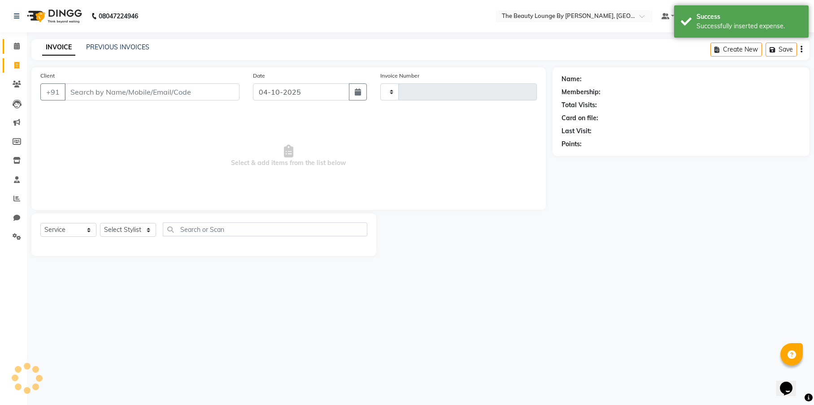
type input "0922"
select select "8577"
click at [15, 49] on icon at bounding box center [17, 46] width 6 height 7
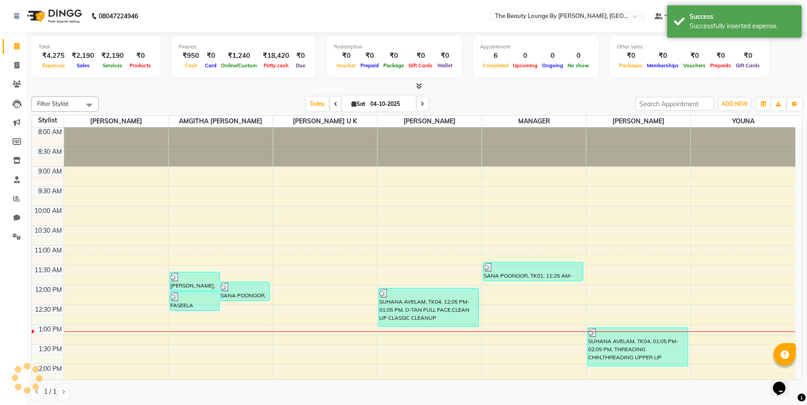
scroll to position [197, 0]
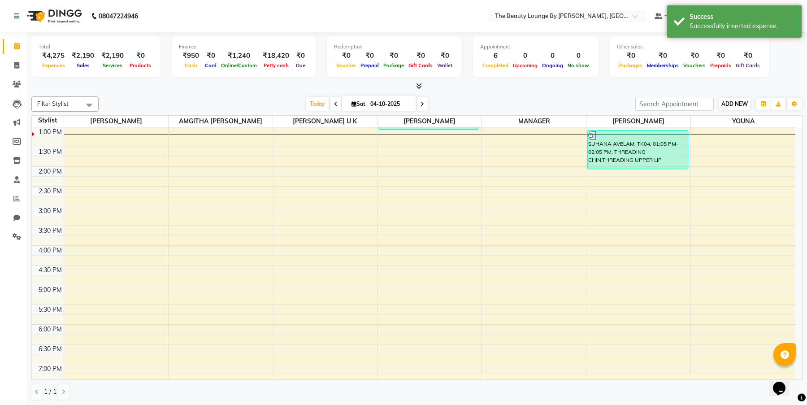
click at [735, 101] on span "ADD NEW" at bounding box center [734, 103] width 26 height 7
click at [781, 143] on link "Add Expense" at bounding box center [785, 144] width 71 height 12
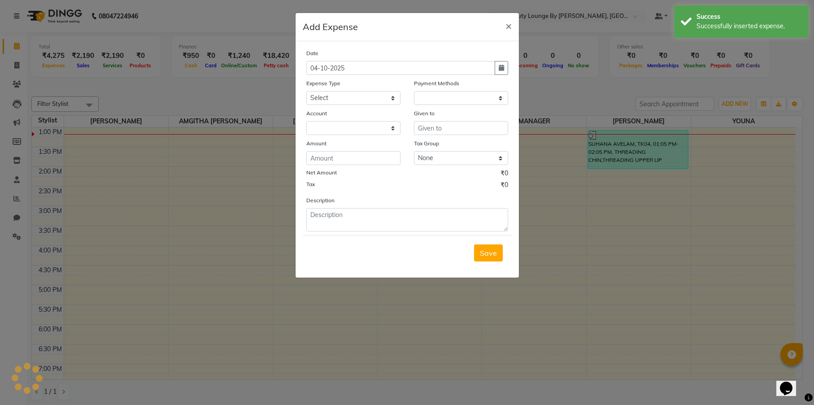
select select "1"
select select "7788"
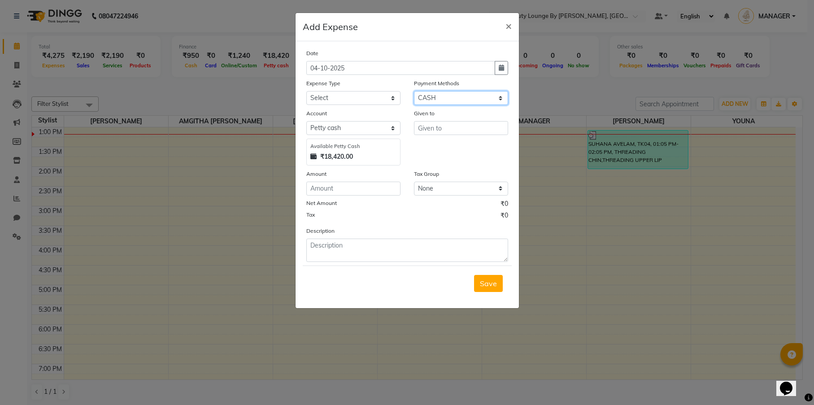
select select "17"
select select "7789"
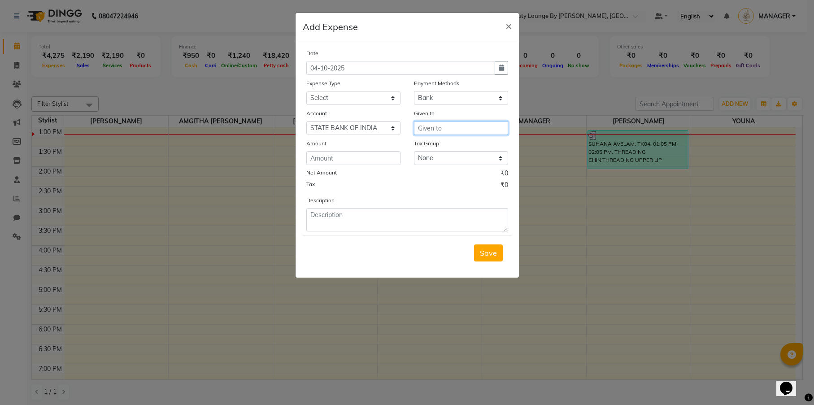
click at [445, 129] on input "text" at bounding box center [461, 128] width 94 height 14
click at [458, 144] on ngb-highlight "MANA GER" at bounding box center [443, 147] width 37 height 9
type input "MANAGER"
select select "23677"
click at [345, 153] on input "number" at bounding box center [353, 158] width 94 height 14
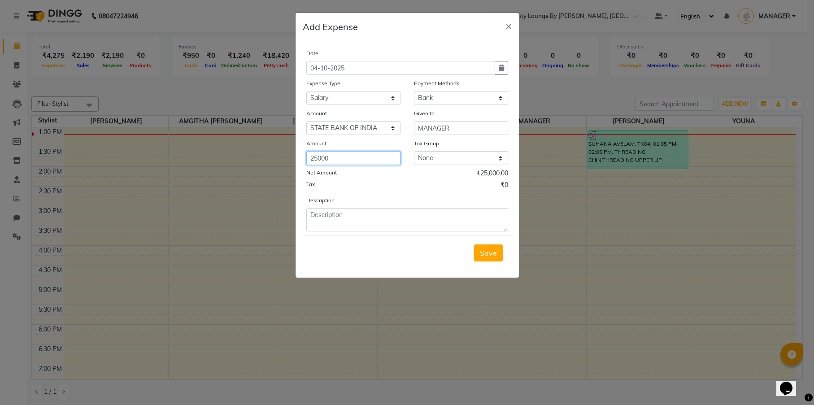
type input "25000"
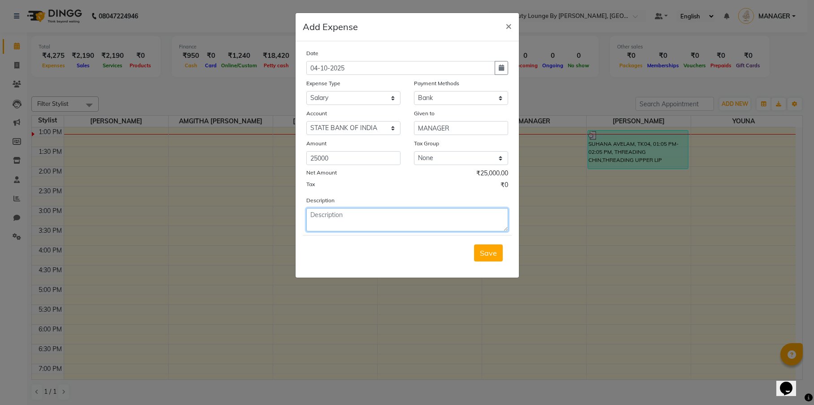
click at [339, 229] on textarea at bounding box center [407, 219] width 202 height 23
type textarea "SALMA SEPTEMBER MONTH SALARY"
click at [484, 259] on button "Save" at bounding box center [488, 252] width 29 height 17
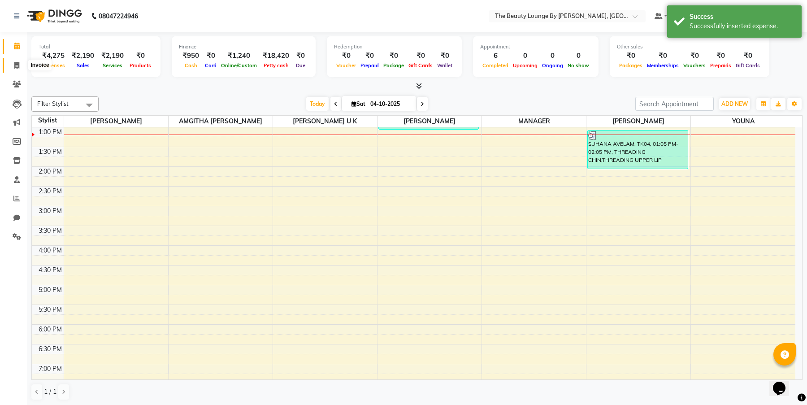
click at [17, 66] on icon at bounding box center [16, 65] width 5 height 7
select select "service"
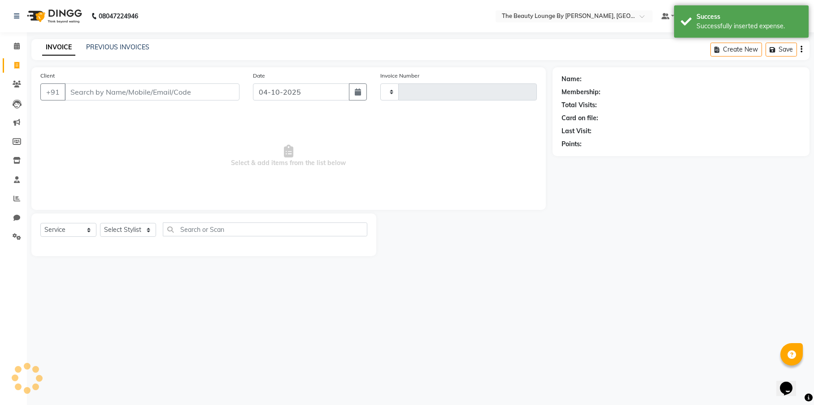
type input "0922"
select select "8577"
click at [15, 43] on icon at bounding box center [17, 46] width 6 height 7
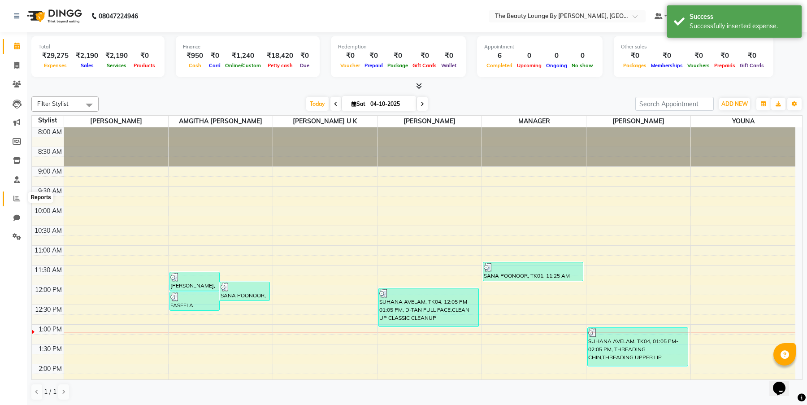
click at [14, 195] on icon at bounding box center [16, 198] width 7 height 7
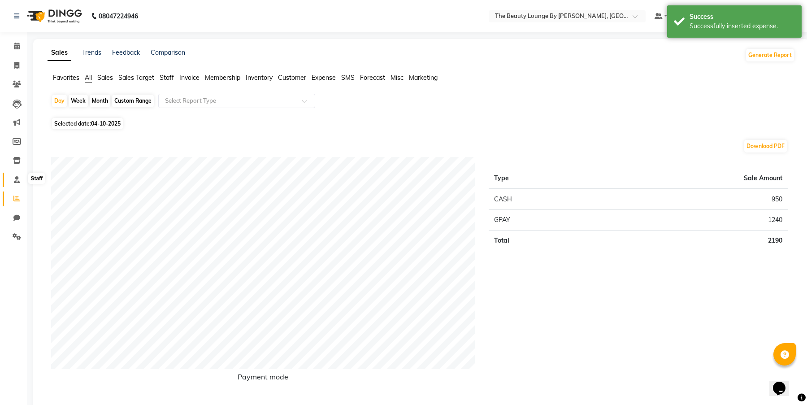
click at [17, 178] on icon at bounding box center [17, 179] width 6 height 7
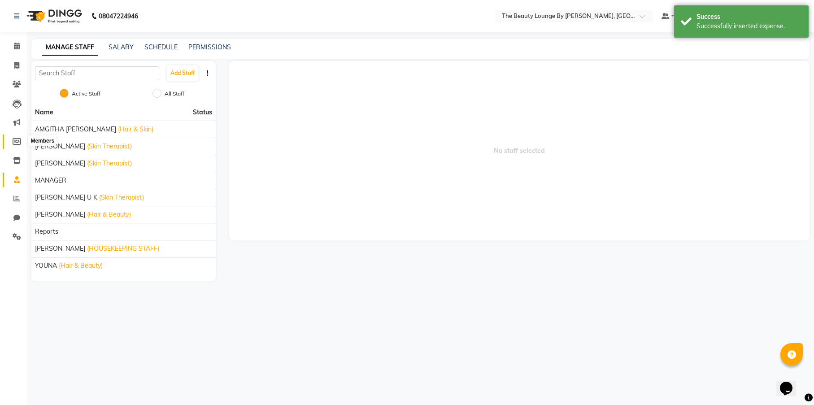
click at [13, 139] on icon at bounding box center [17, 141] width 9 height 7
select select
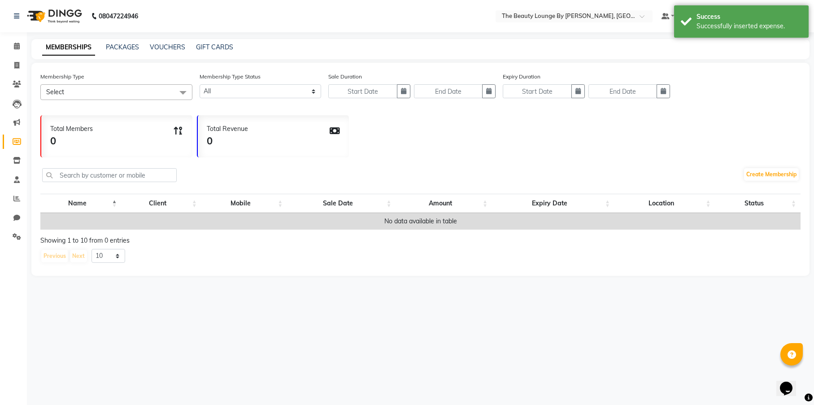
click at [19, 151] on li "Inventory" at bounding box center [13, 160] width 27 height 19
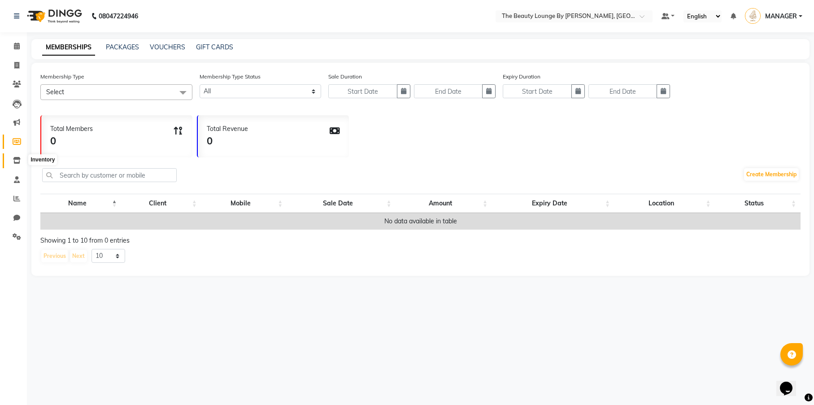
click at [16, 163] on span at bounding box center [17, 161] width 16 height 10
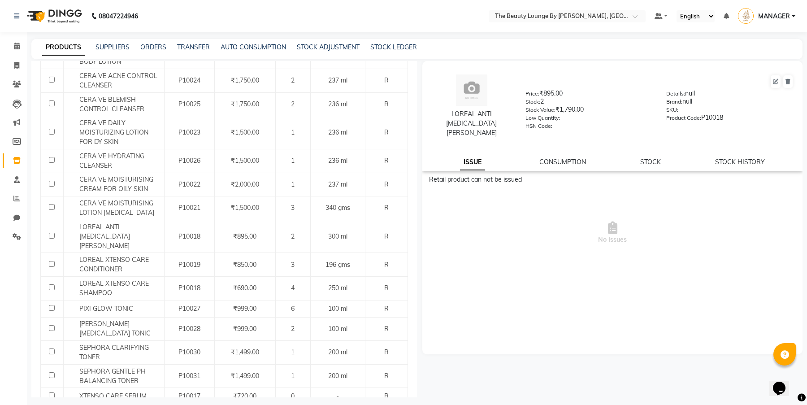
scroll to position [204, 0]
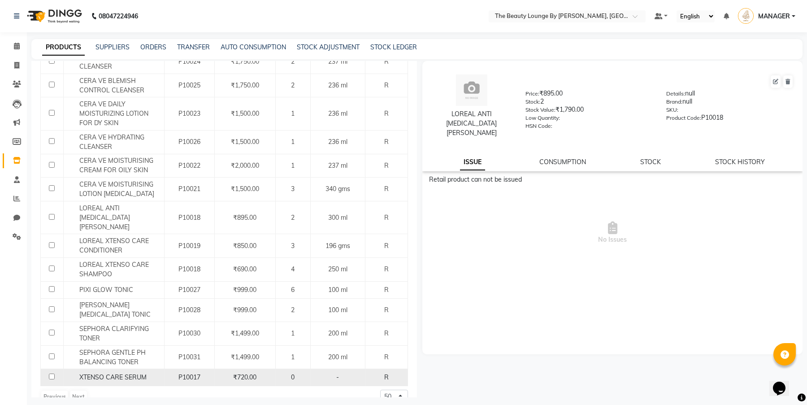
click at [236, 373] on span "₹720.00" at bounding box center [244, 377] width 23 height 8
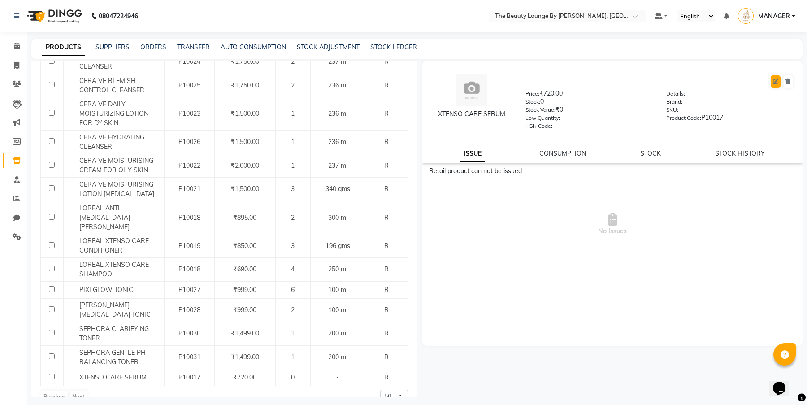
click at [777, 80] on icon at bounding box center [775, 81] width 5 height 5
select select "R"
select select "1000"
select select "1002"
select select "true"
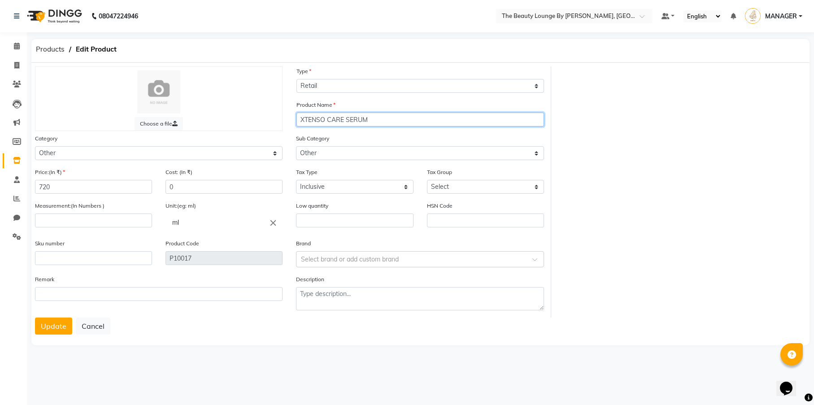
click at [299, 119] on input "XTENSO CARE SERUM" at bounding box center [419, 120] width 247 height 14
type input "LOREAL XTENSO CARE SERUM"
drag, startPoint x: 52, startPoint y: 293, endPoint x: 51, endPoint y: 305, distance: 12.1
click at [52, 300] on div "Remark" at bounding box center [158, 287] width 247 height 26
click at [61, 326] on button "Update" at bounding box center [53, 325] width 37 height 17
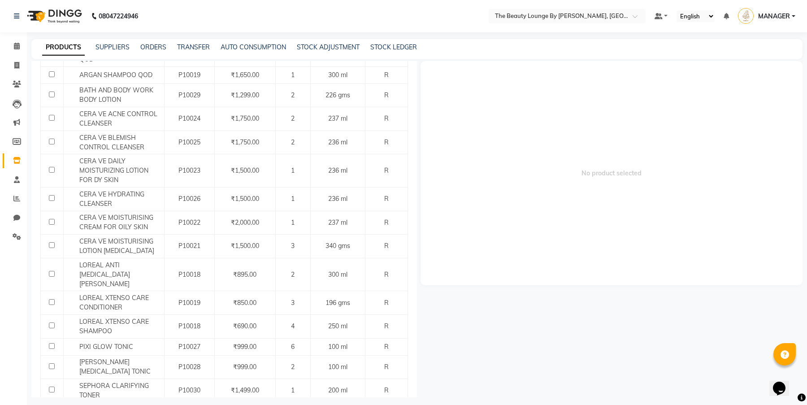
scroll to position [204, 0]
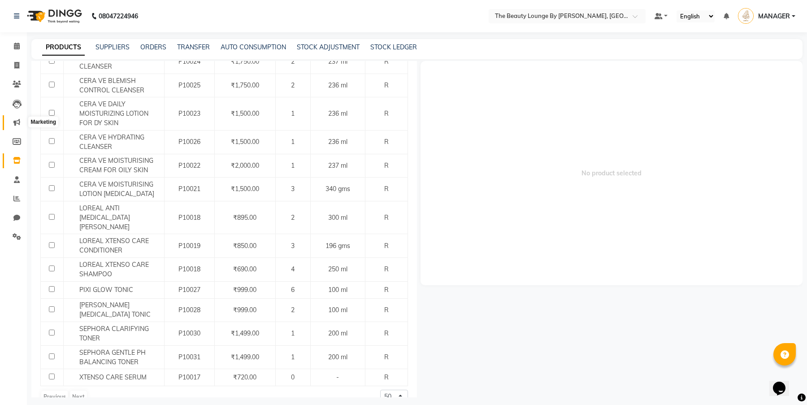
click at [15, 119] on icon at bounding box center [16, 122] width 7 height 7
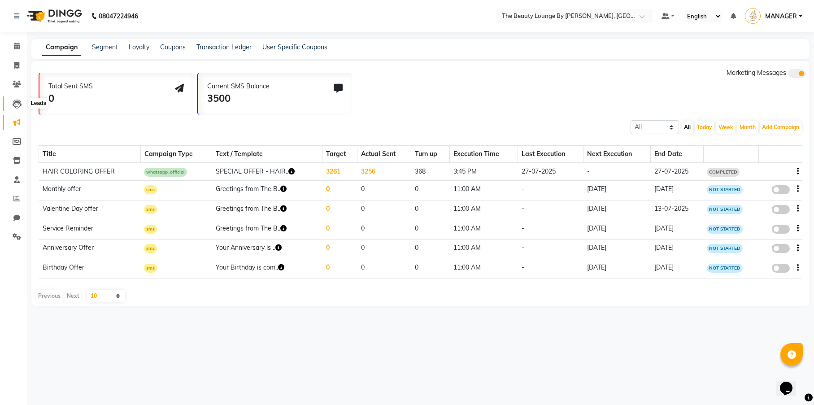
click at [17, 104] on icon at bounding box center [17, 104] width 9 height 9
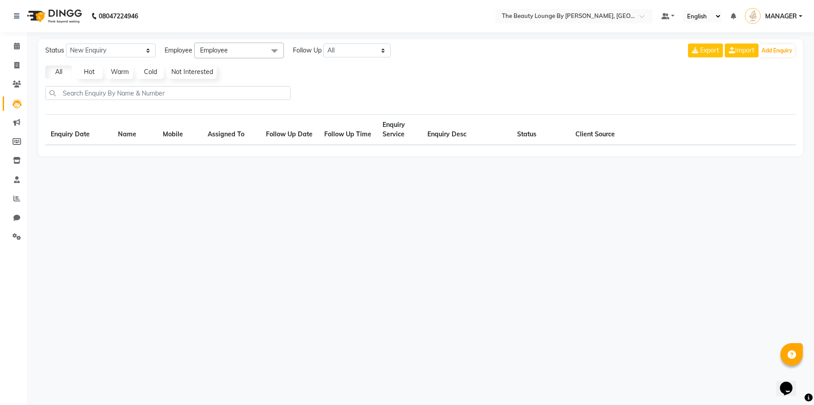
select select "10"
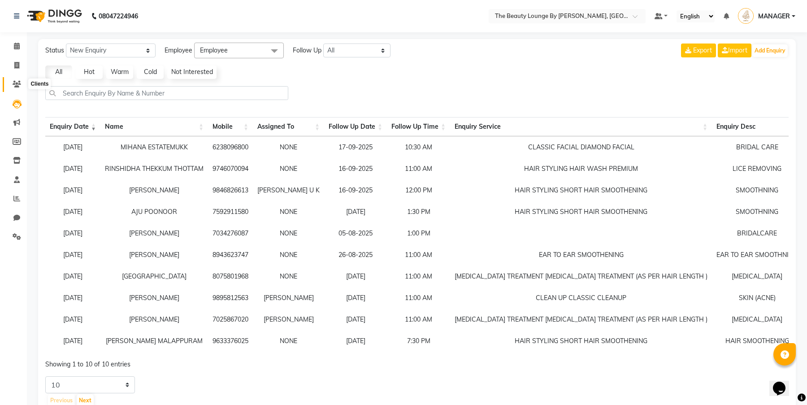
click at [17, 85] on icon at bounding box center [17, 84] width 9 height 7
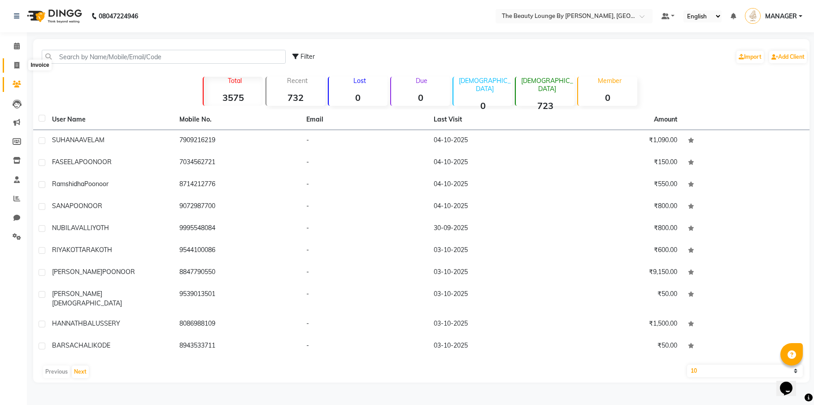
click at [17, 65] on icon at bounding box center [16, 65] width 5 height 7
select select "8577"
select select "service"
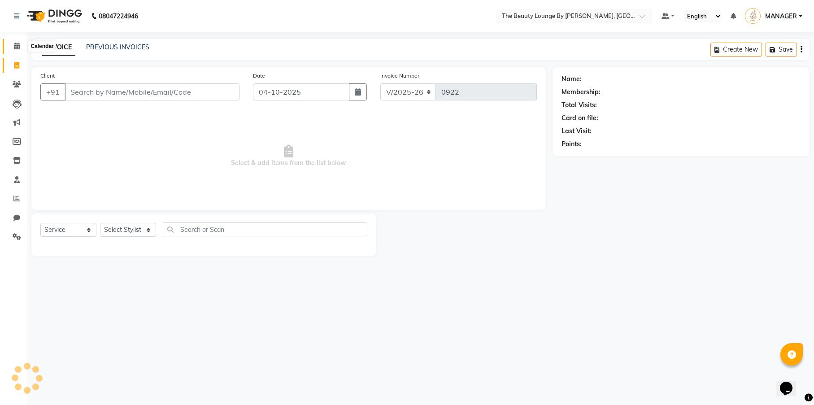
click at [16, 46] on icon at bounding box center [17, 46] width 6 height 7
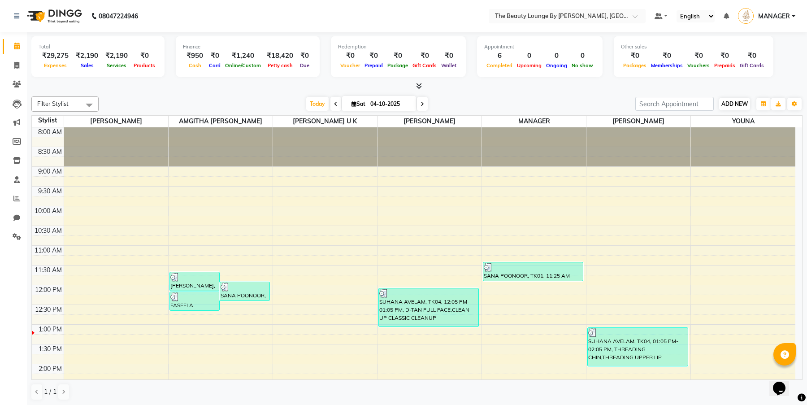
click at [733, 104] on span "ADD NEW" at bounding box center [734, 103] width 26 height 7
click at [777, 77] on div "Total ₹29,275 Expenses ₹2,190 Sales ₹2,190 Services ₹0 Products Finance ₹950 Ca…" at bounding box center [416, 58] width 771 height 44
click at [17, 216] on icon at bounding box center [16, 217] width 7 height 7
select select "100"
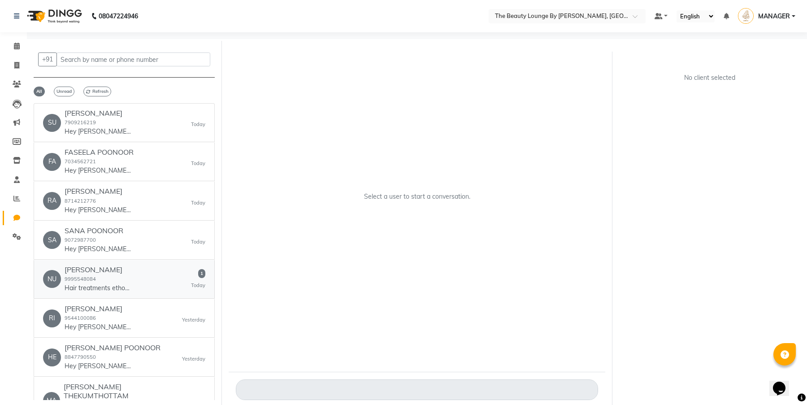
click at [171, 282] on div "NU NUBILA VALLIYOTH 9995548084 Hair treatments ethokeya available 1 [DATE]" at bounding box center [124, 278] width 162 height 27
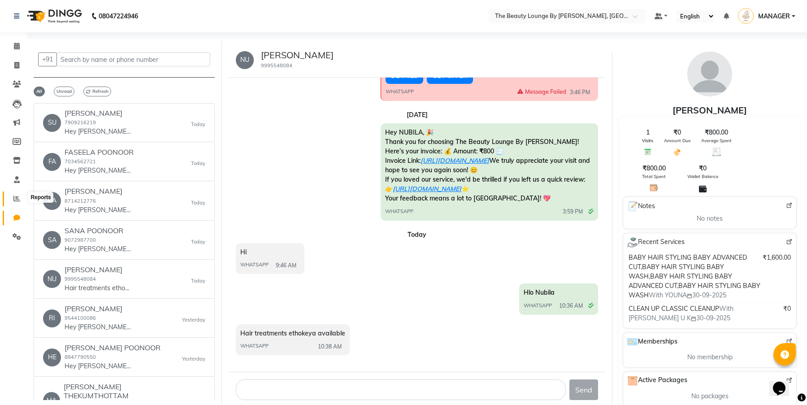
click at [20, 197] on span at bounding box center [17, 199] width 16 height 10
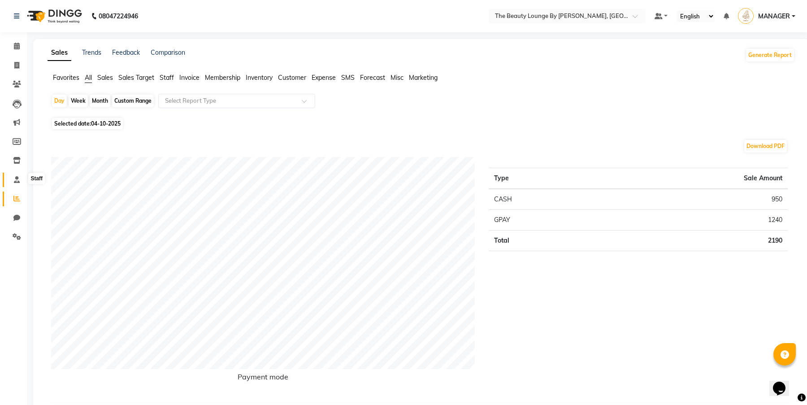
click at [17, 178] on icon at bounding box center [17, 179] width 6 height 7
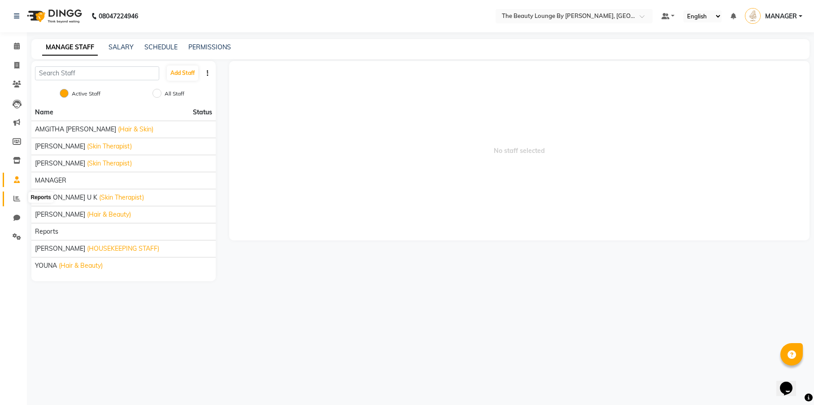
click at [17, 198] on icon at bounding box center [16, 198] width 7 height 7
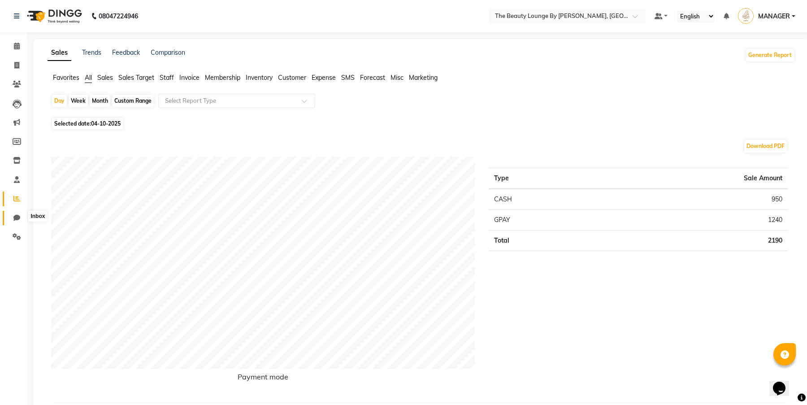
click at [17, 214] on icon at bounding box center [16, 217] width 7 height 7
select select "100"
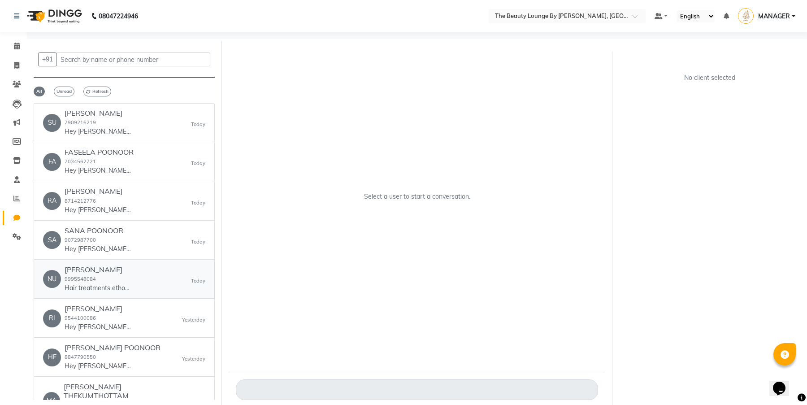
click at [145, 281] on div "NU NUBILA VALLIYOTH 9995548084 Hair treatments ethokeya available [DATE]" at bounding box center [124, 278] width 162 height 27
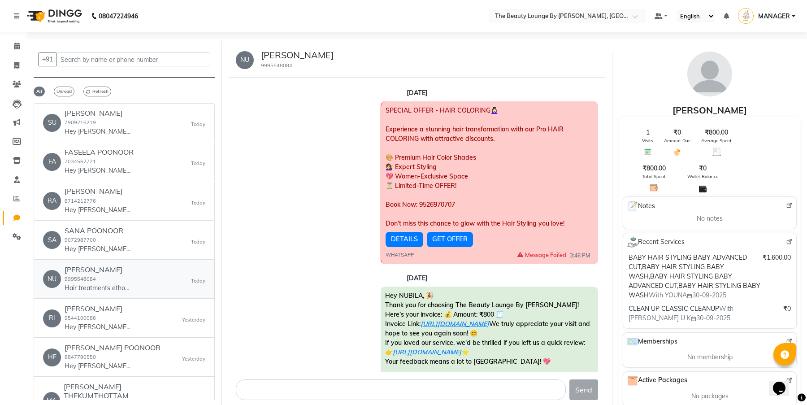
scroll to position [177, 0]
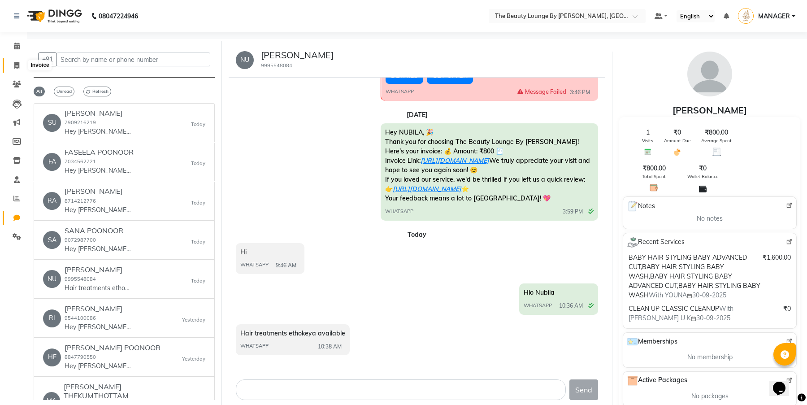
click at [20, 62] on span at bounding box center [17, 66] width 16 height 10
select select "service"
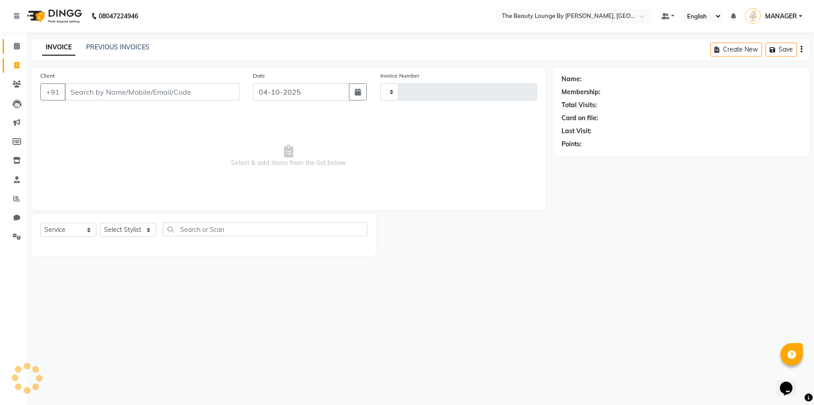
type input "0922"
select select "8577"
click at [17, 47] on icon at bounding box center [17, 46] width 6 height 7
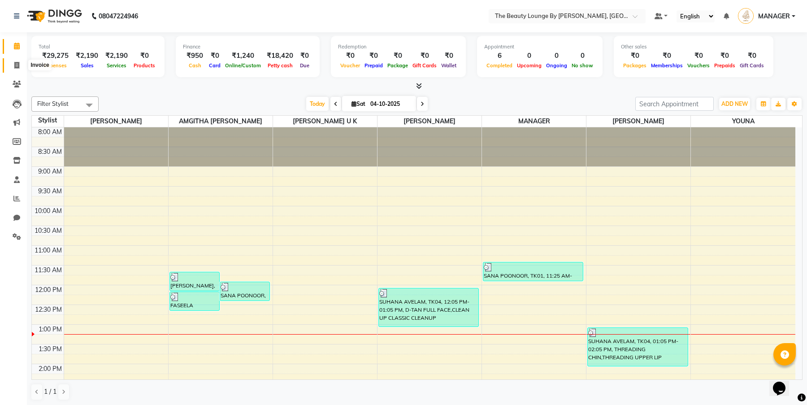
click at [13, 66] on span at bounding box center [17, 66] width 16 height 10
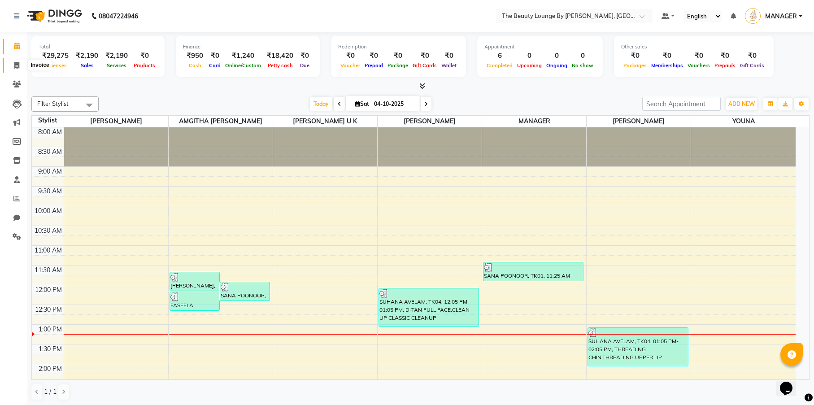
select select "8577"
select select "service"
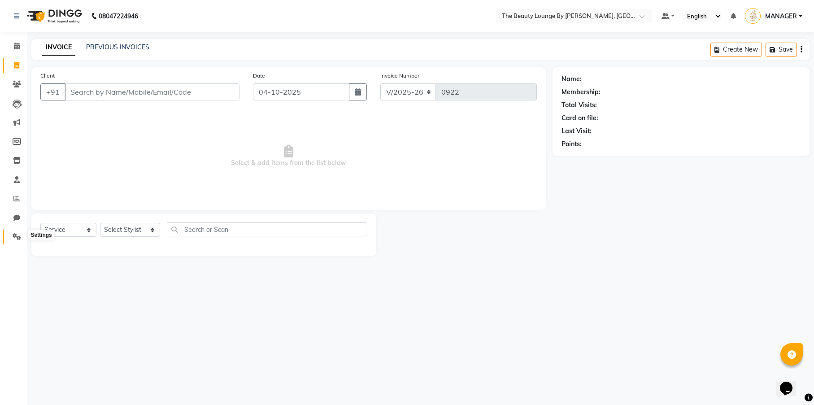
click at [20, 236] on icon at bounding box center [17, 236] width 9 height 7
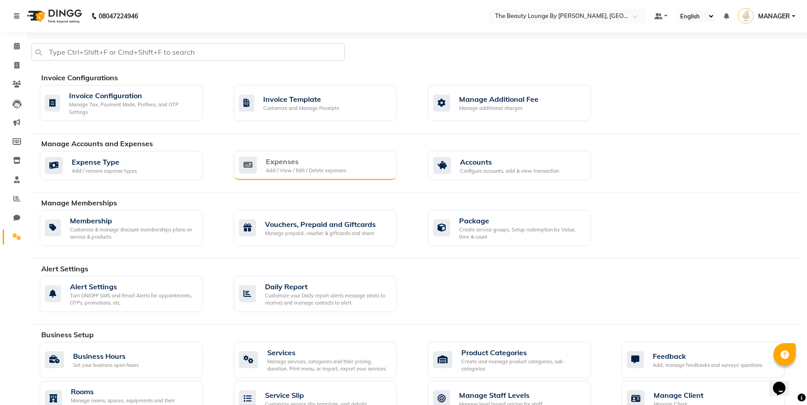
click at [279, 169] on div "Add / View / Edit / Delete expenses" at bounding box center [306, 171] width 80 height 8
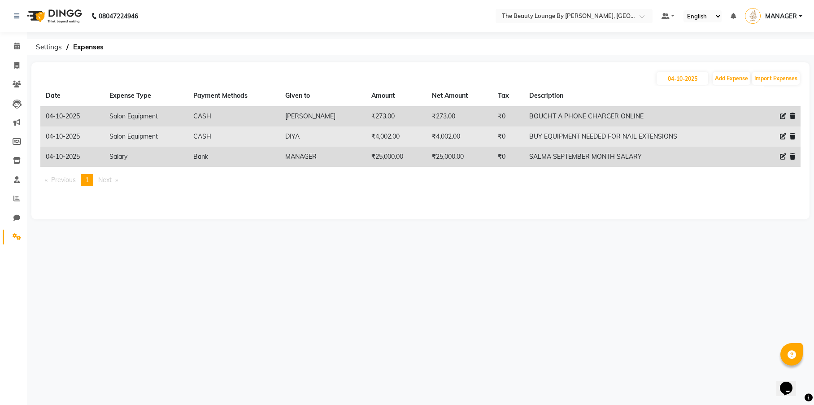
click at [781, 137] on icon at bounding box center [782, 136] width 6 height 6
select select "25053"
select select "1"
select select "7788"
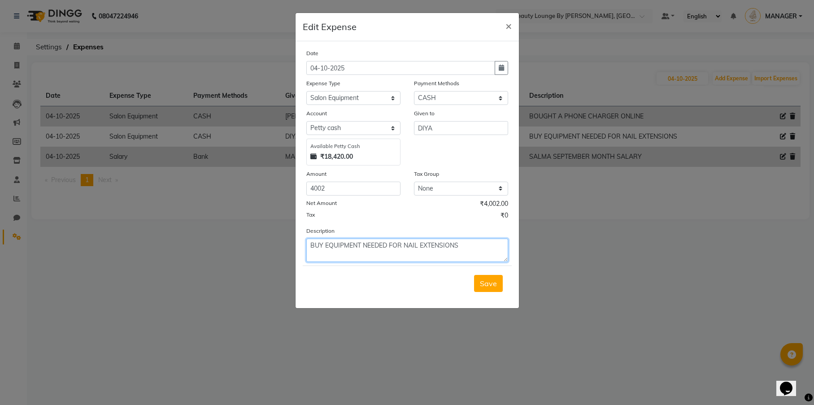
click at [324, 244] on textarea "BUY EQUIPMENT NEEDED FOR NAIL EXTENSIONS" at bounding box center [407, 249] width 202 height 23
type textarea "BOUGHT EQUIPMENT NEEDED FOR NAIL EXTENSIONS"
click at [493, 285] on span "Save" at bounding box center [488, 283] width 17 height 9
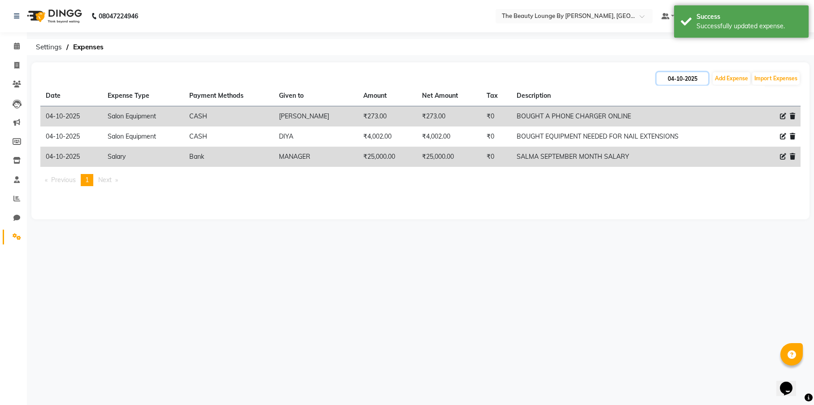
click at [671, 79] on input "04-10-2025" at bounding box center [682, 78] width 52 height 13
select select "10"
select select "2025"
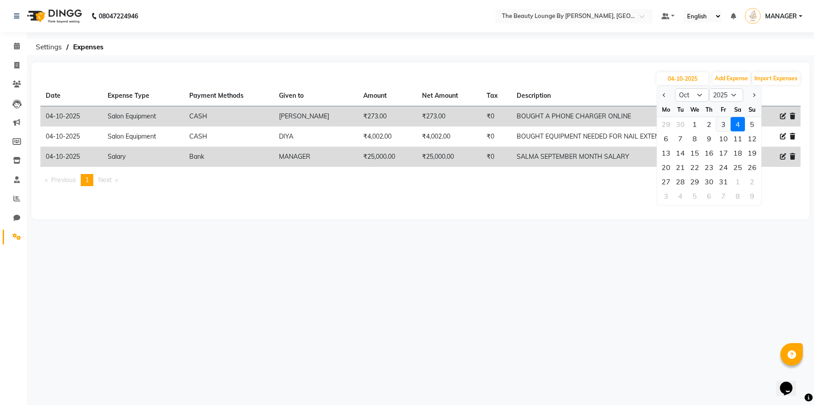
click at [721, 125] on div "3" at bounding box center [723, 124] width 14 height 14
type input "03-10-2025"
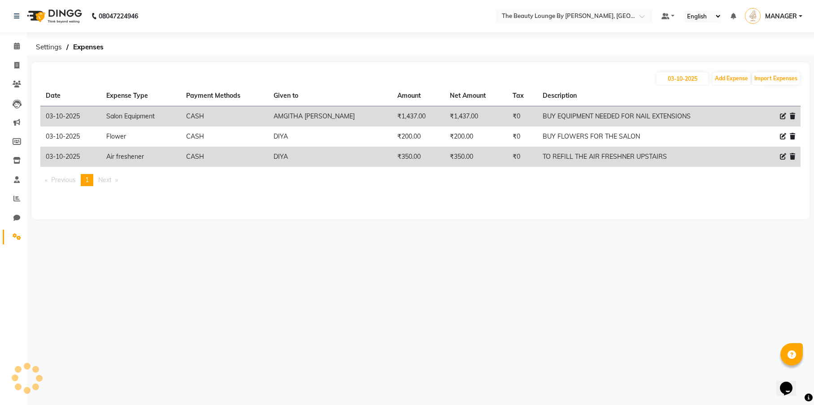
click at [780, 116] on icon at bounding box center [782, 116] width 6 height 6
select select "25053"
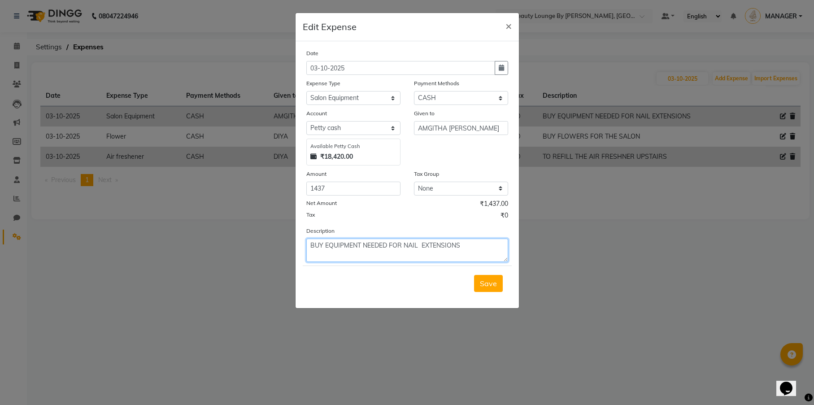
click at [322, 245] on textarea "BUY EQUIPMENT NEEDED FOR NAIL EXTENSIONS" at bounding box center [407, 249] width 202 height 23
click at [493, 280] on span "Save" at bounding box center [488, 283] width 17 height 9
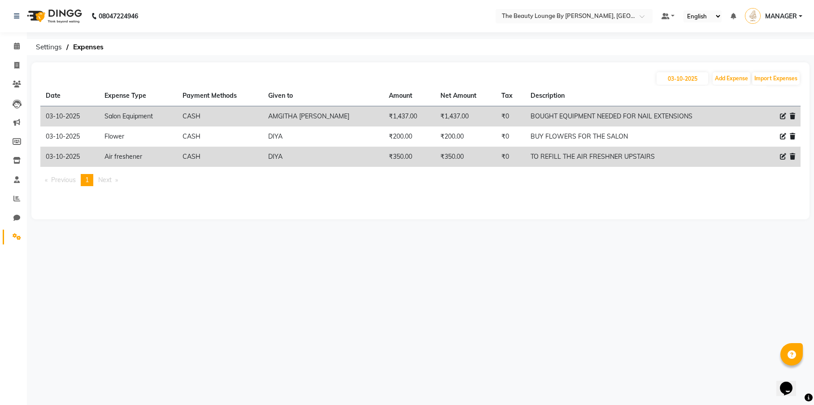
click at [780, 114] on icon at bounding box center [782, 116] width 6 height 6
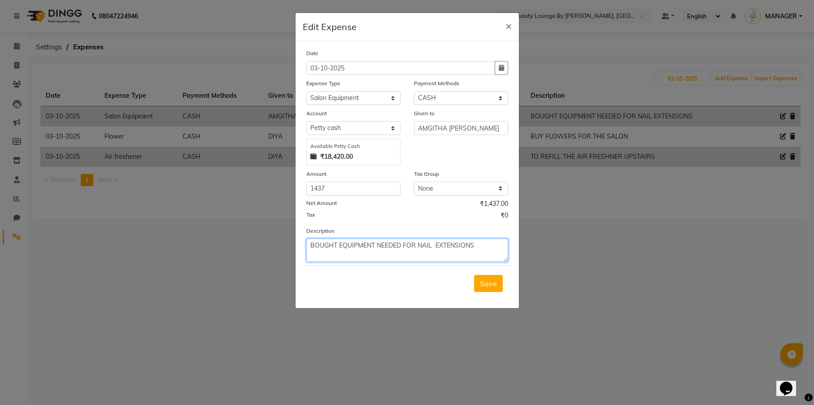
click at [337, 244] on textarea "BOUGHT EQUIPMENT NEEDED FOR NAIL EXTENSIONS" at bounding box center [407, 249] width 202 height 23
click at [337, 242] on textarea "BOUGHTTHE EQUIPMENT NEEDED FOR NAIL EXTENSIONS" at bounding box center [407, 249] width 202 height 23
click at [354, 242] on textarea "BOUGHT THE EQUIPMENT NEEDED FOR NAIL EXTENSIONS" at bounding box center [407, 249] width 202 height 23
click at [497, 278] on button "Save" at bounding box center [488, 283] width 29 height 17
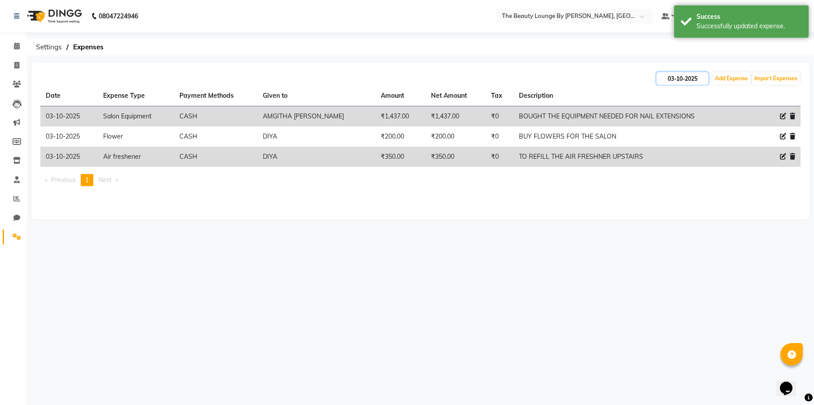
click at [675, 76] on input "03-10-2025" at bounding box center [682, 78] width 52 height 13
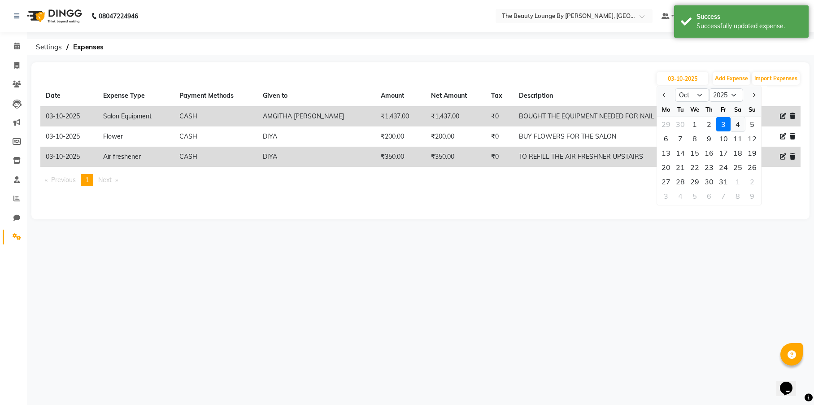
click at [733, 122] on div "4" at bounding box center [737, 124] width 14 height 14
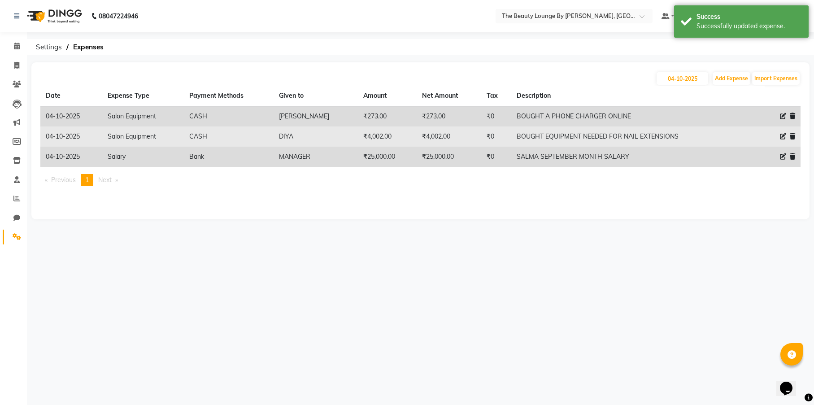
click at [782, 135] on icon at bounding box center [782, 136] width 6 height 6
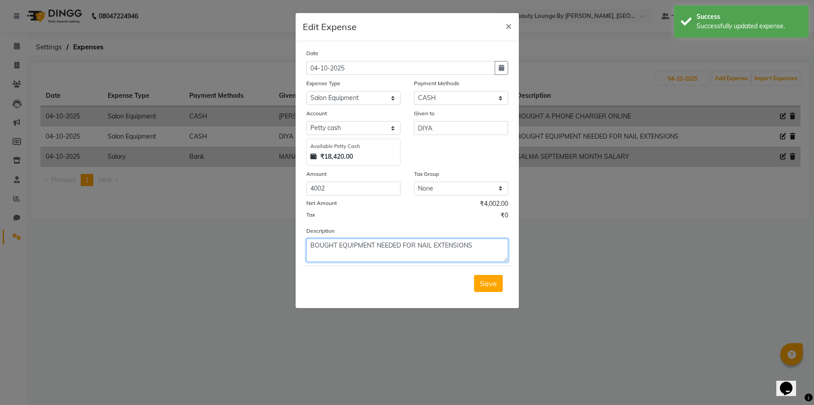
click at [335, 243] on textarea "BOUGHT EQUIPMENT NEEDED FOR NAIL EXTENSIONS" at bounding box center [407, 249] width 202 height 23
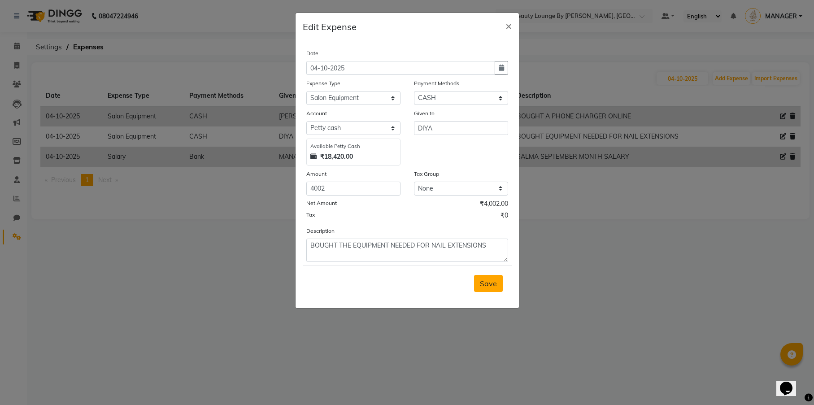
click at [486, 284] on span "Save" at bounding box center [488, 283] width 17 height 9
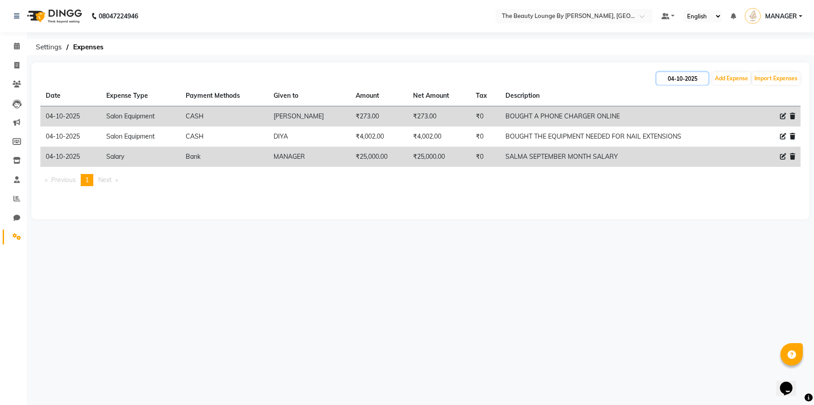
click at [684, 80] on input "04-10-2025" at bounding box center [682, 78] width 52 height 13
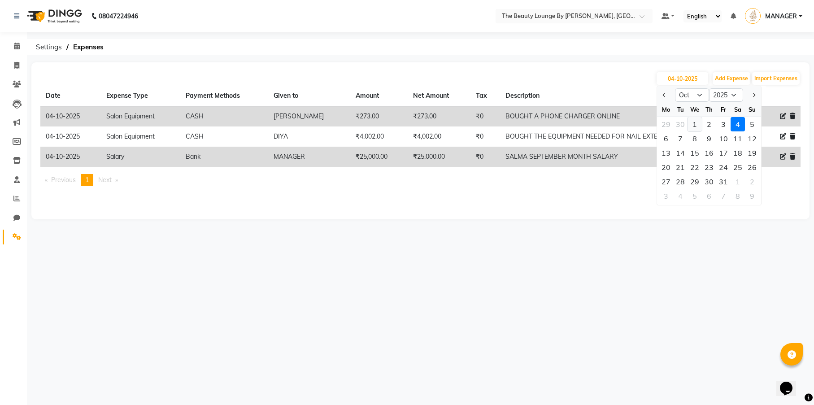
click at [694, 125] on div "1" at bounding box center [694, 124] width 14 height 14
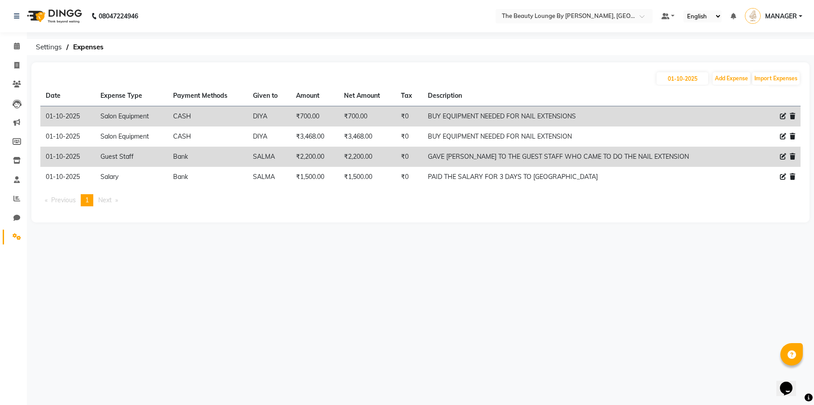
click at [782, 117] on icon at bounding box center [782, 116] width 6 height 6
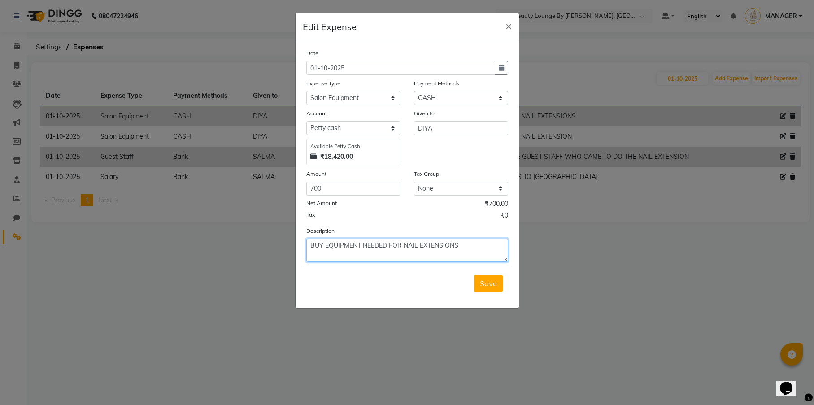
click at [322, 241] on textarea "BUY EQUIPMENT NEEDED FOR NAIL EXTENSIONS" at bounding box center [407, 249] width 202 height 23
click at [493, 279] on span "Save" at bounding box center [488, 283] width 17 height 9
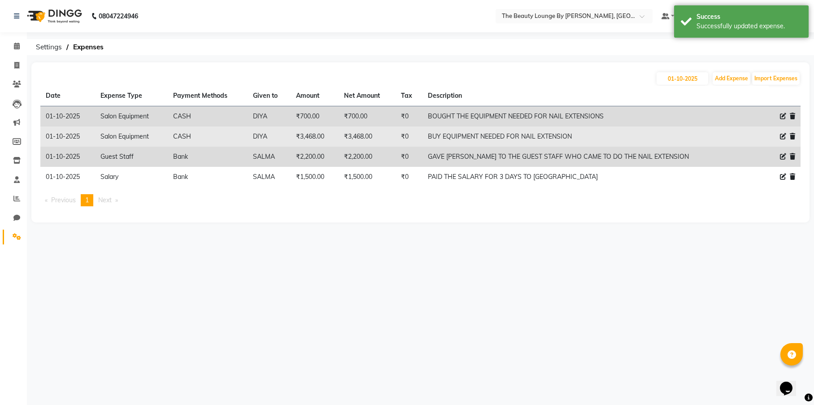
click at [782, 134] on icon at bounding box center [782, 136] width 6 height 6
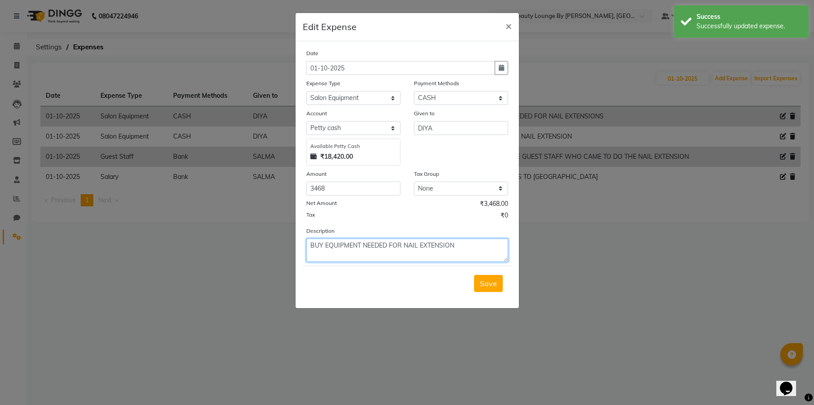
click at [320, 242] on textarea "BUY EQUIPMENT NEEDED FOR NAIL EXTENSION" at bounding box center [407, 249] width 202 height 23
click at [321, 242] on textarea "BUY EQUIPMENT NEEDED FOR NAIL EXTENSION" at bounding box center [407, 249] width 202 height 23
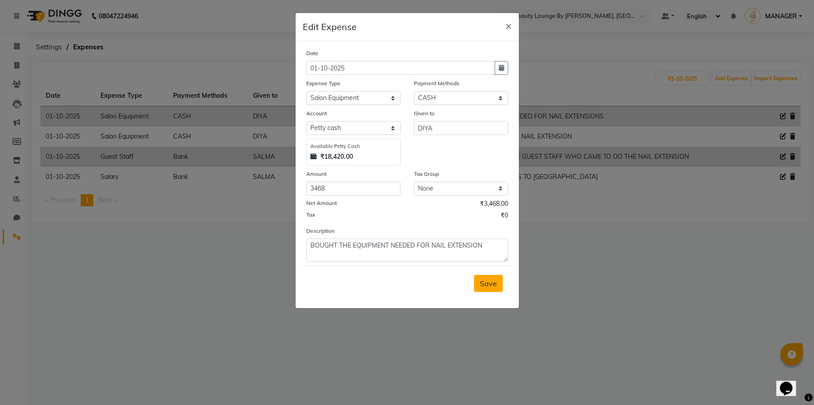
click at [486, 282] on span "Save" at bounding box center [488, 283] width 17 height 9
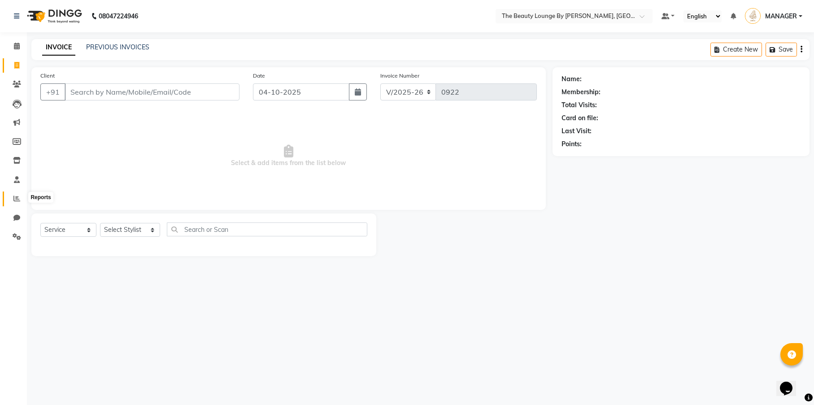
click at [17, 198] on icon at bounding box center [16, 198] width 7 height 7
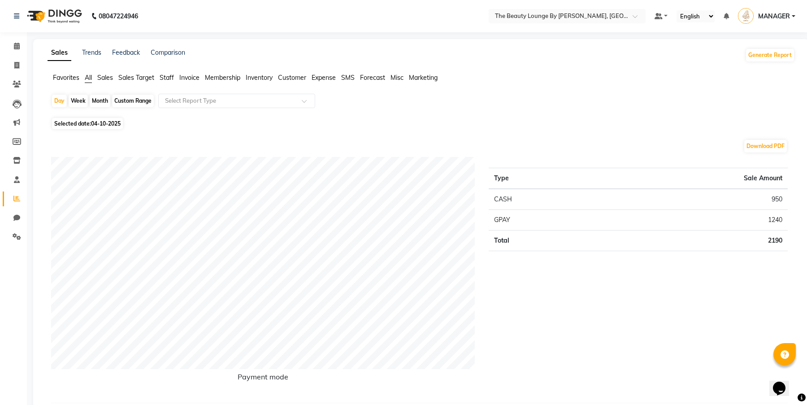
click at [326, 76] on span "Expense" at bounding box center [324, 78] width 24 height 8
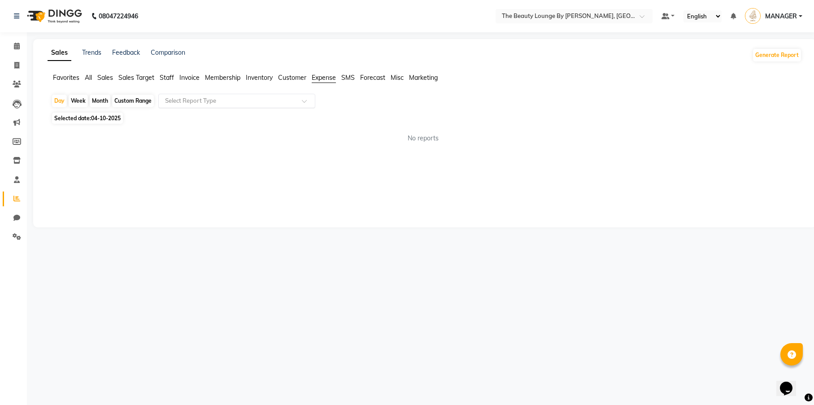
click at [258, 96] on div "Select Report Type" at bounding box center [236, 101] width 157 height 14
click at [79, 100] on div "Week" at bounding box center [78, 101] width 19 height 13
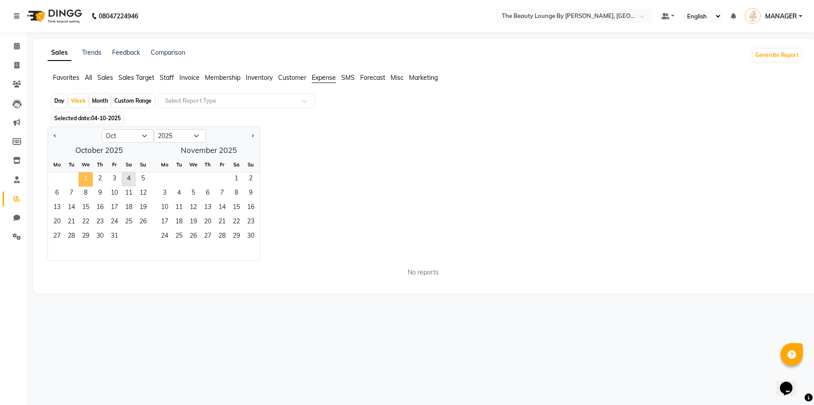
click at [84, 177] on span "1" at bounding box center [85, 179] width 14 height 14
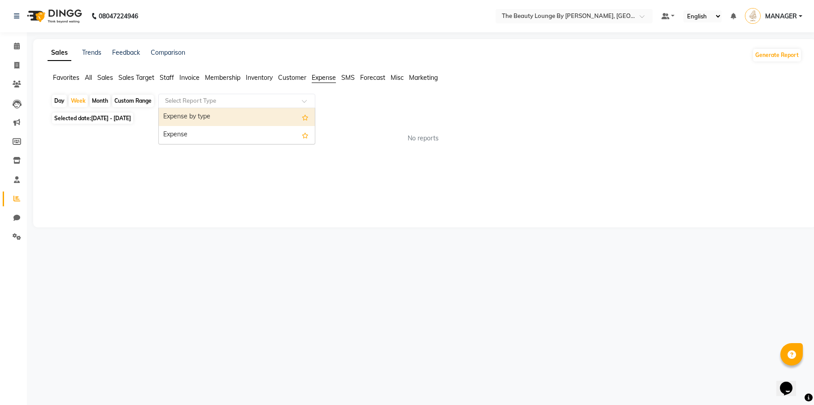
click at [274, 103] on input "text" at bounding box center [227, 100] width 129 height 9
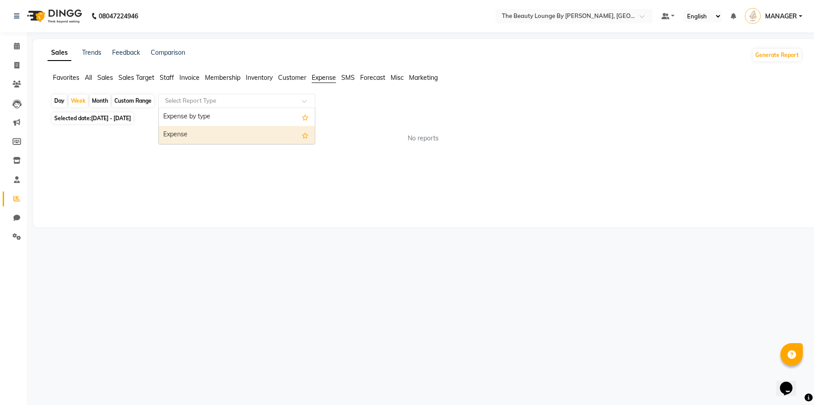
click at [259, 129] on div "Expense" at bounding box center [237, 135] width 156 height 18
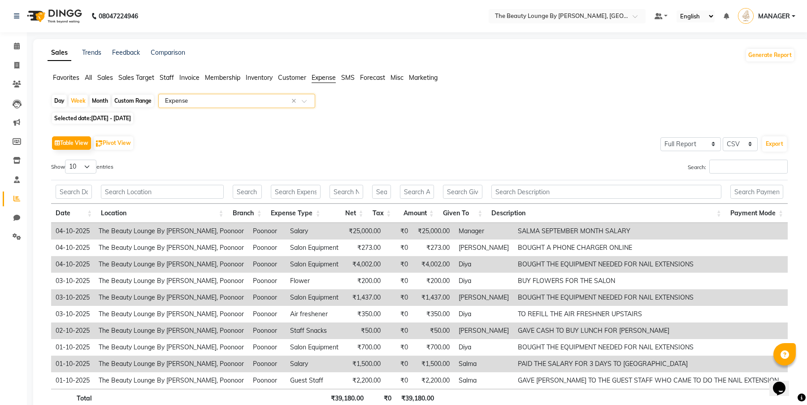
scroll to position [58, 0]
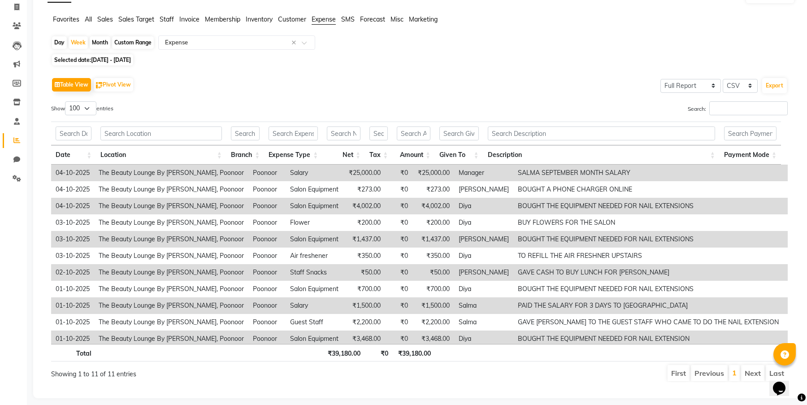
click at [94, 42] on div "Month" at bounding box center [100, 42] width 21 height 13
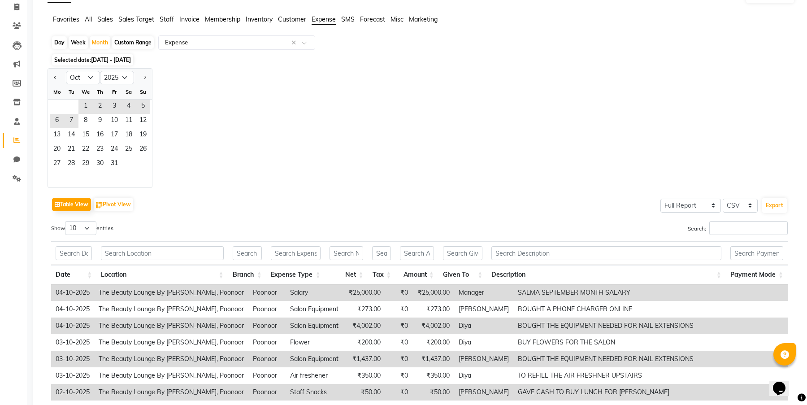
scroll to position [0, 0]
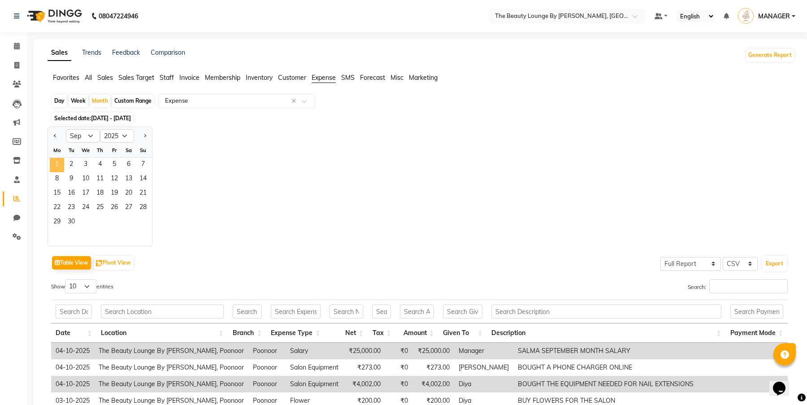
click at [56, 164] on span "1" at bounding box center [57, 165] width 14 height 14
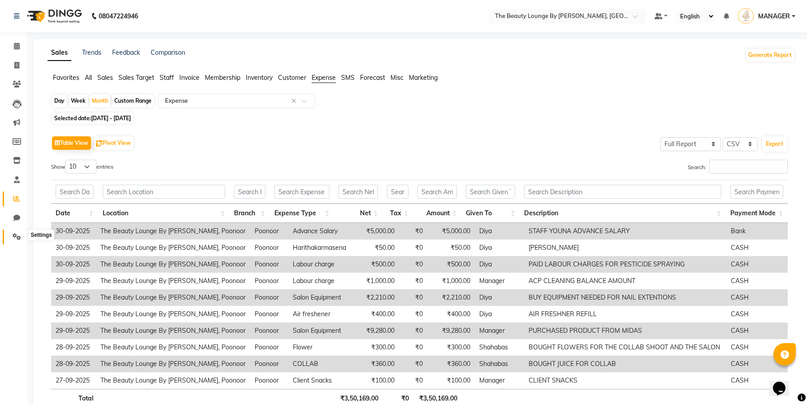
click at [15, 235] on icon at bounding box center [17, 236] width 9 height 7
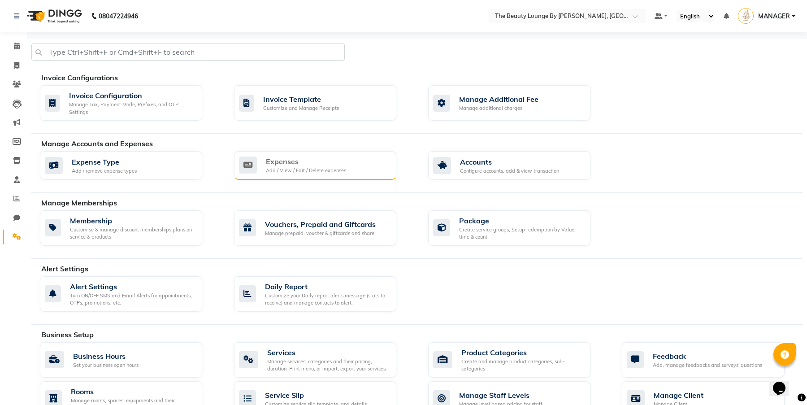
click at [320, 170] on div "Add / View / Edit / Delete expenses" at bounding box center [306, 171] width 80 height 8
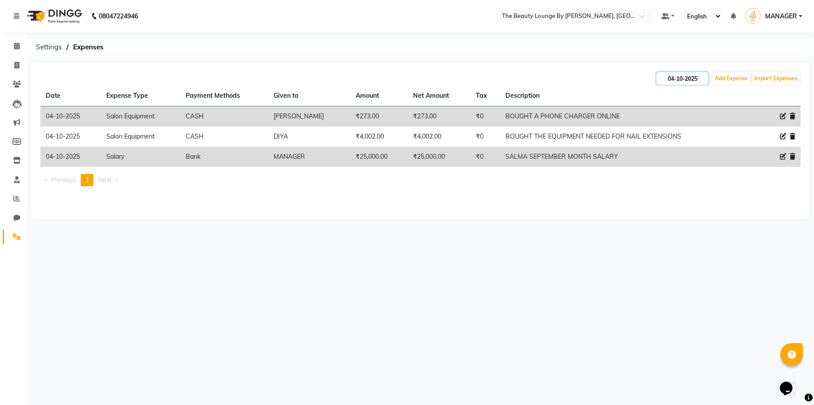
click at [695, 76] on input "04-10-2025" at bounding box center [682, 78] width 52 height 13
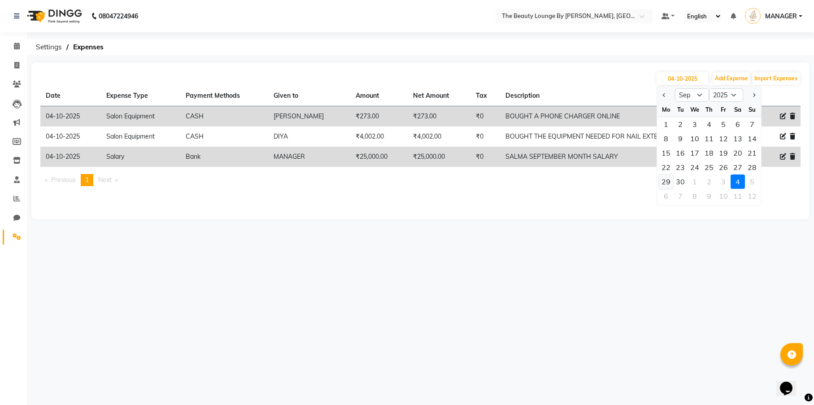
click at [668, 182] on div "29" at bounding box center [665, 181] width 14 height 14
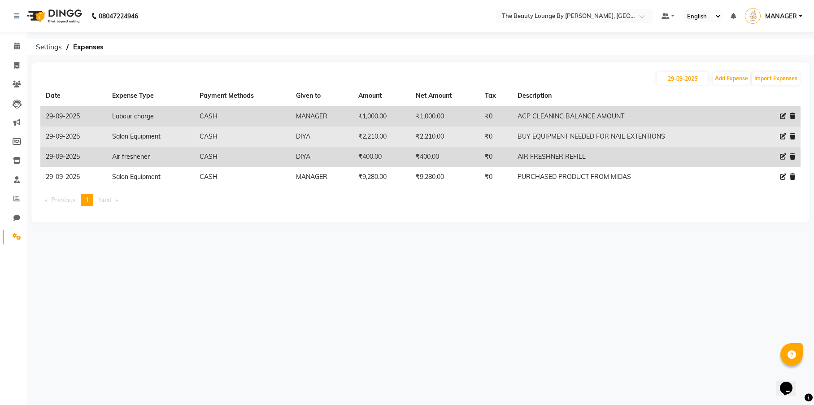
click at [781, 136] on icon at bounding box center [782, 136] width 6 height 6
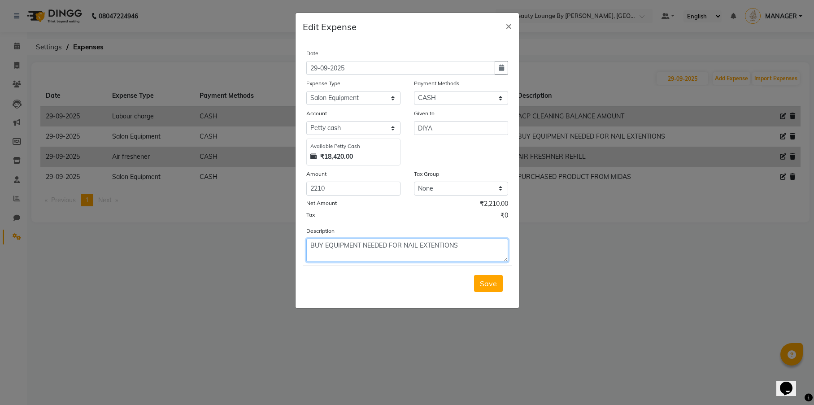
click at [323, 243] on textarea "BUY EQUIPMENT NEEDED FOR NAIL EXTENTIONS" at bounding box center [407, 249] width 202 height 23
click at [485, 283] on span "Save" at bounding box center [488, 283] width 17 height 9
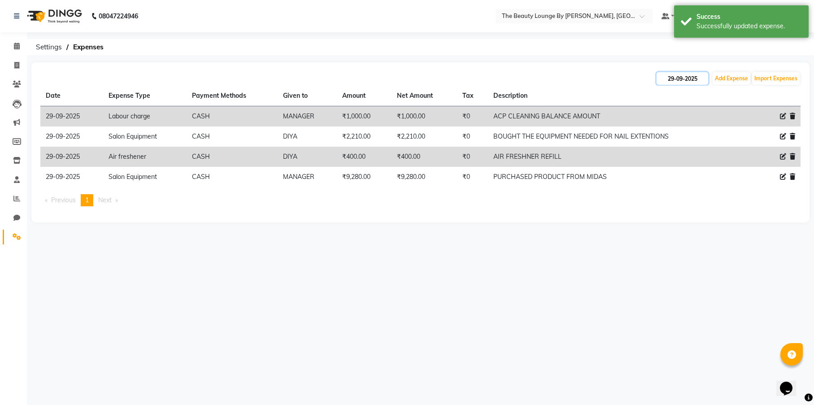
click at [699, 76] on input "29-09-2025" at bounding box center [682, 78] width 52 height 13
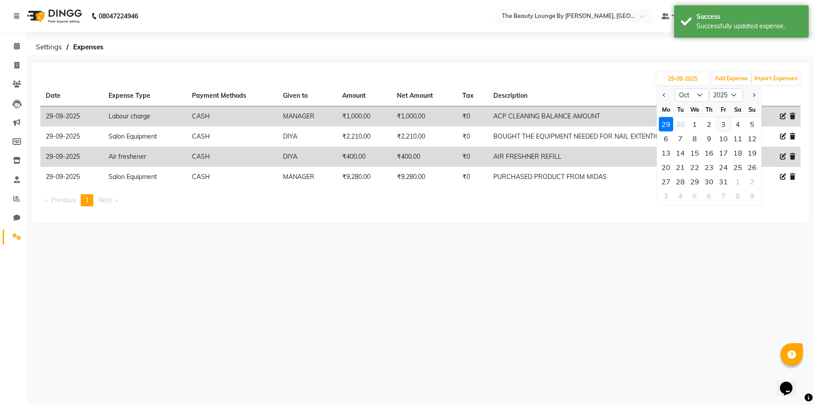
click at [721, 124] on div "3" at bounding box center [723, 124] width 14 height 14
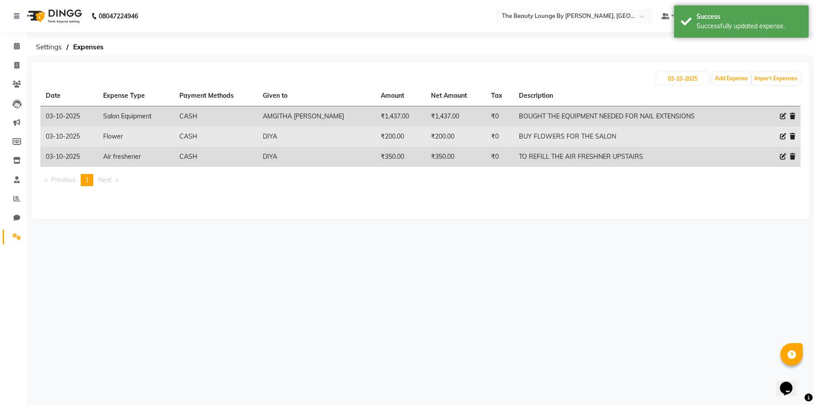
click at [782, 135] on icon at bounding box center [782, 136] width 6 height 6
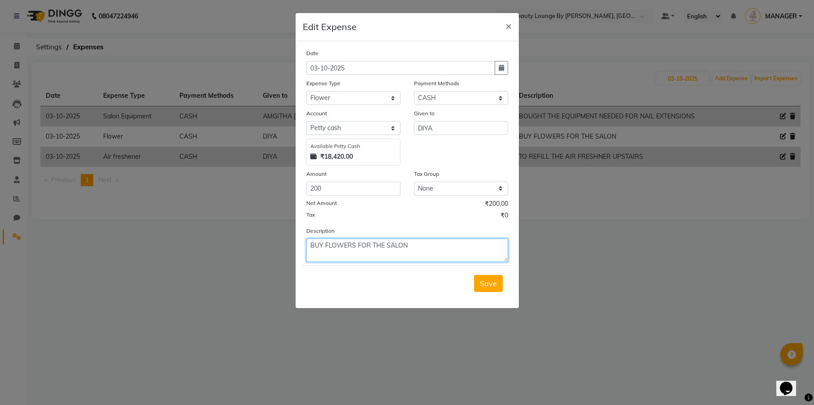
click at [323, 244] on textarea "BUY FLOWERS FOR THE SALON" at bounding box center [407, 249] width 202 height 23
click at [487, 281] on span "Save" at bounding box center [488, 283] width 17 height 9
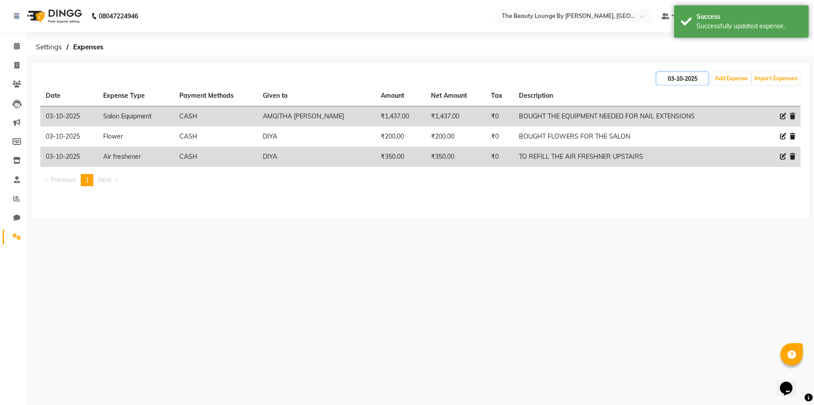
click at [688, 79] on input "03-10-2025" at bounding box center [682, 78] width 52 height 13
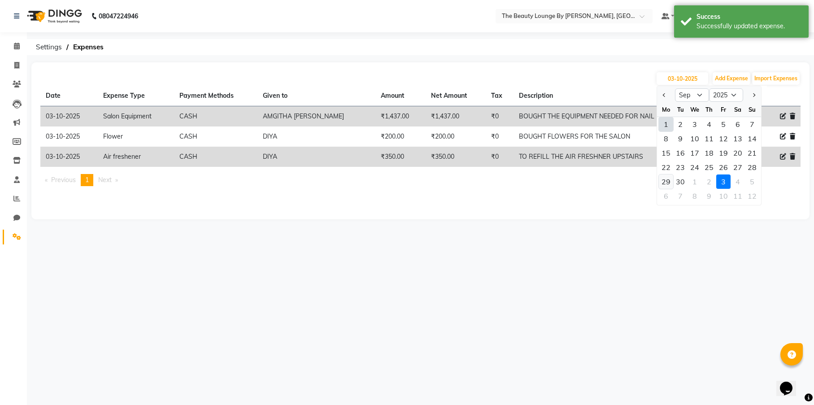
click at [668, 182] on div "29" at bounding box center [665, 181] width 14 height 14
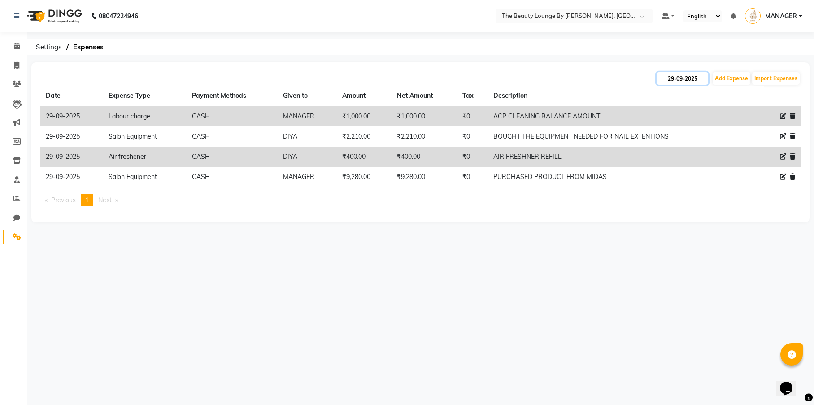
click at [691, 78] on input "29-09-2025" at bounding box center [682, 78] width 52 height 13
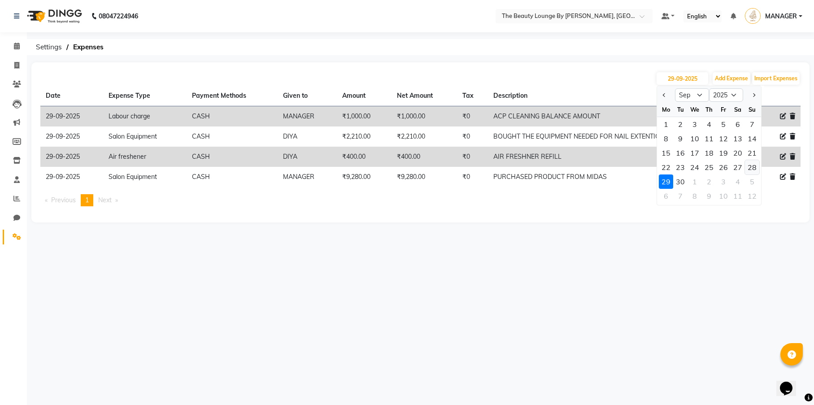
click at [756, 168] on div "28" at bounding box center [752, 167] width 14 height 14
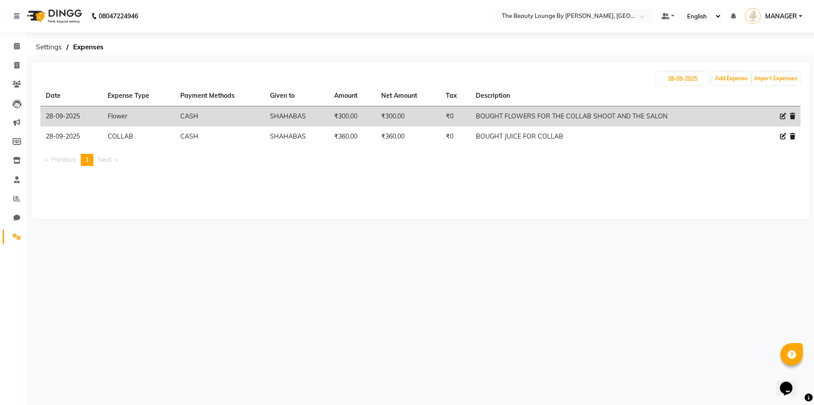
click at [16, 229] on link "Settings" at bounding box center [14, 236] width 22 height 15
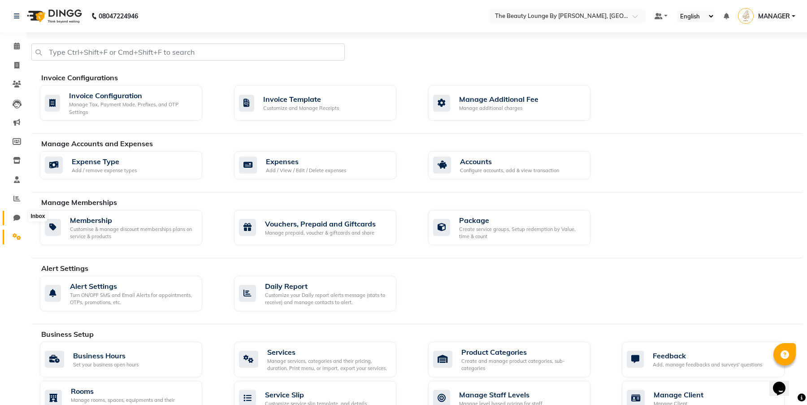
click at [17, 217] on icon at bounding box center [16, 217] width 7 height 7
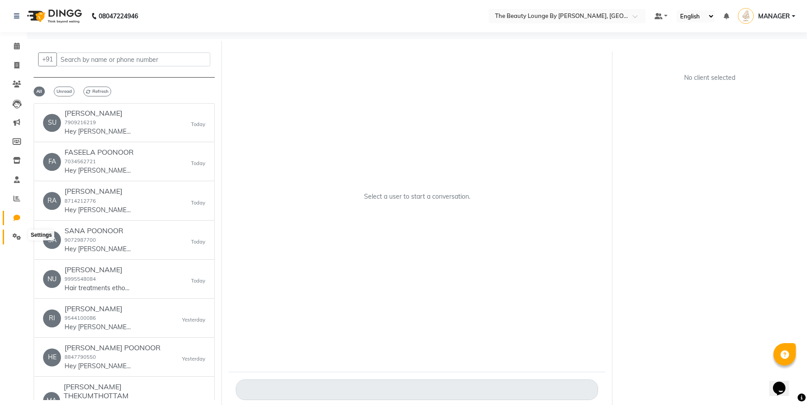
click at [17, 235] on icon at bounding box center [17, 236] width 9 height 7
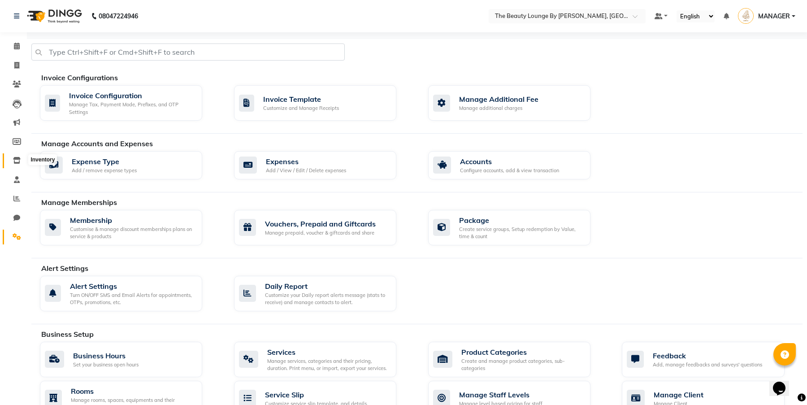
click at [12, 160] on span at bounding box center [17, 161] width 16 height 10
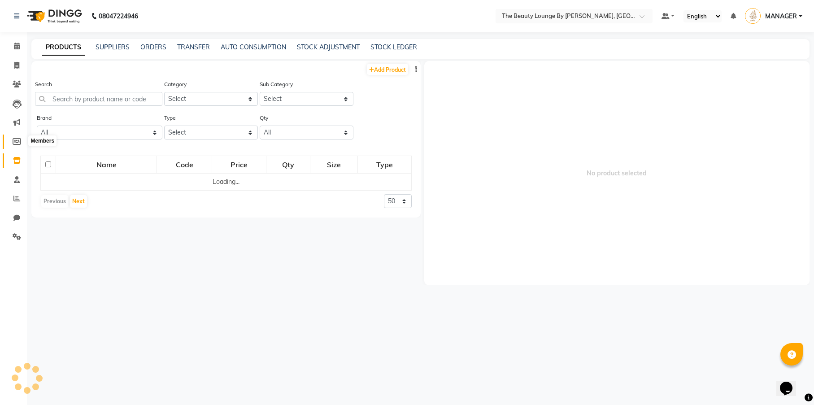
click at [19, 140] on icon at bounding box center [17, 141] width 9 height 7
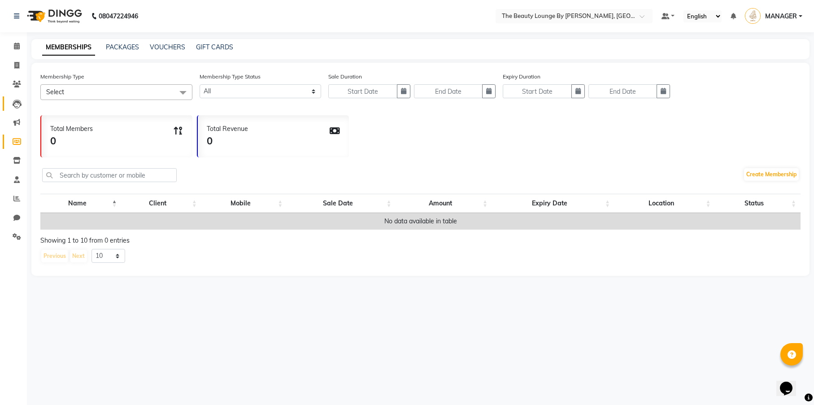
click at [19, 97] on link "Leads" at bounding box center [14, 103] width 22 height 15
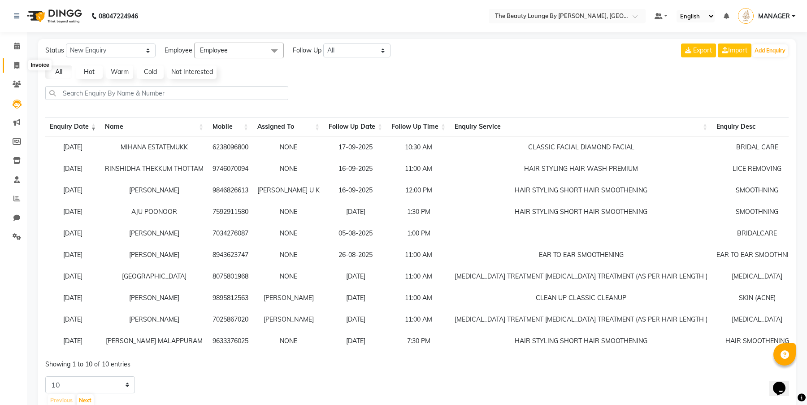
click at [15, 62] on icon at bounding box center [16, 65] width 5 height 7
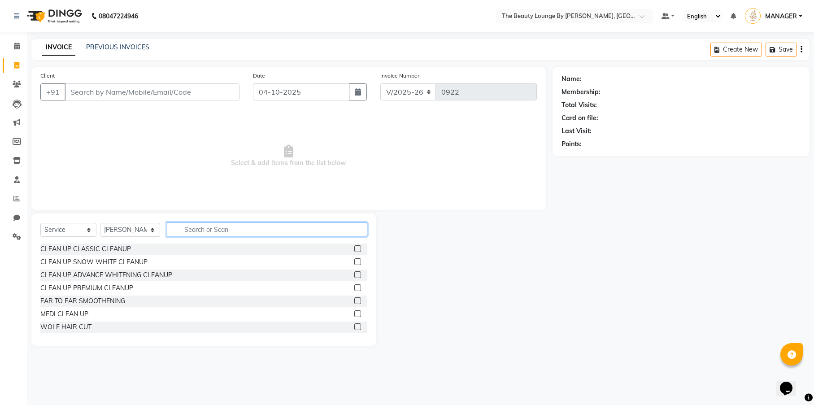
click at [211, 231] on input "text" at bounding box center [267, 229] width 200 height 14
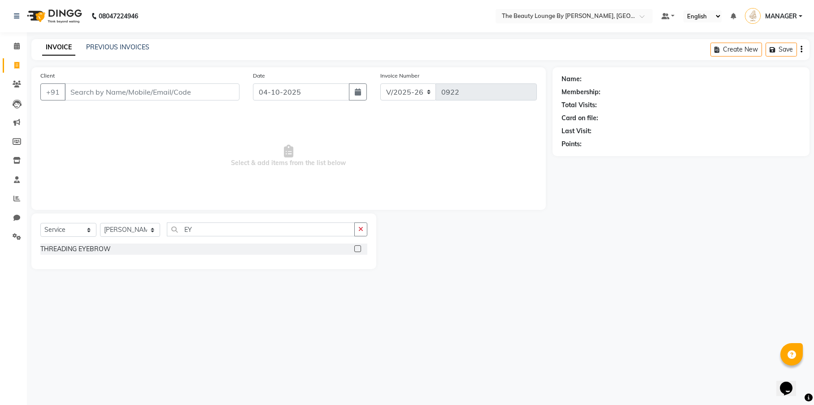
click at [358, 248] on label at bounding box center [357, 248] width 7 height 7
click at [358, 248] on input "checkbox" at bounding box center [357, 249] width 6 height 6
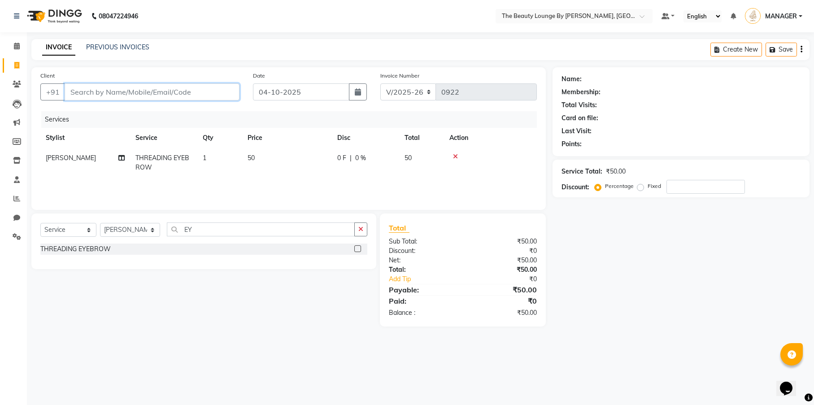
click at [165, 95] on input "Client" at bounding box center [152, 91] width 175 height 17
click at [240, 231] on input "EY" at bounding box center [261, 229] width 188 height 14
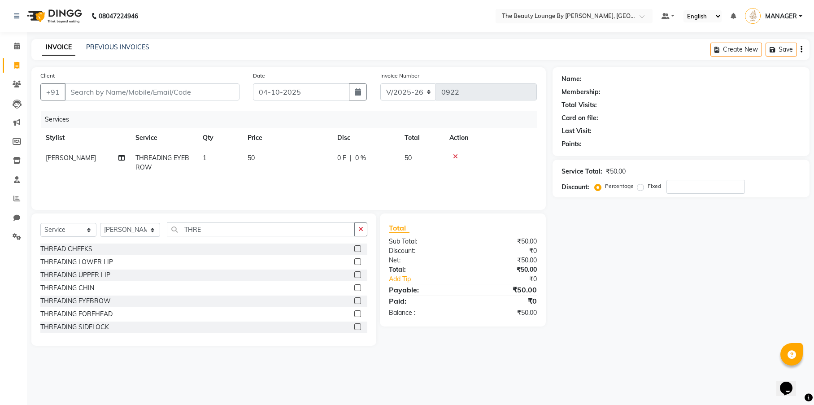
click at [354, 274] on label at bounding box center [357, 274] width 7 height 7
click at [354, 274] on input "checkbox" at bounding box center [357, 275] width 6 height 6
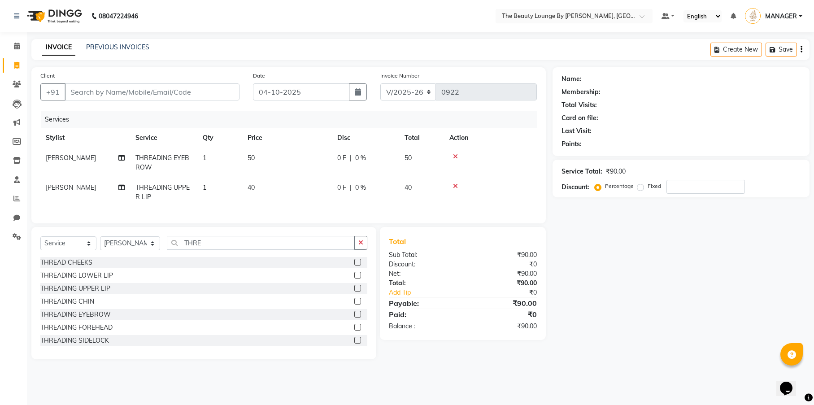
click at [354, 304] on label at bounding box center [357, 301] width 7 height 7
click at [354, 304] on input "checkbox" at bounding box center [357, 302] width 6 height 6
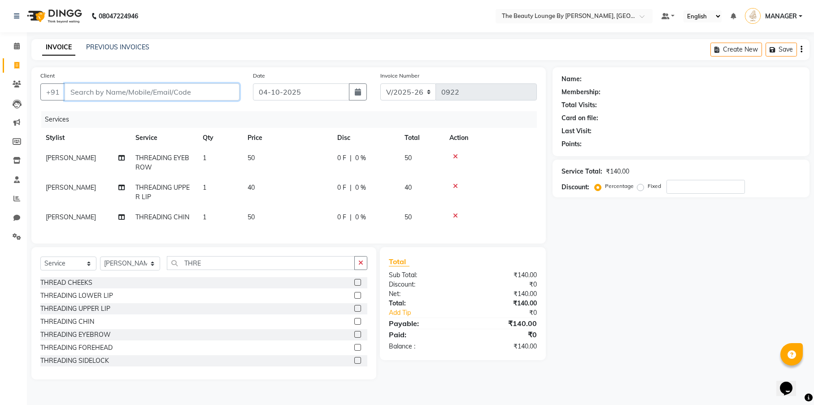
click at [192, 91] on input "Client" at bounding box center [152, 91] width 175 height 17
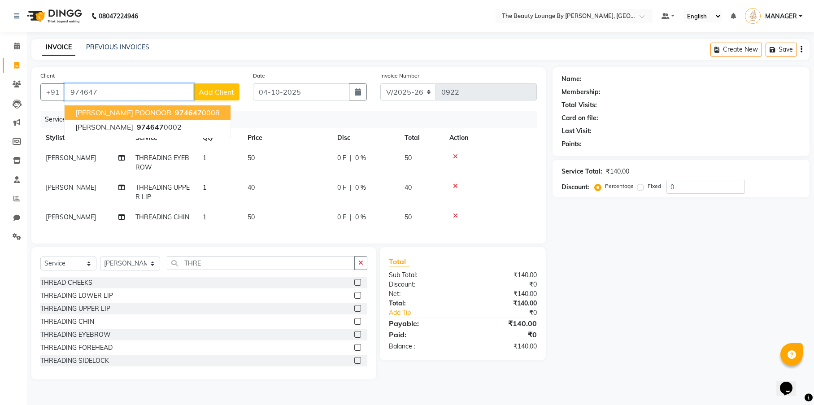
click at [180, 110] on span "974647" at bounding box center [188, 112] width 27 height 9
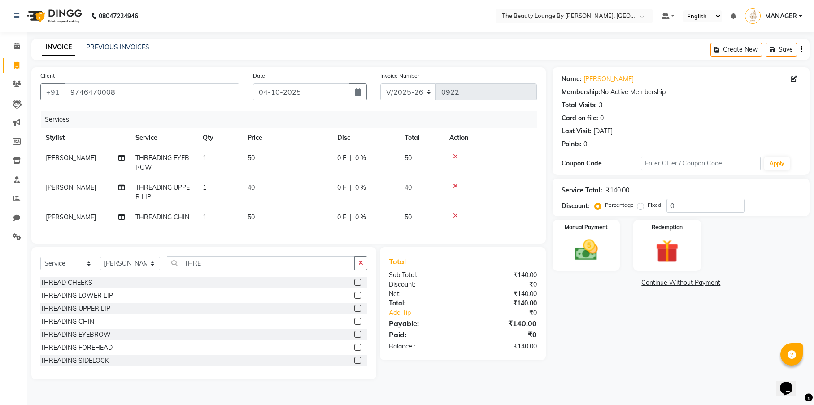
click at [639, 209] on div "Fixed" at bounding box center [650, 204] width 22 height 11
click at [647, 204] on label "Fixed" at bounding box center [653, 205] width 13 height 8
click at [641, 204] on input "Fixed" at bounding box center [642, 205] width 6 height 6
click at [592, 242] on img at bounding box center [586, 249] width 39 height 27
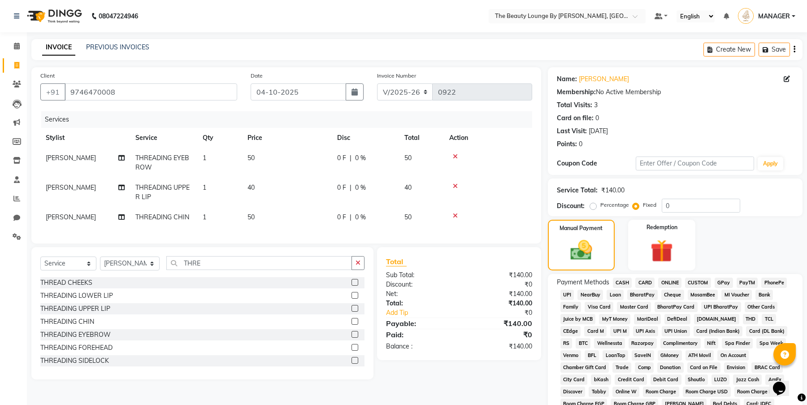
scroll to position [148, 0]
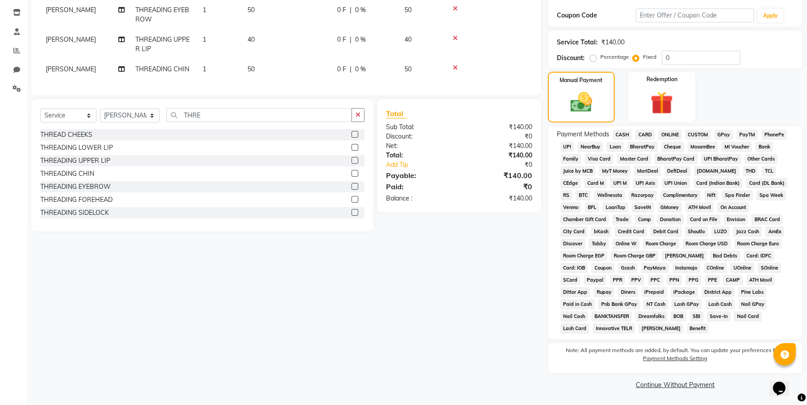
click at [727, 133] on span "GPay" at bounding box center [723, 135] width 18 height 10
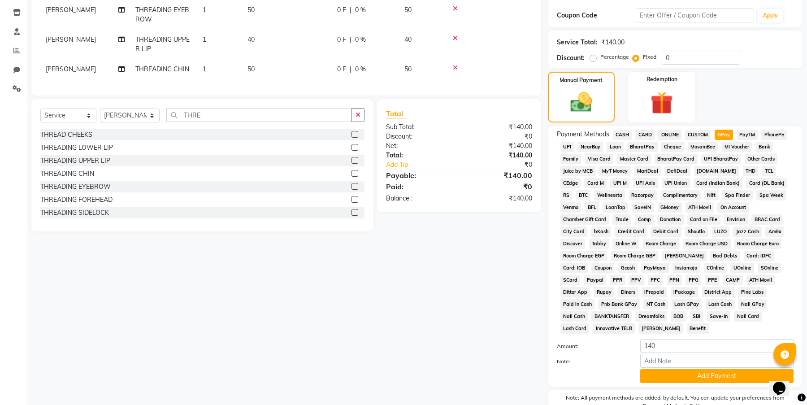
scroll to position [195, 0]
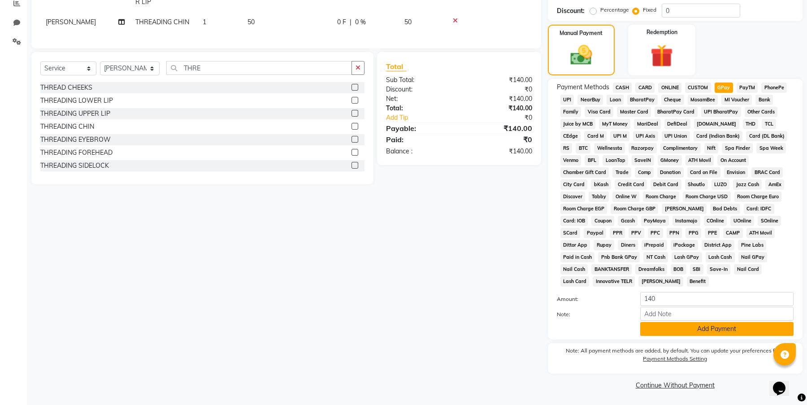
click at [683, 325] on button "Add Payment" at bounding box center [716, 329] width 153 height 14
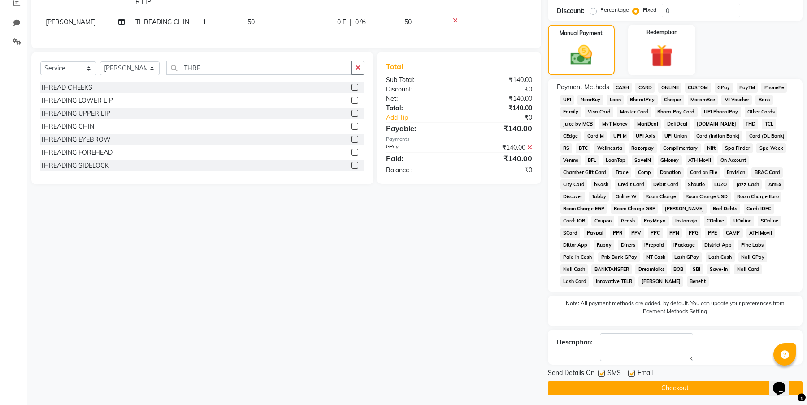
click at [674, 385] on button "Checkout" at bounding box center [675, 388] width 255 height 14
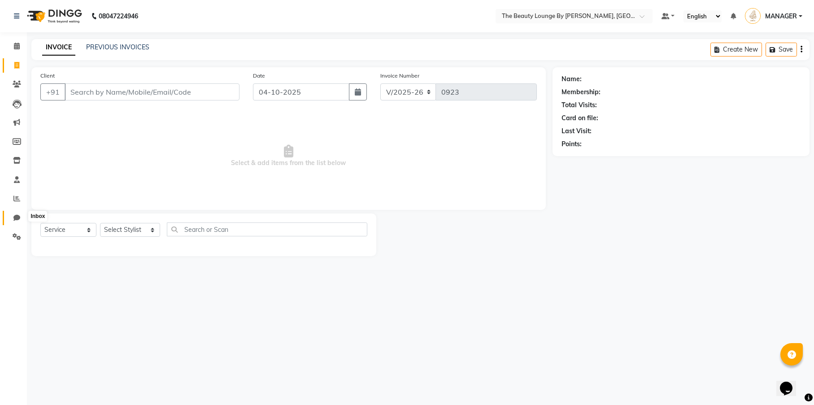
click at [18, 213] on span at bounding box center [17, 218] width 16 height 10
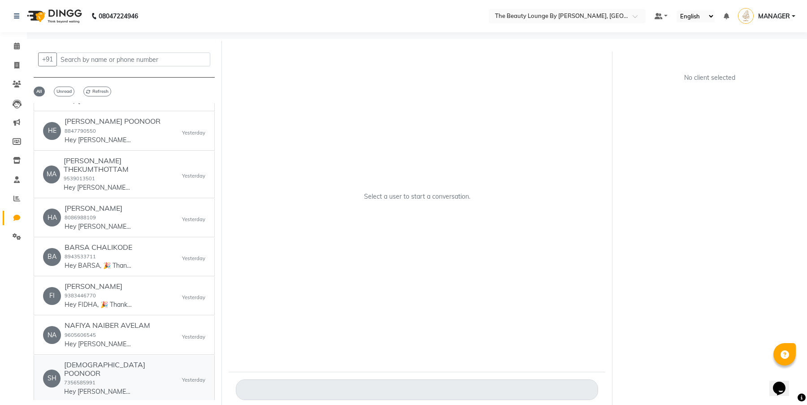
scroll to position [216, 0]
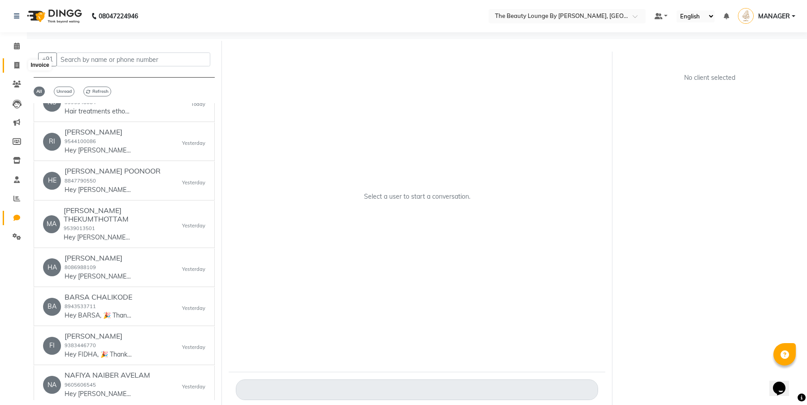
click at [17, 61] on span at bounding box center [17, 66] width 16 height 10
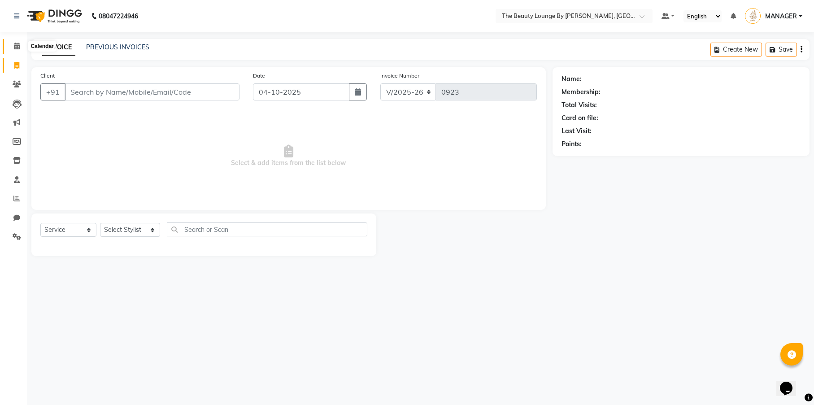
click at [18, 46] on icon at bounding box center [17, 46] width 6 height 7
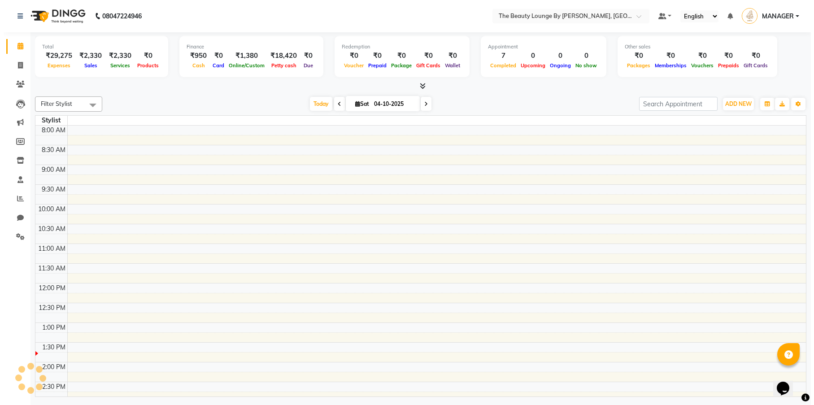
scroll to position [197, 0]
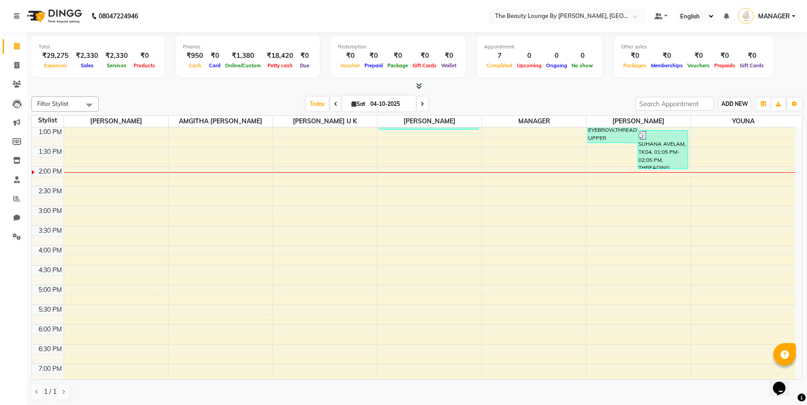
click at [726, 107] on button "ADD NEW Toggle Dropdown" at bounding box center [734, 104] width 31 height 13
click at [771, 154] on link "Add Attendance" at bounding box center [785, 156] width 71 height 12
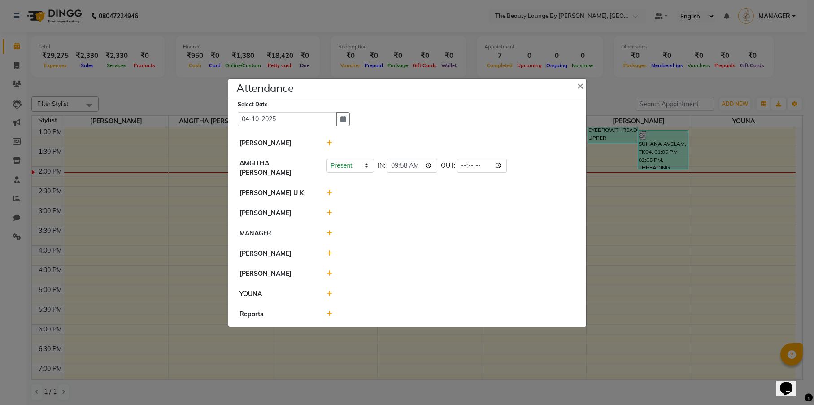
click at [331, 190] on icon at bounding box center [329, 193] width 6 height 6
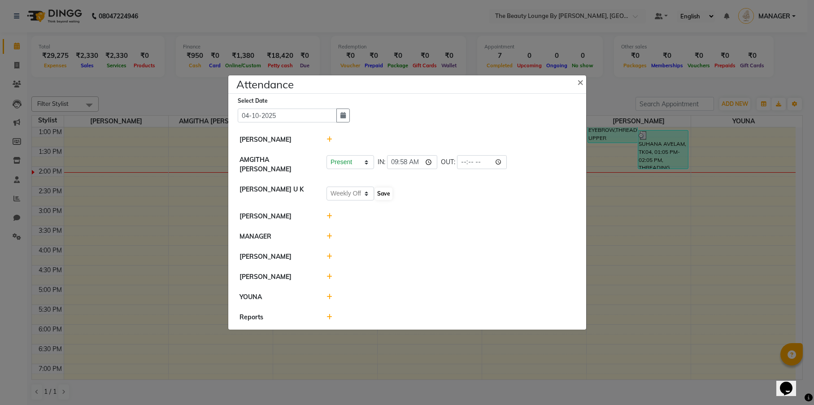
click at [383, 190] on button "Save" at bounding box center [383, 193] width 17 height 13
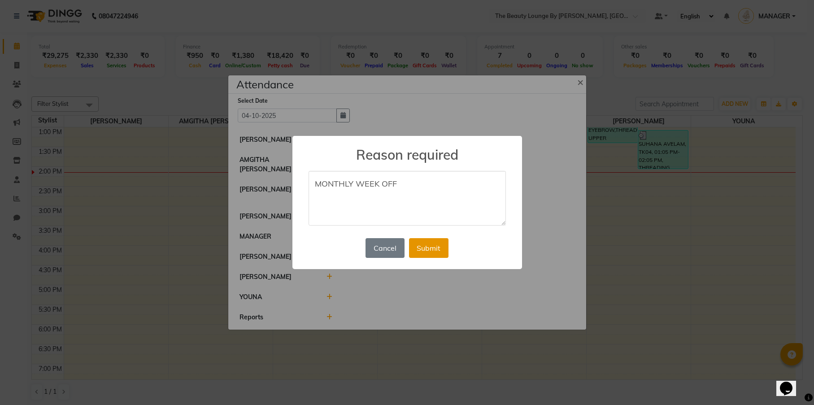
click at [431, 245] on button "Submit" at bounding box center [428, 248] width 39 height 20
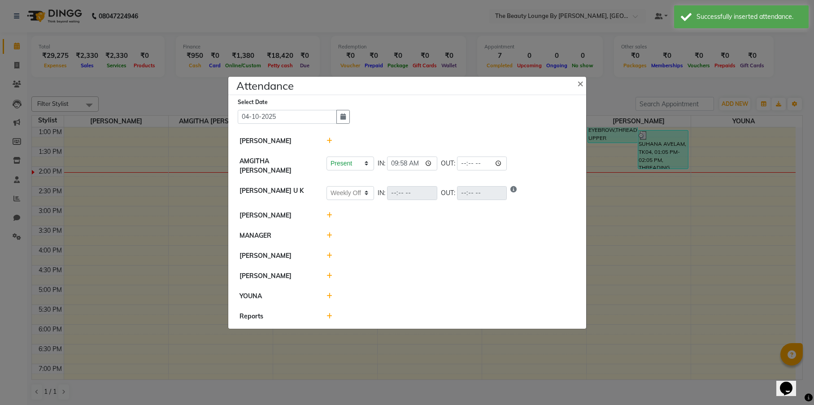
click at [330, 213] on icon at bounding box center [329, 215] width 6 height 6
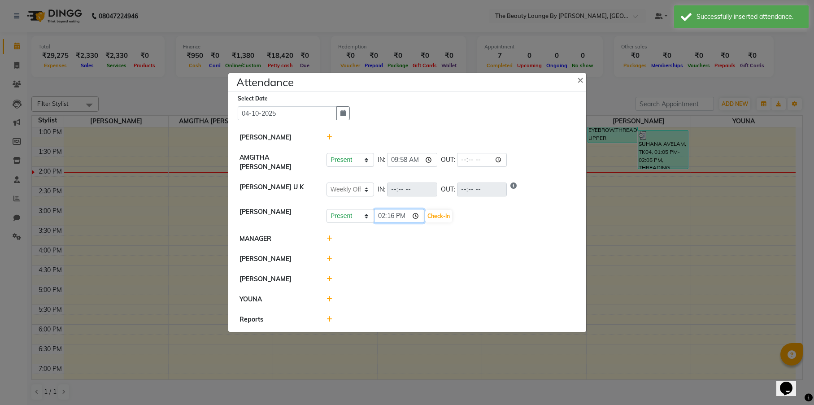
click at [383, 216] on input "14:16" at bounding box center [399, 216] width 50 height 14
click at [329, 256] on icon at bounding box center [329, 258] width 6 height 6
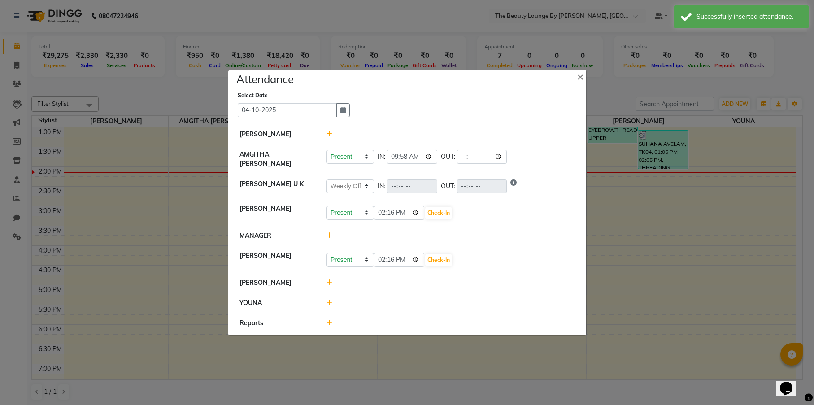
click at [328, 279] on icon at bounding box center [329, 282] width 6 height 6
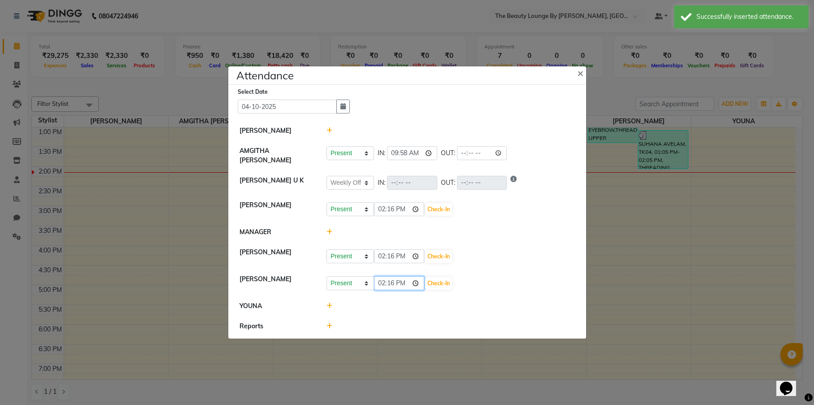
click at [383, 283] on input "14:16" at bounding box center [399, 283] width 50 height 14
click at [390, 281] on input "12:16" at bounding box center [399, 283] width 50 height 14
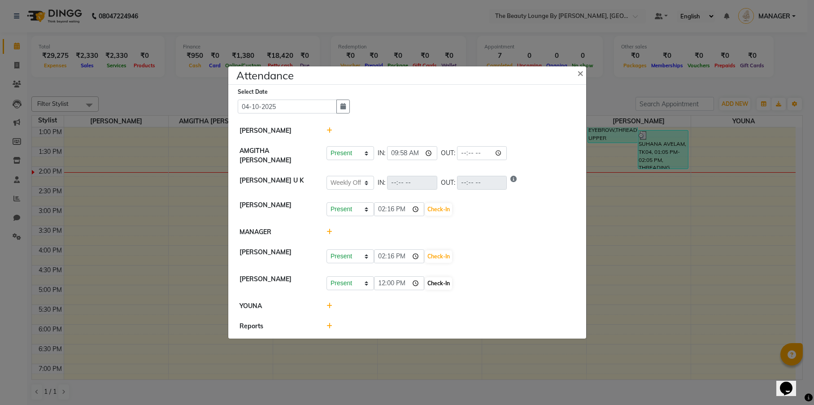
click at [425, 280] on button "Check-In" at bounding box center [438, 283] width 27 height 13
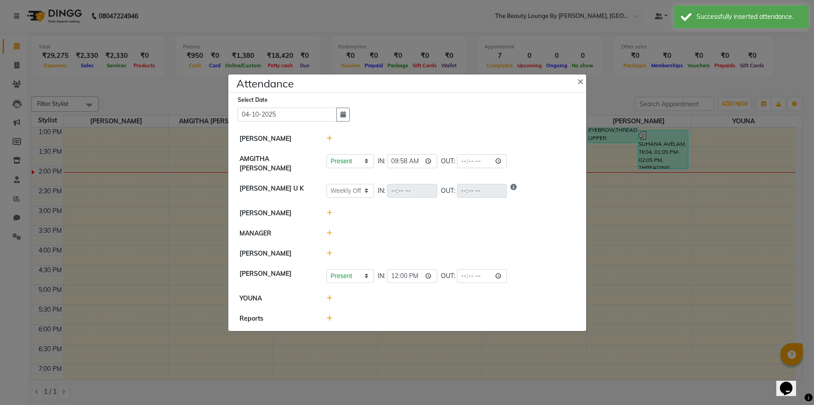
click at [330, 296] on icon at bounding box center [329, 298] width 6 height 6
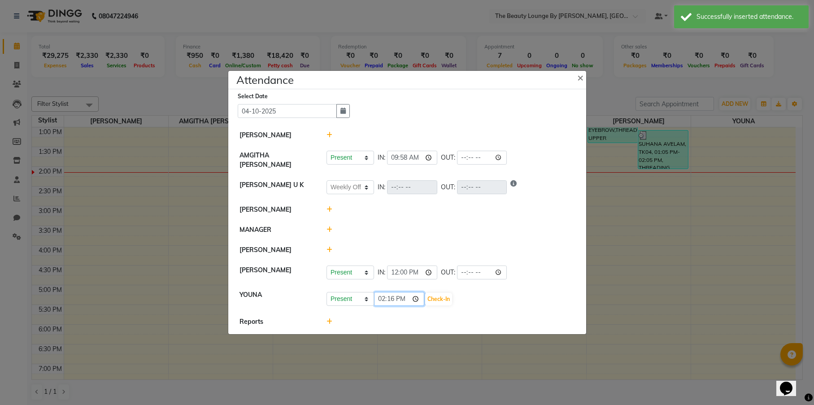
click at [383, 297] on input "14:16" at bounding box center [399, 299] width 50 height 14
click at [391, 295] on input "12:16" at bounding box center [399, 299] width 50 height 14
click at [425, 296] on button "Check-In" at bounding box center [438, 299] width 27 height 13
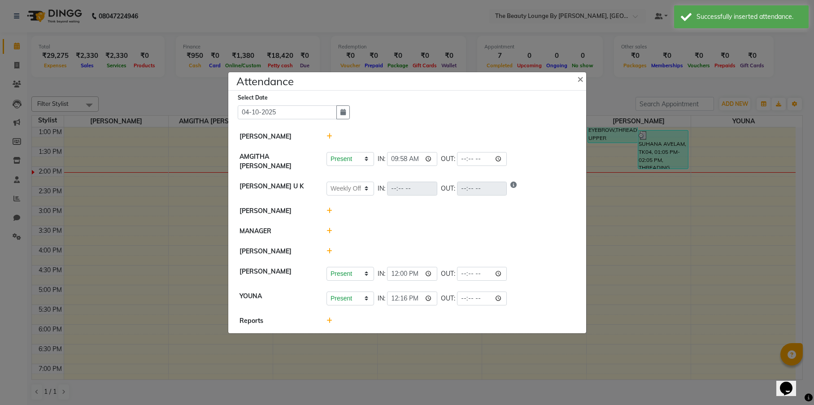
click at [329, 208] on icon at bounding box center [329, 211] width 6 height 6
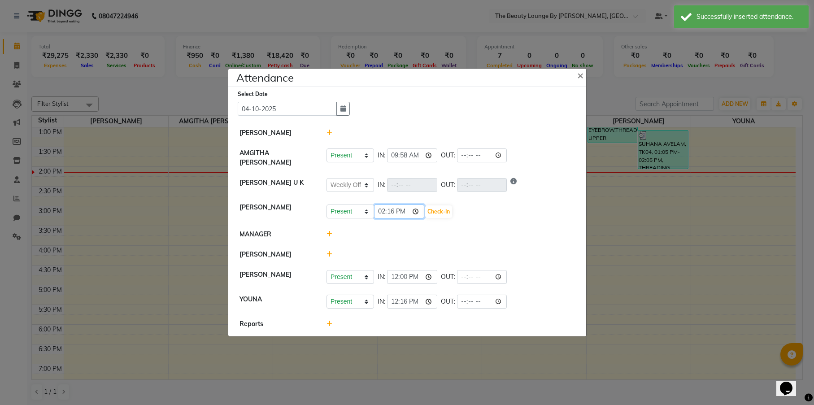
click at [382, 211] on input "14:16" at bounding box center [399, 211] width 50 height 14
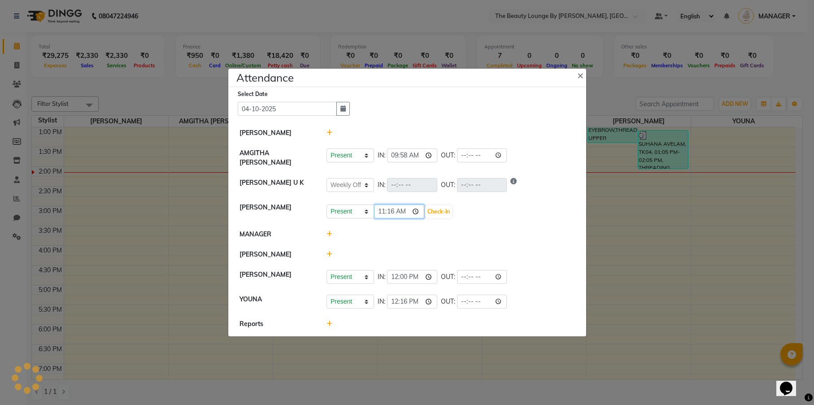
click at [395, 209] on input "11:16" at bounding box center [399, 211] width 50 height 14
click at [425, 209] on button "Check-In" at bounding box center [438, 211] width 27 height 13
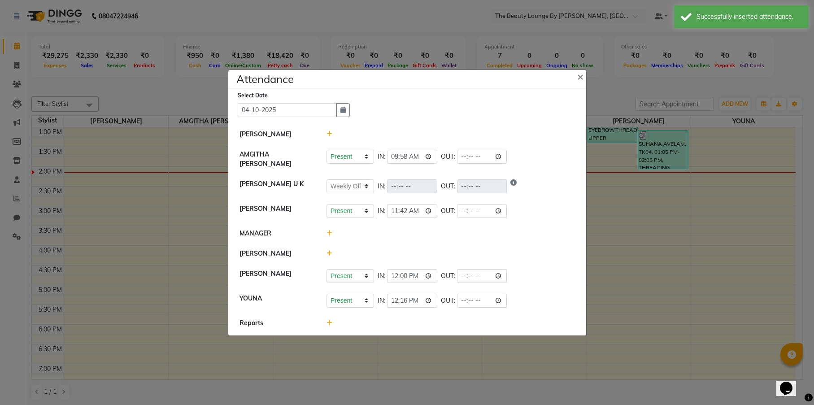
click at [330, 251] on icon at bounding box center [329, 253] width 6 height 6
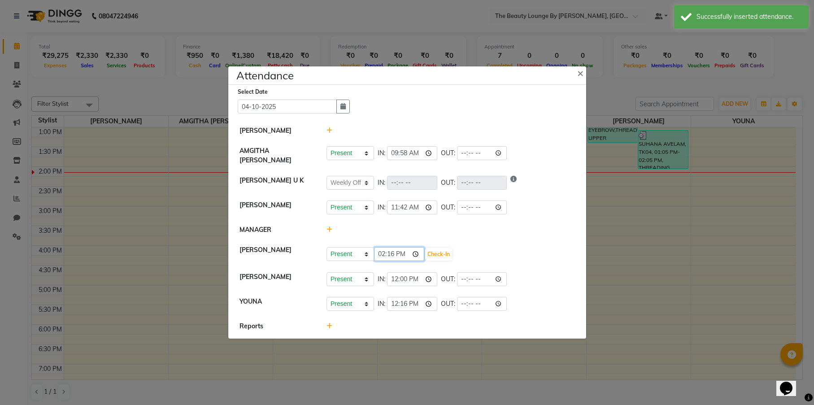
click at [381, 252] on input "14:16" at bounding box center [399, 254] width 50 height 14
click at [392, 253] on input "08:16" at bounding box center [399, 254] width 50 height 14
click at [425, 251] on button "Check-In" at bounding box center [438, 254] width 27 height 13
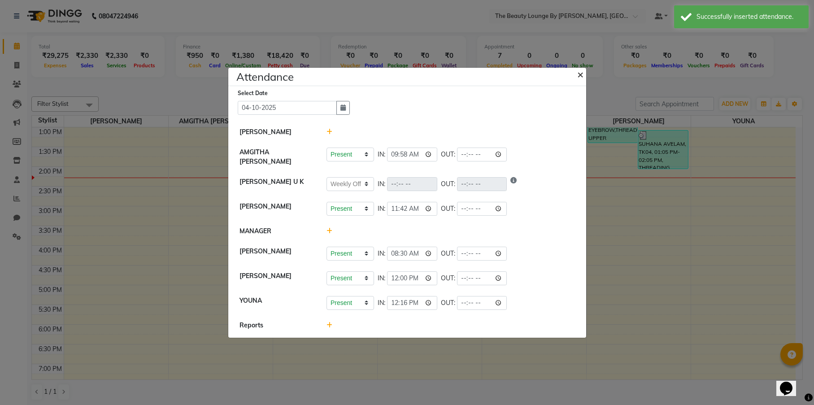
click at [580, 76] on span "×" at bounding box center [580, 73] width 6 height 13
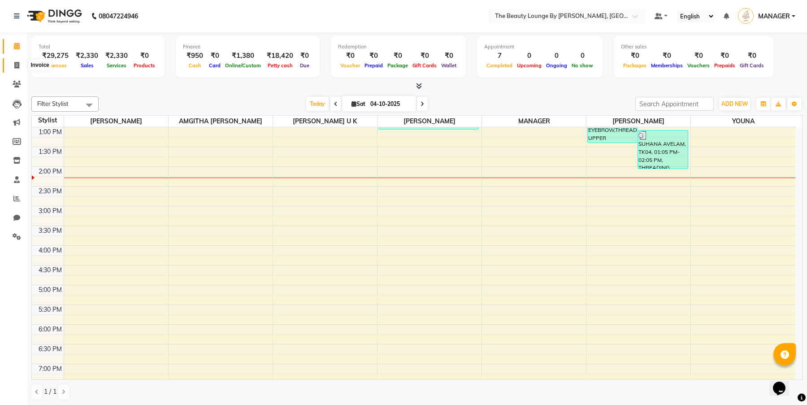
click at [11, 64] on span at bounding box center [17, 66] width 16 height 10
